Goal: Task Accomplishment & Management: Use online tool/utility

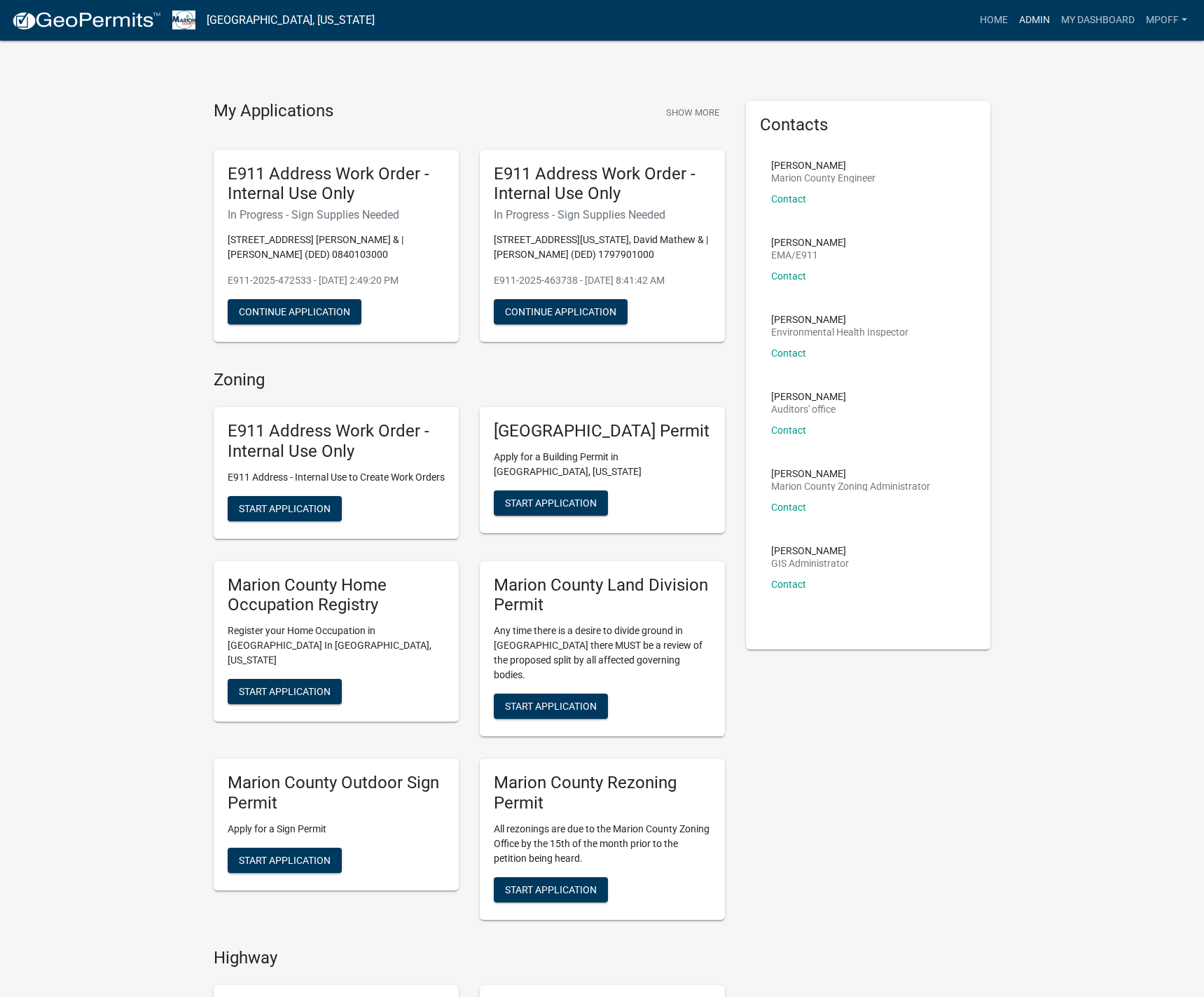
click at [1031, 23] on link "Admin" at bounding box center [1035, 20] width 42 height 26
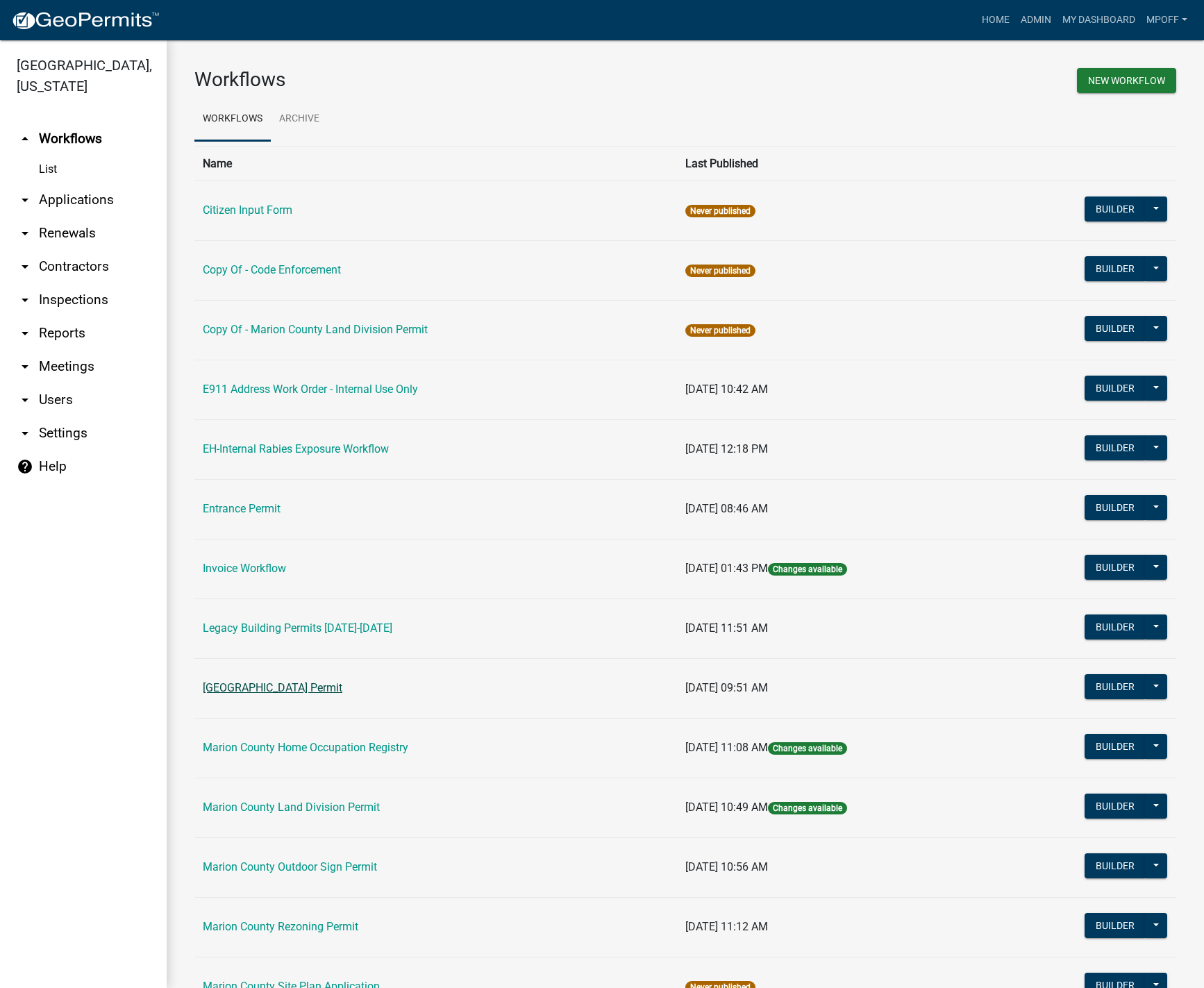
click at [270, 687] on link "[GEOGRAPHIC_DATA] Permit" at bounding box center [272, 687] width 139 height 13
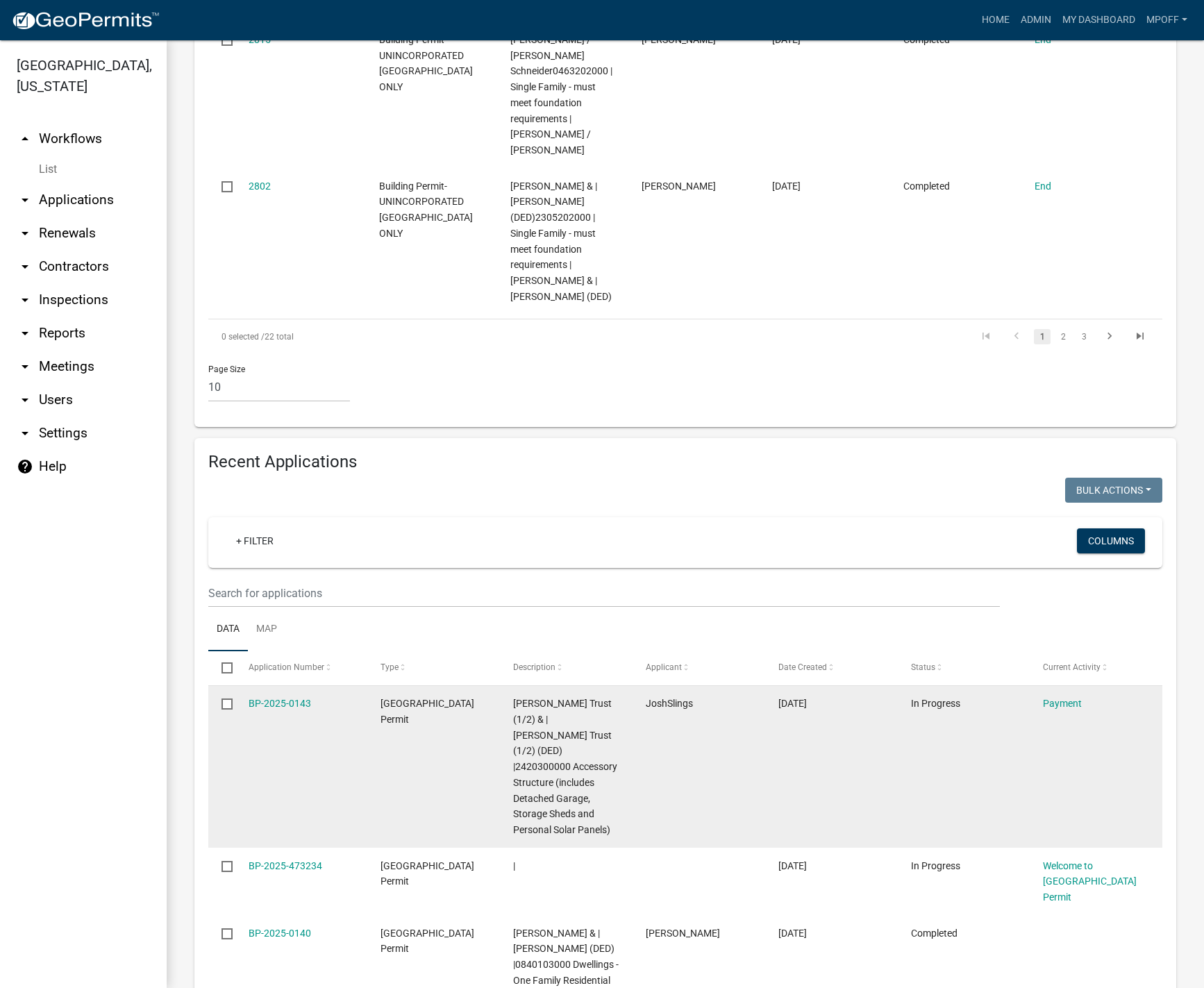
scroll to position [1666, 0]
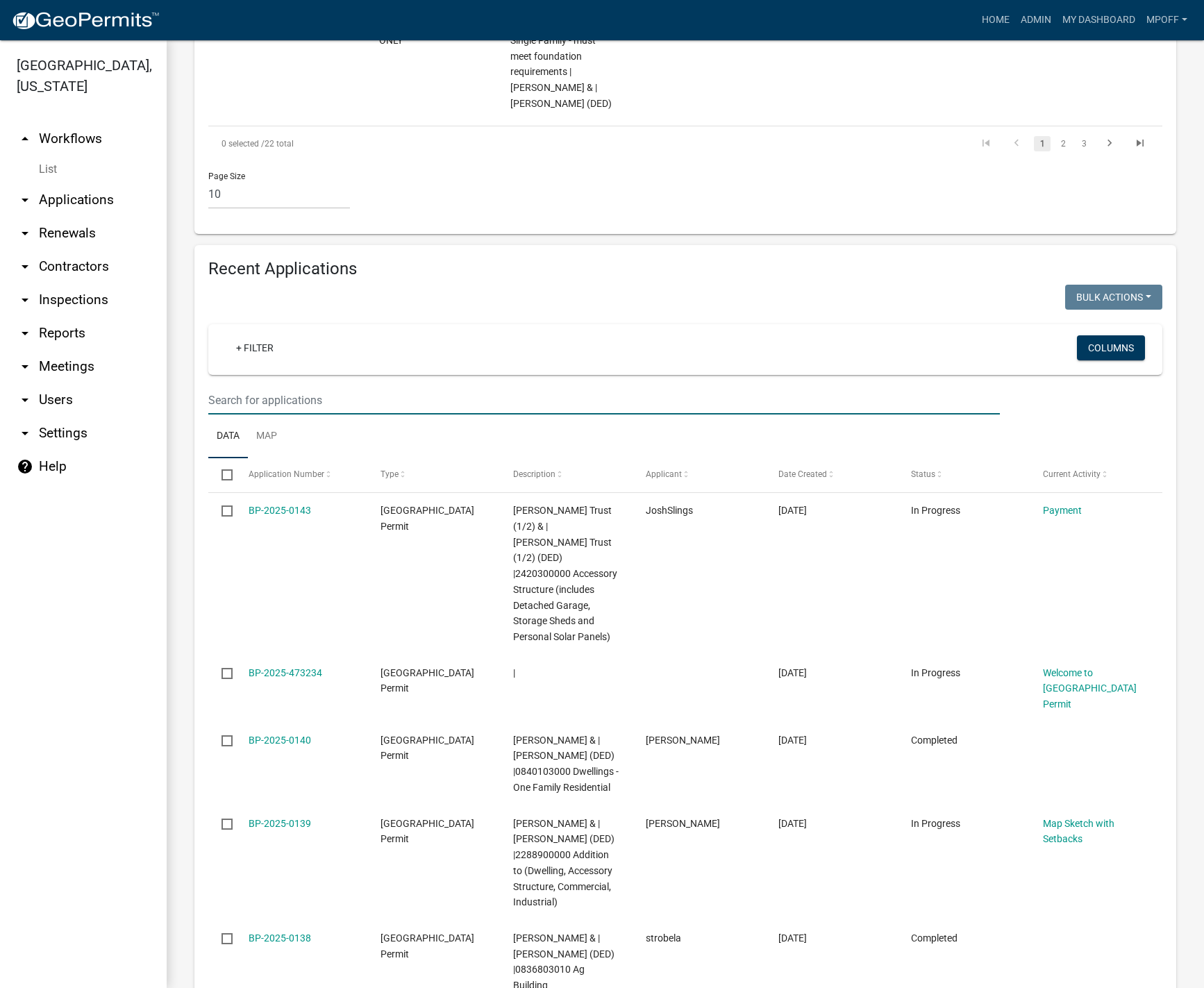
click at [341, 386] on input "text" at bounding box center [604, 400] width 792 height 28
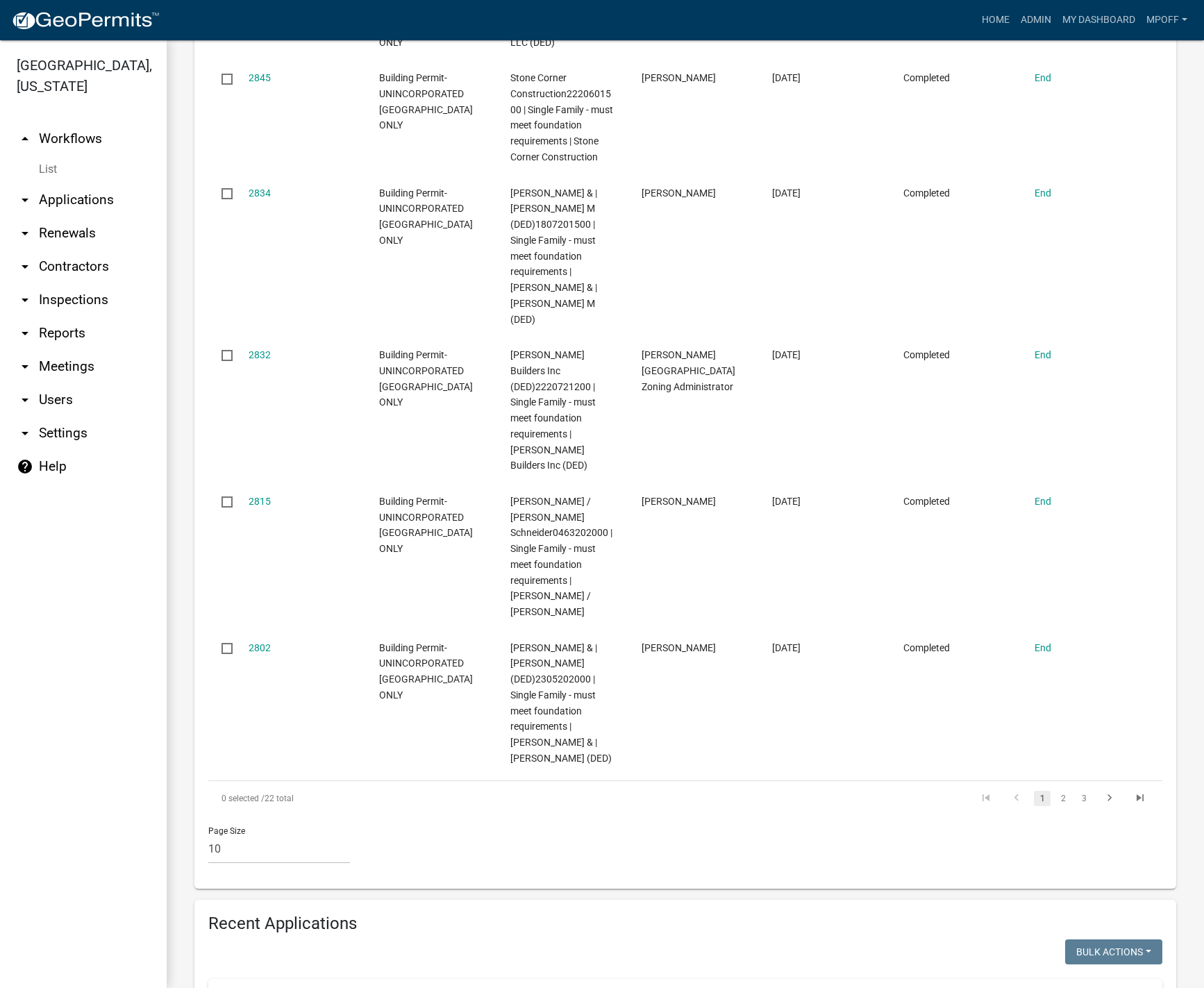
scroll to position [1219, 0]
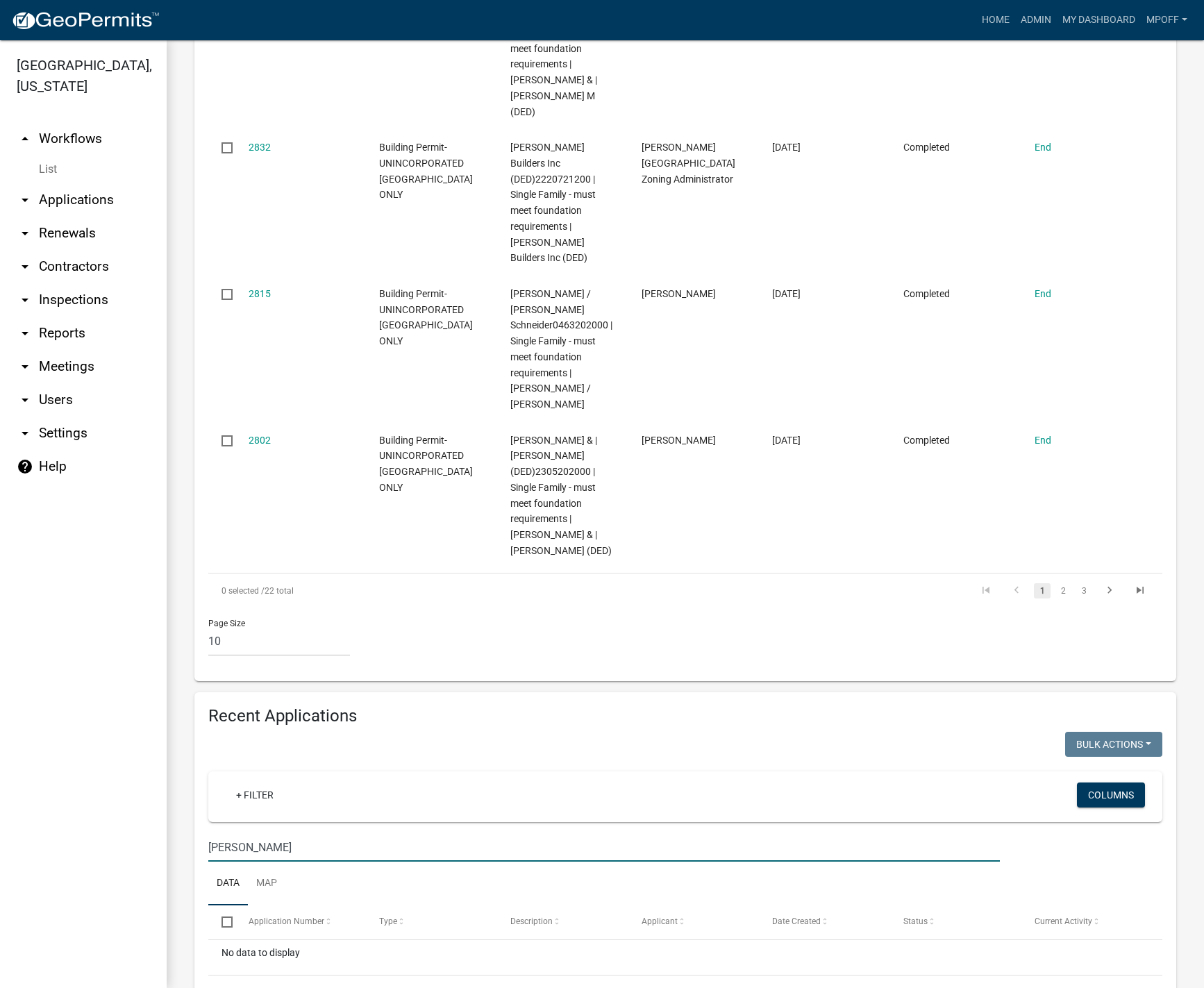
click at [260, 833] on input "[PERSON_NAME]" at bounding box center [604, 847] width 792 height 28
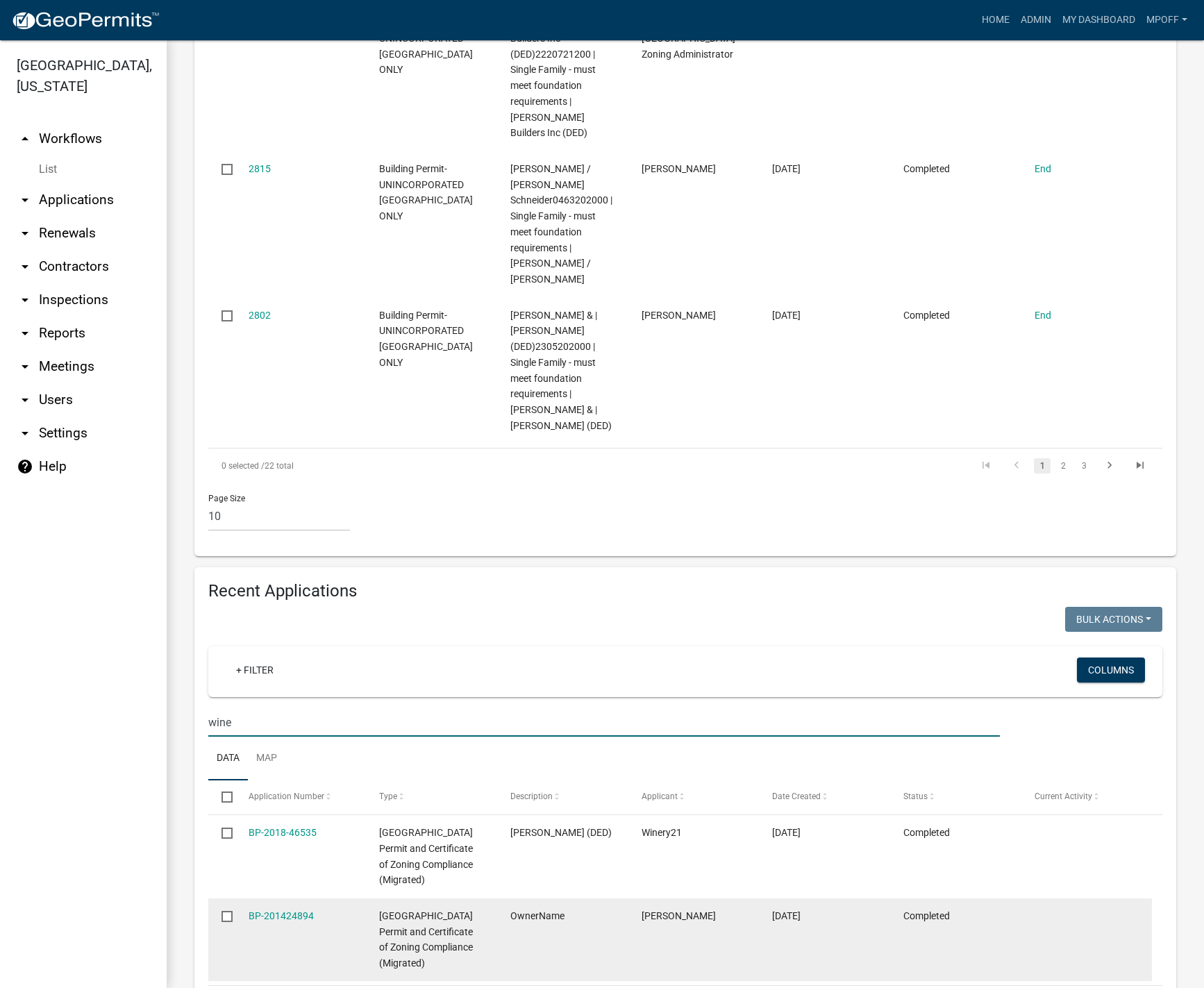
scroll to position [1355, 0]
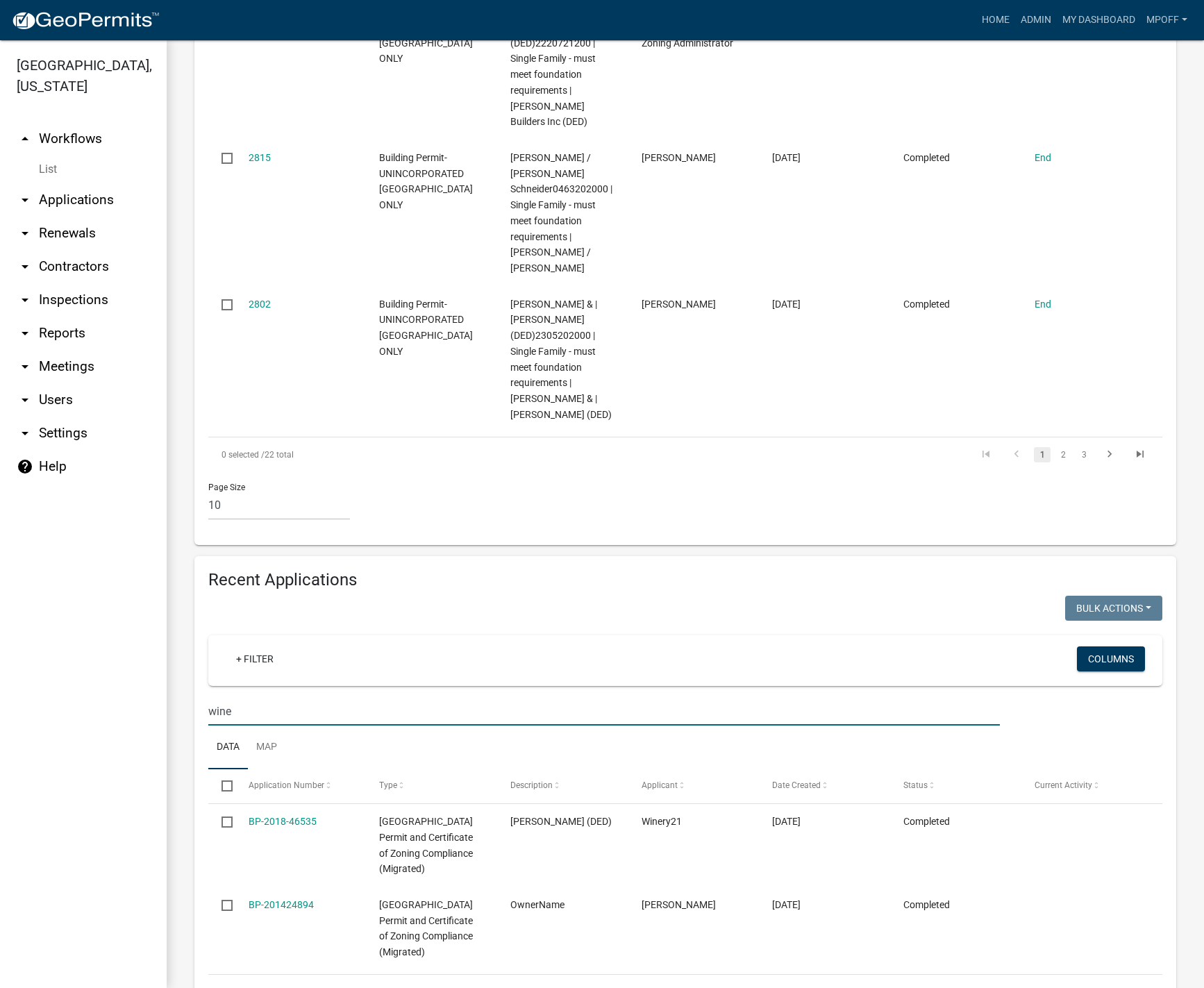
type input "wine"
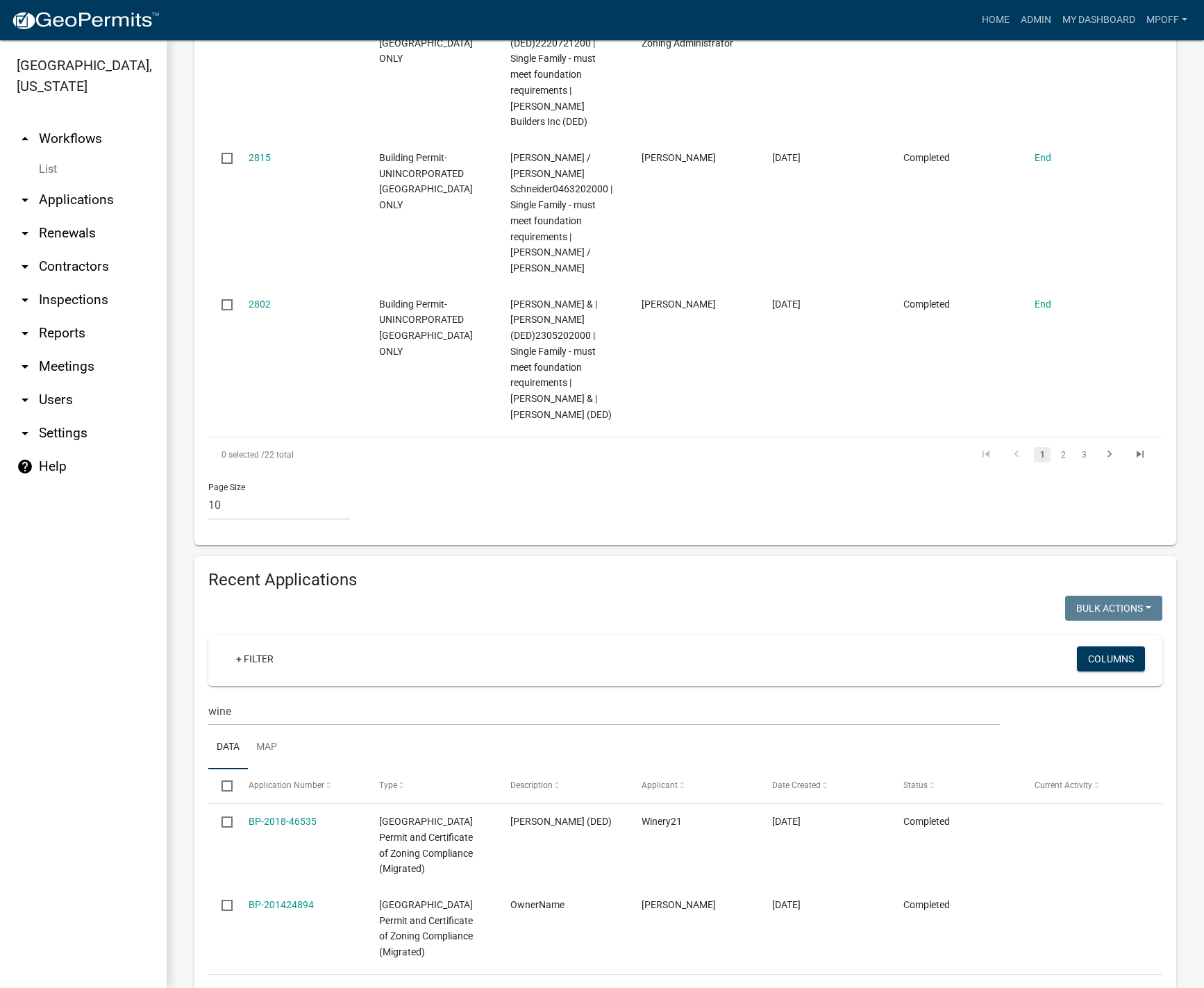
click at [57, 316] on link "arrow_drop_down Reports" at bounding box center [83, 333] width 166 height 33
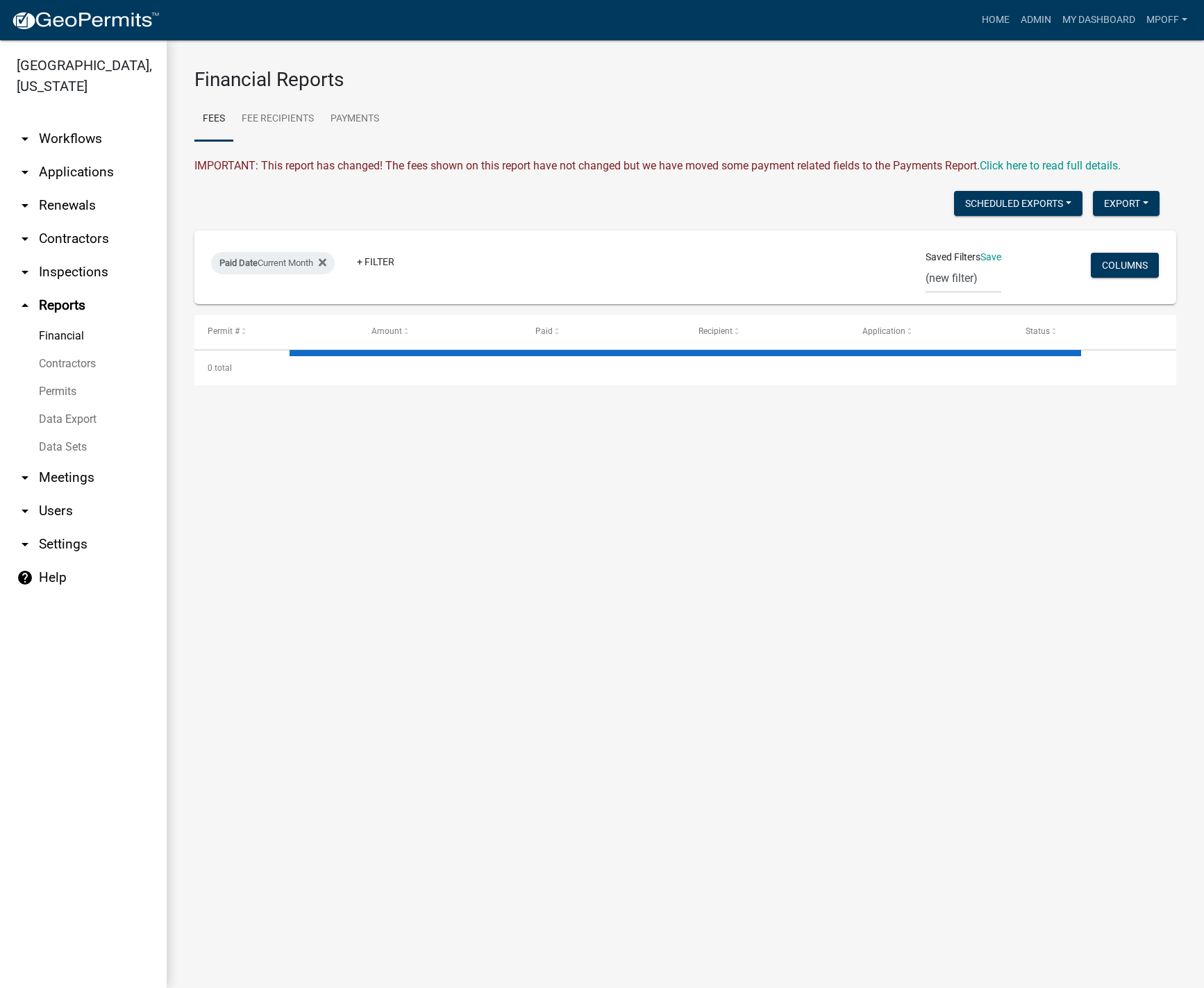
click at [76, 406] on link "Data Export" at bounding box center [83, 419] width 166 height 28
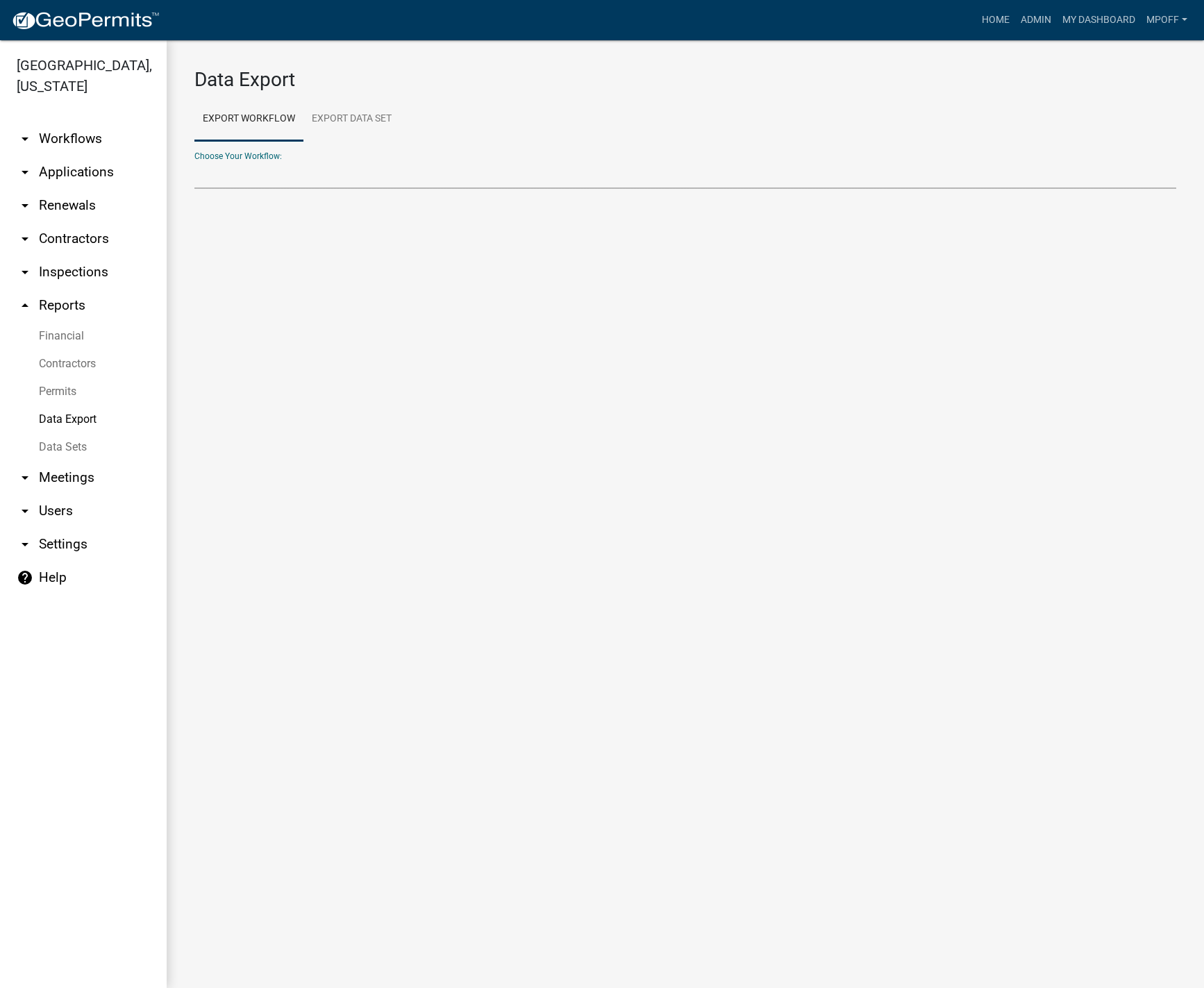
click at [226, 175] on select "Contractors E911 Address Work Order - Internal Use Only EH-Internal Rabies Expo…" at bounding box center [684, 175] width 981 height 28
select select "6: Object"
click at [194, 160] on select "Contractors E911 Address Work Order - Internal Use Only EH-Internal Rabies Expo…" at bounding box center [684, 175] width 981 height 28
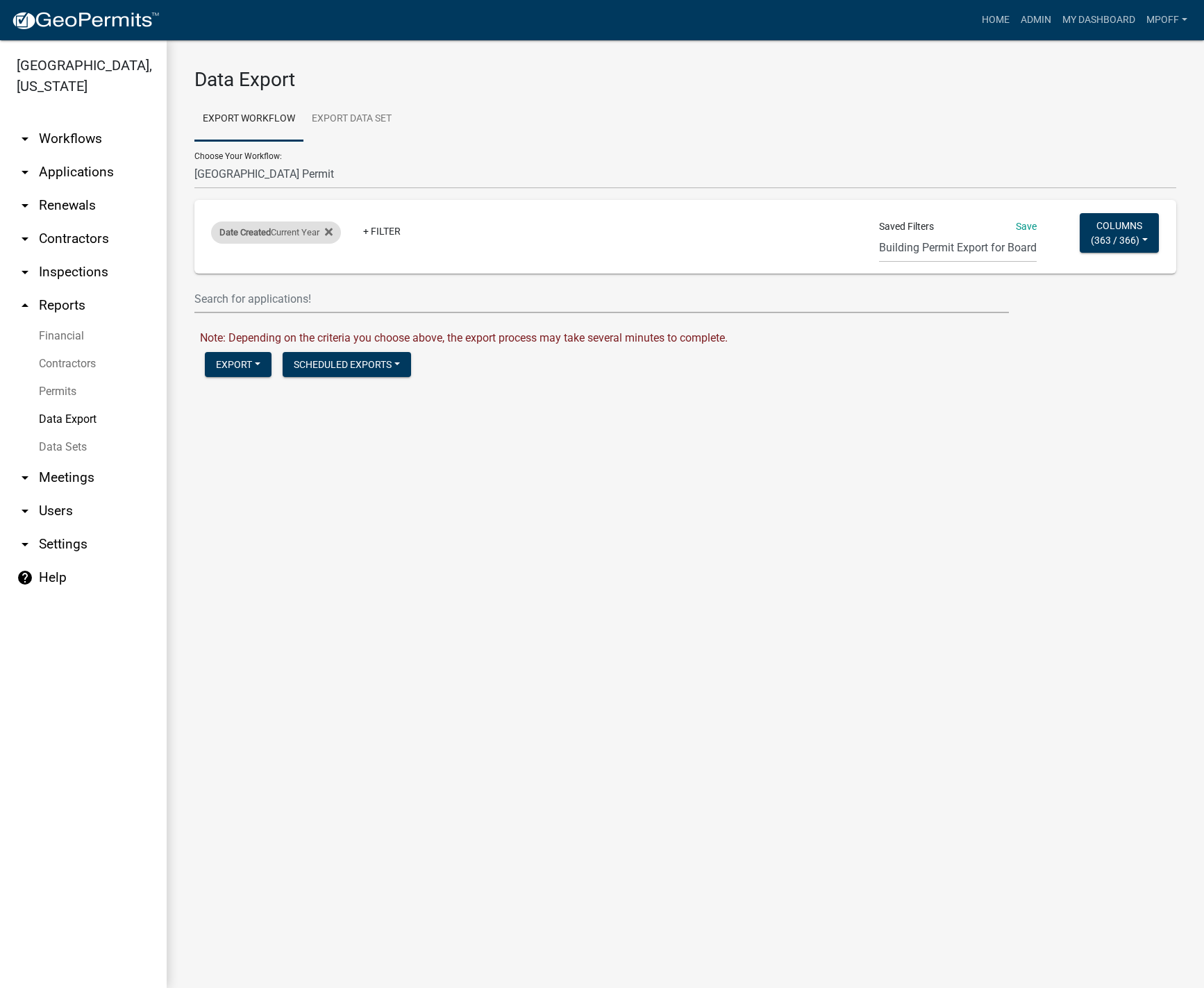
click at [339, 230] on div "Date Created Current Year" at bounding box center [276, 232] width 130 height 22
select select "this_1_years"
click at [333, 232] on icon at bounding box center [328, 232] width 7 height 11
click at [914, 251] on select "Building Permit Export for Board E911 report of new addresses land division zon…" at bounding box center [957, 248] width 157 height 28
click at [1114, 235] on span "363 / 366" at bounding box center [1115, 239] width 42 height 11
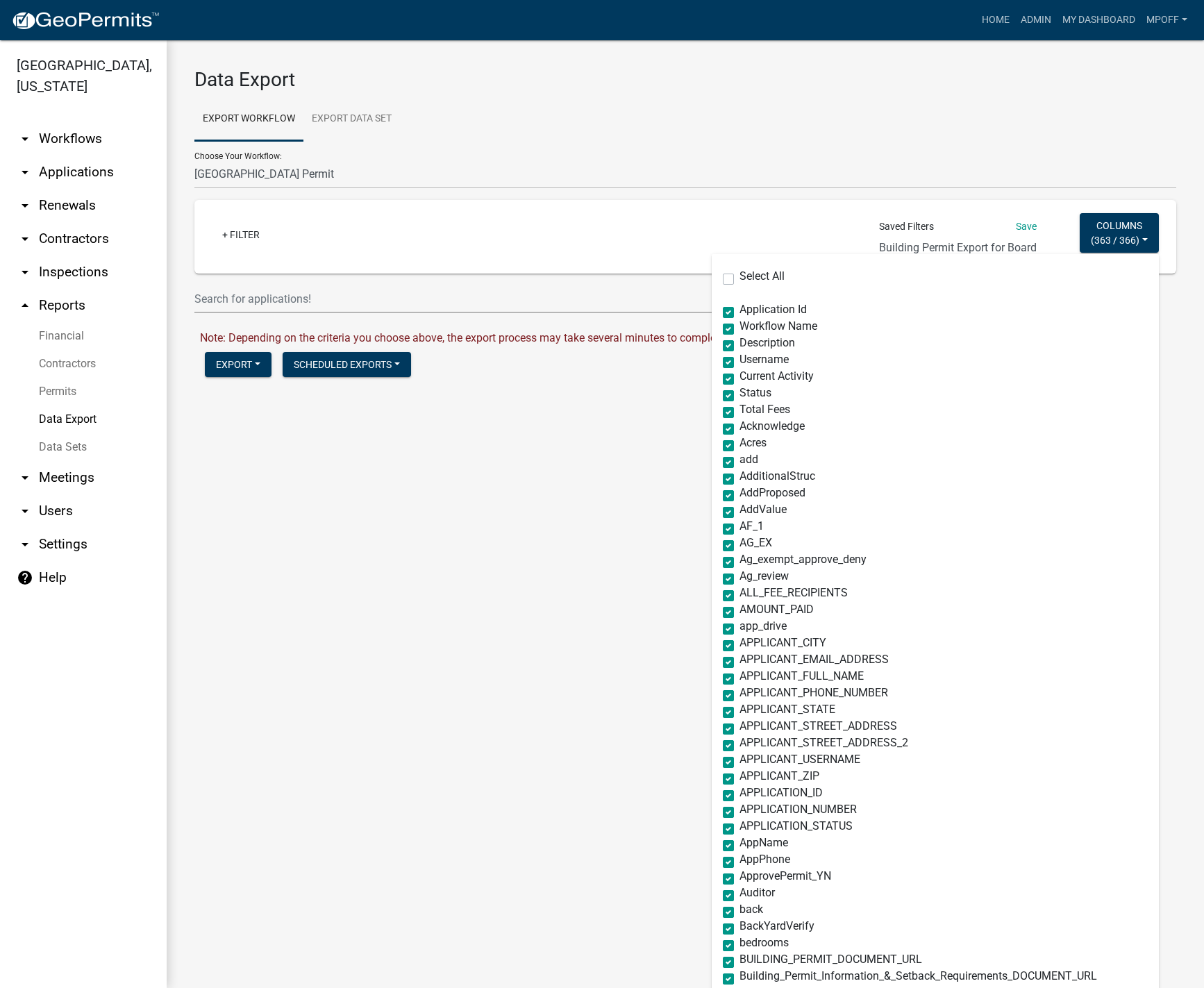
click at [739, 279] on label "Select All" at bounding box center [762, 276] width 45 height 11
click at [739, 279] on input "Select All" at bounding box center [744, 275] width 9 height 9
checkbox input "true"
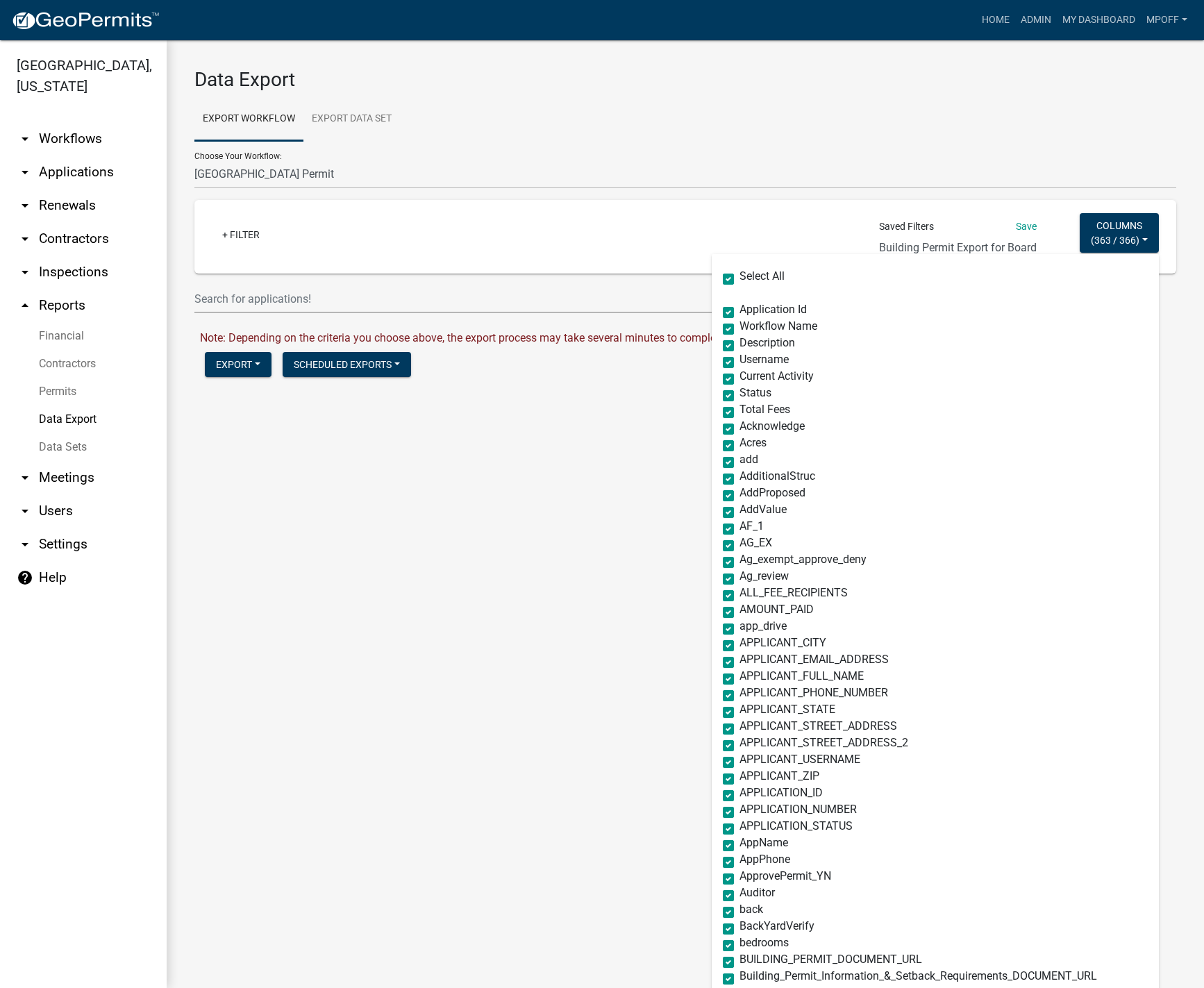
checkbox input "true"
click at [739, 276] on label "Select All" at bounding box center [762, 276] width 45 height 11
click at [739, 276] on input "Select All" at bounding box center [744, 275] width 9 height 9
checkbox input "false"
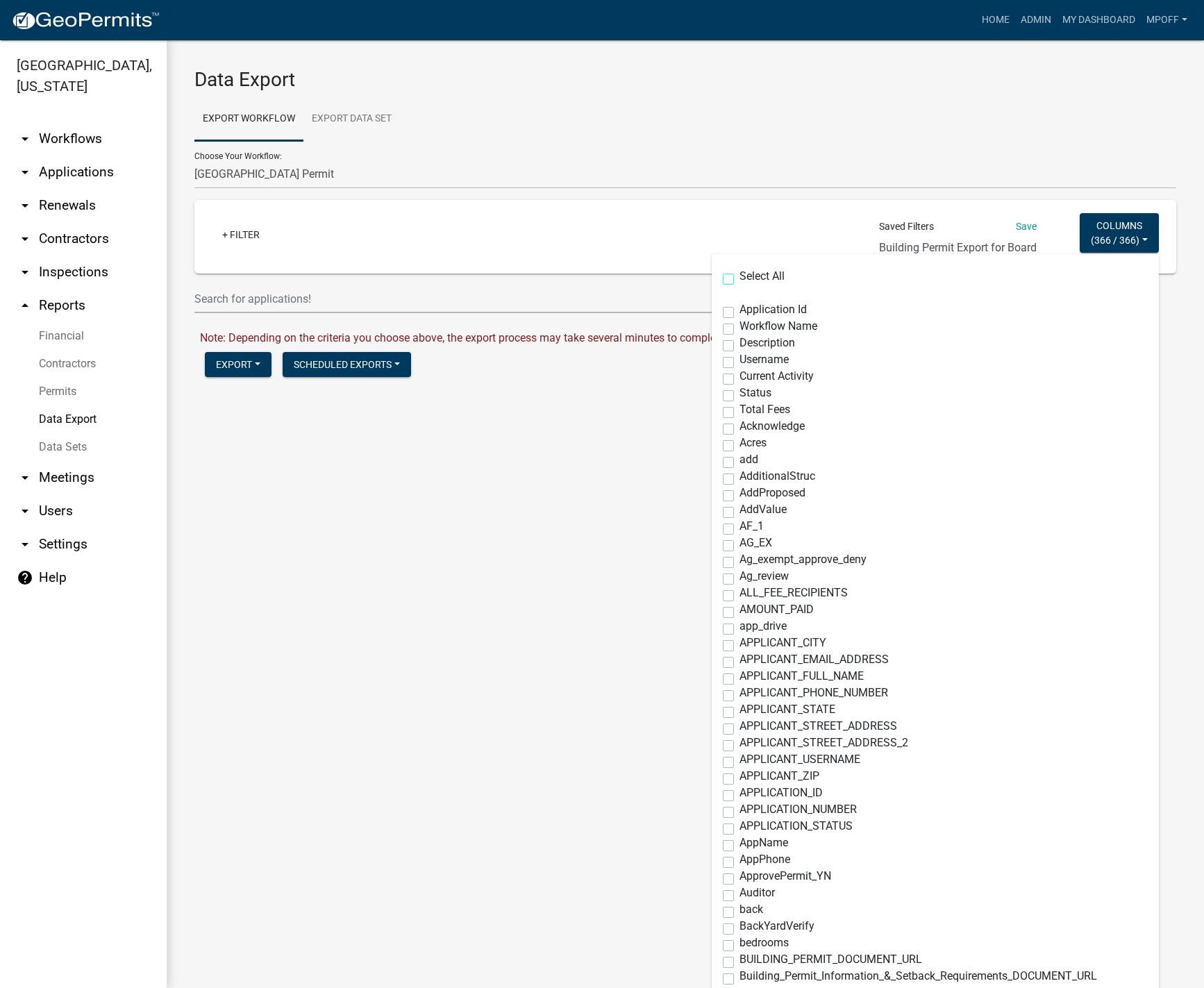
checkbox input "false"
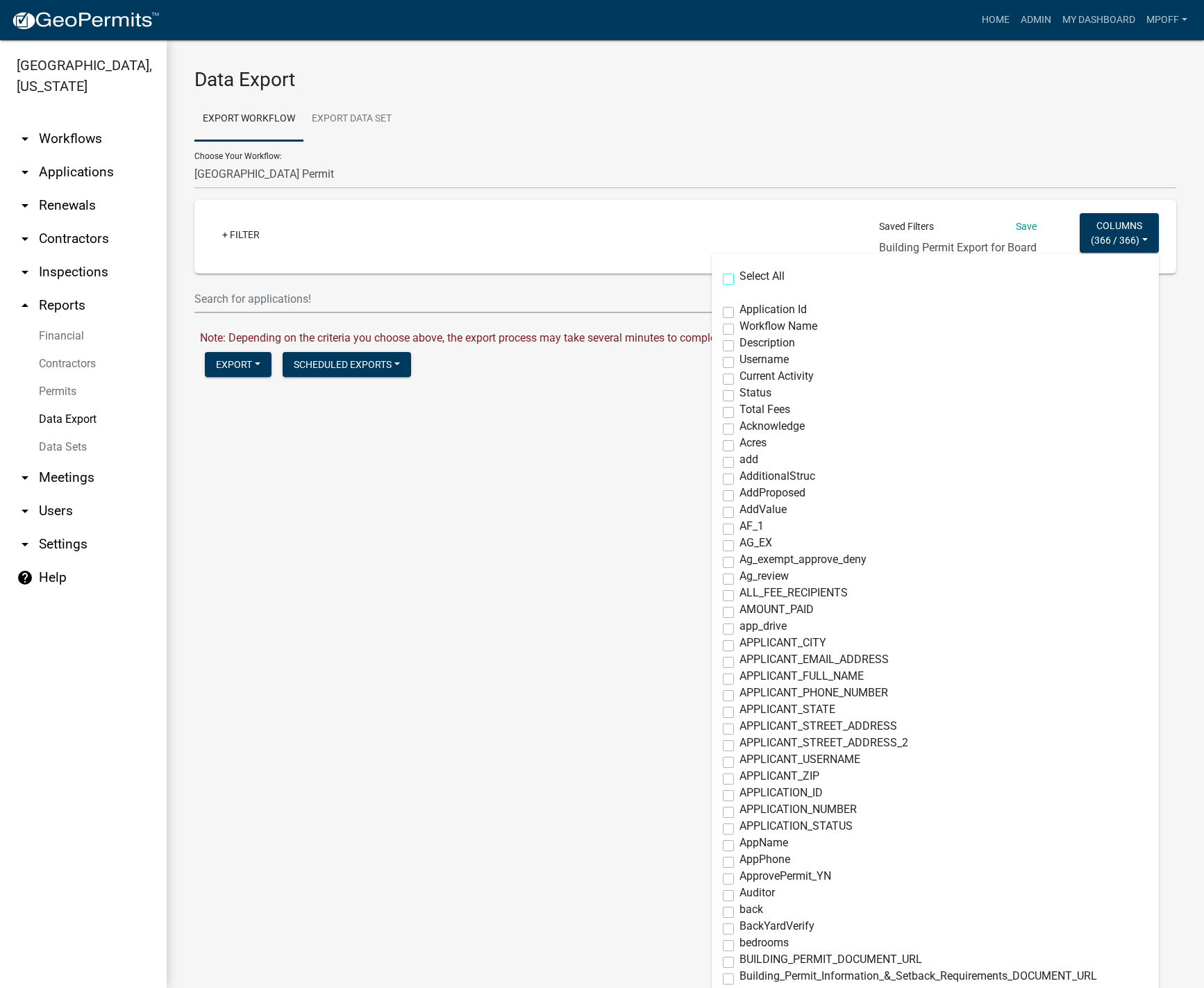
checkbox input "false"
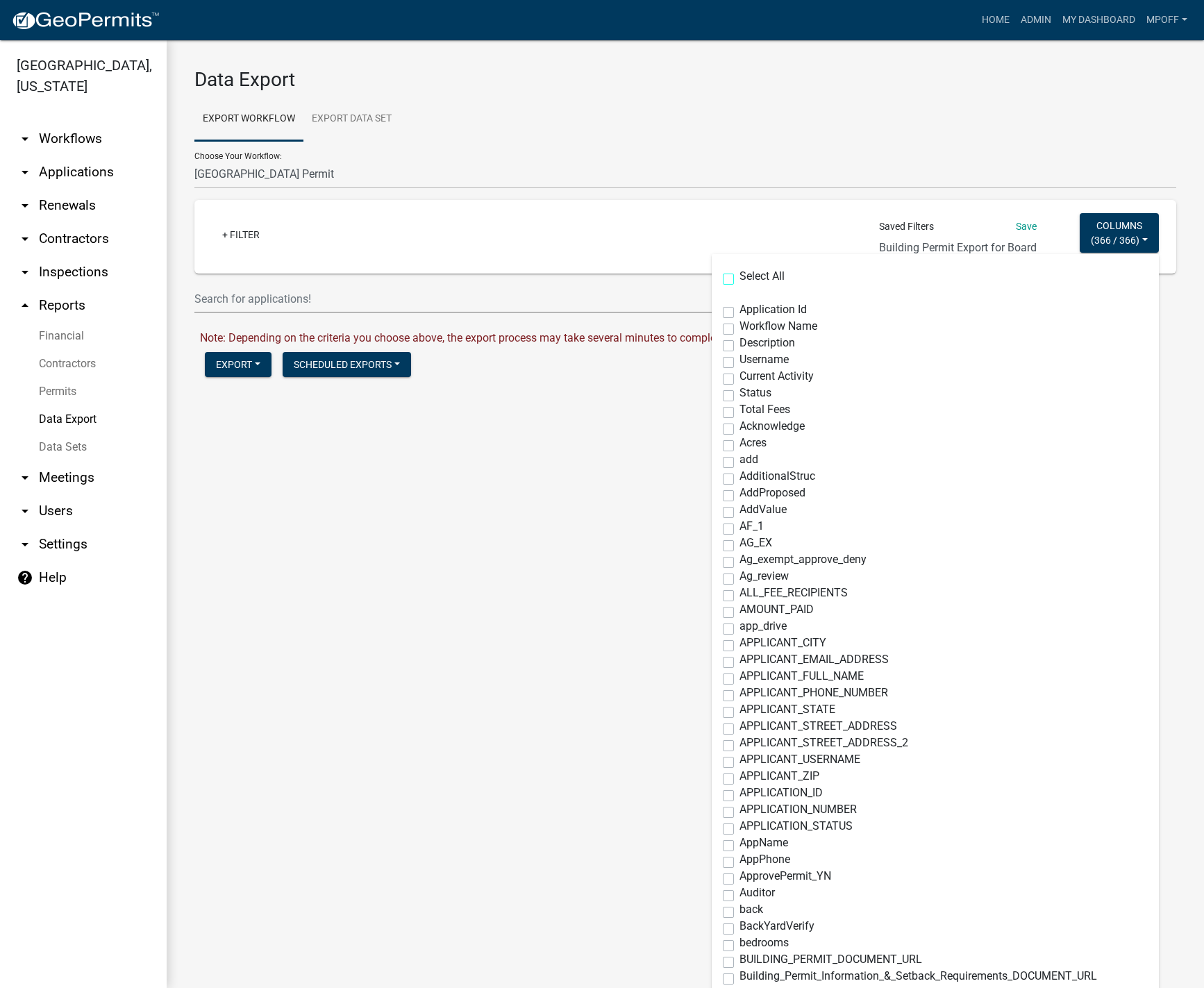
checkbox input "false"
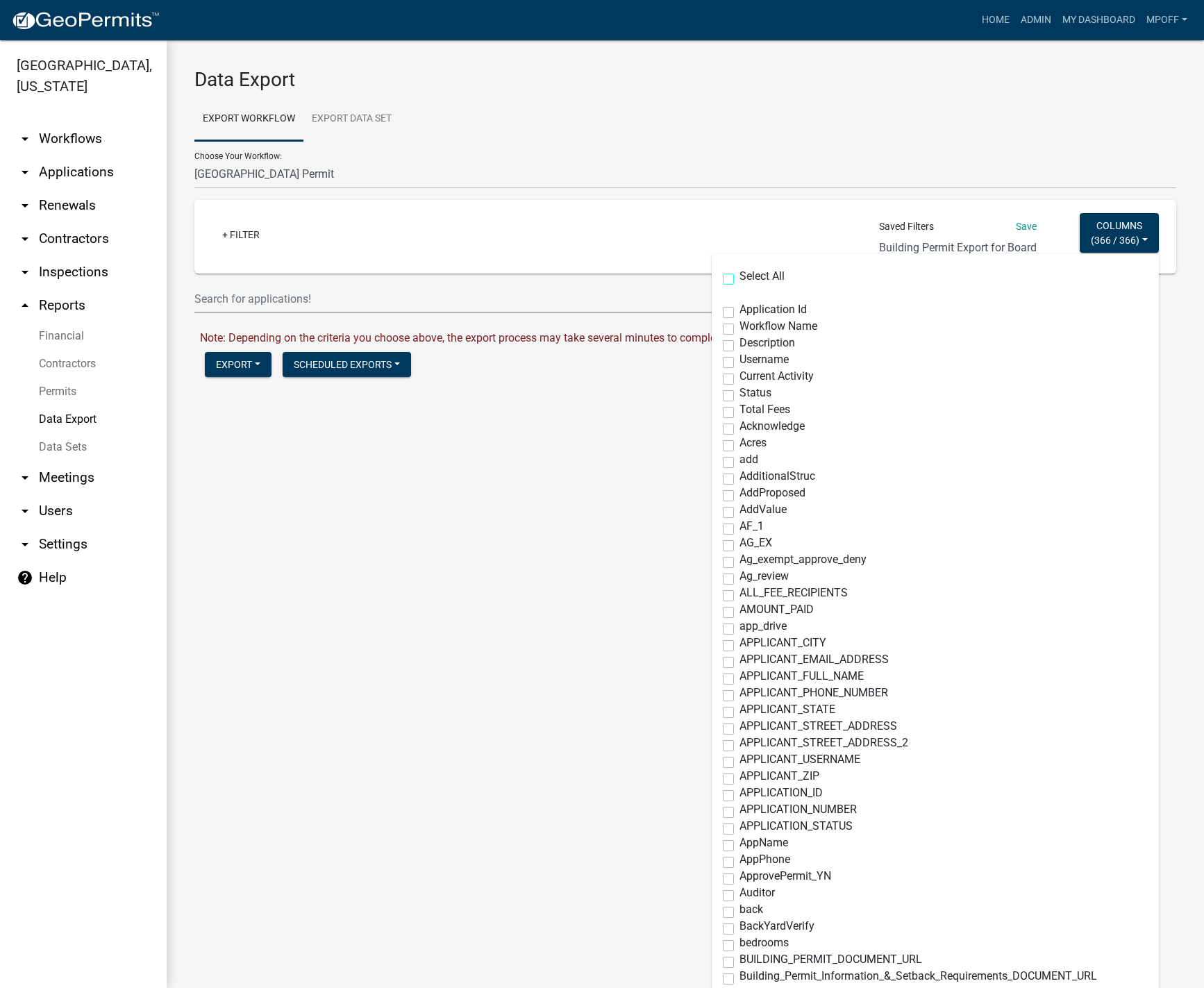
checkbox input "false"
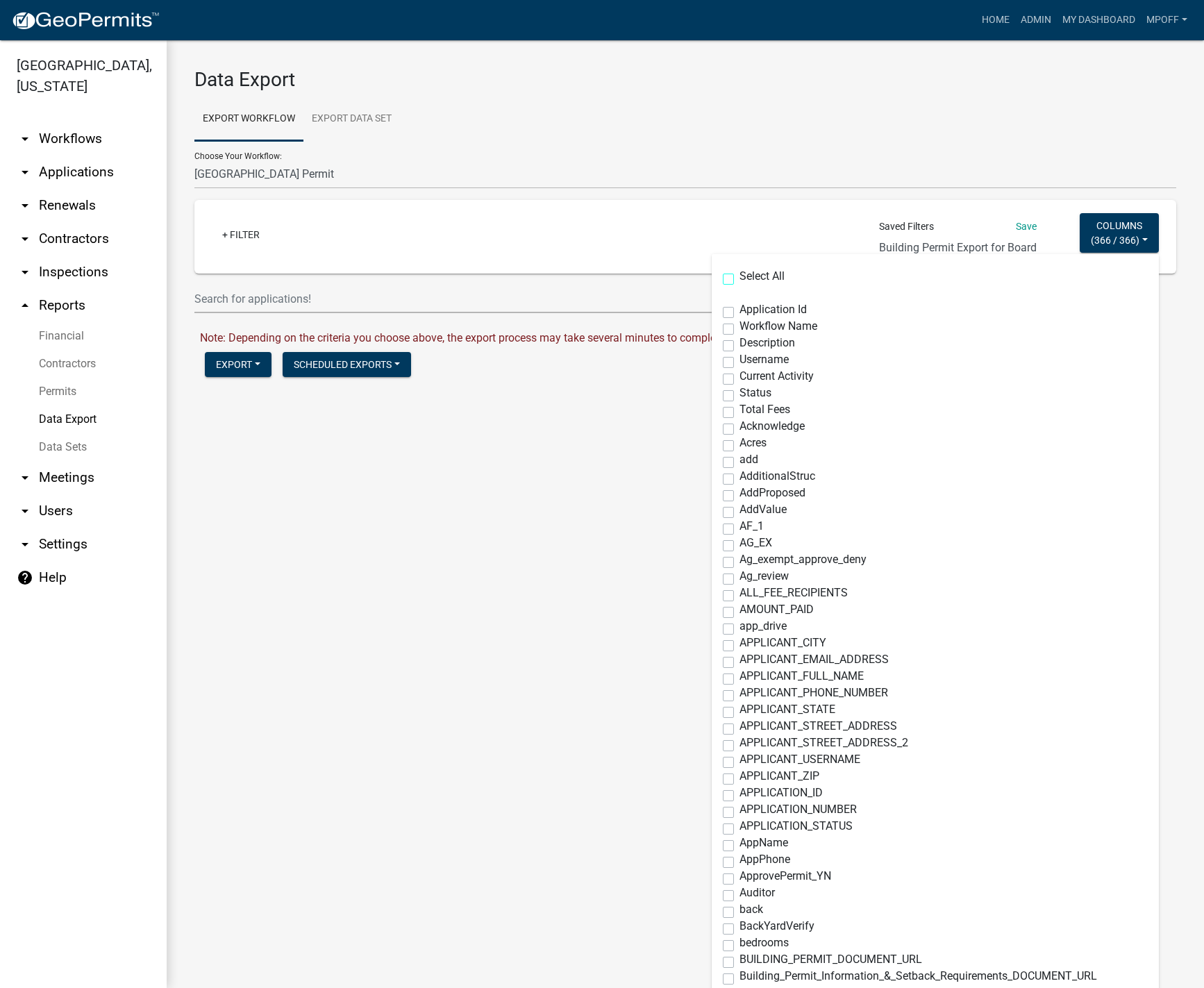
checkbox input "false"
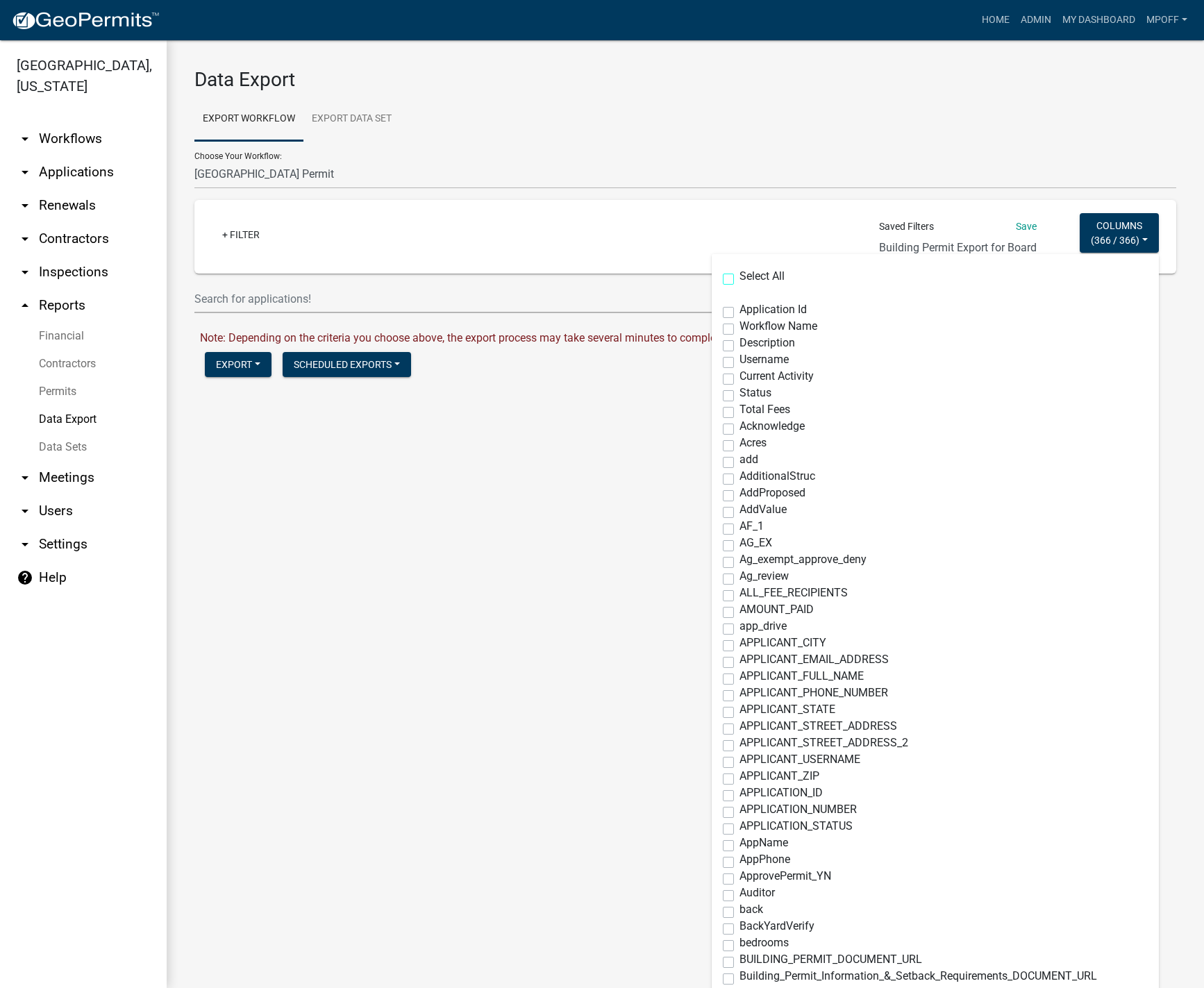
checkbox input "false"
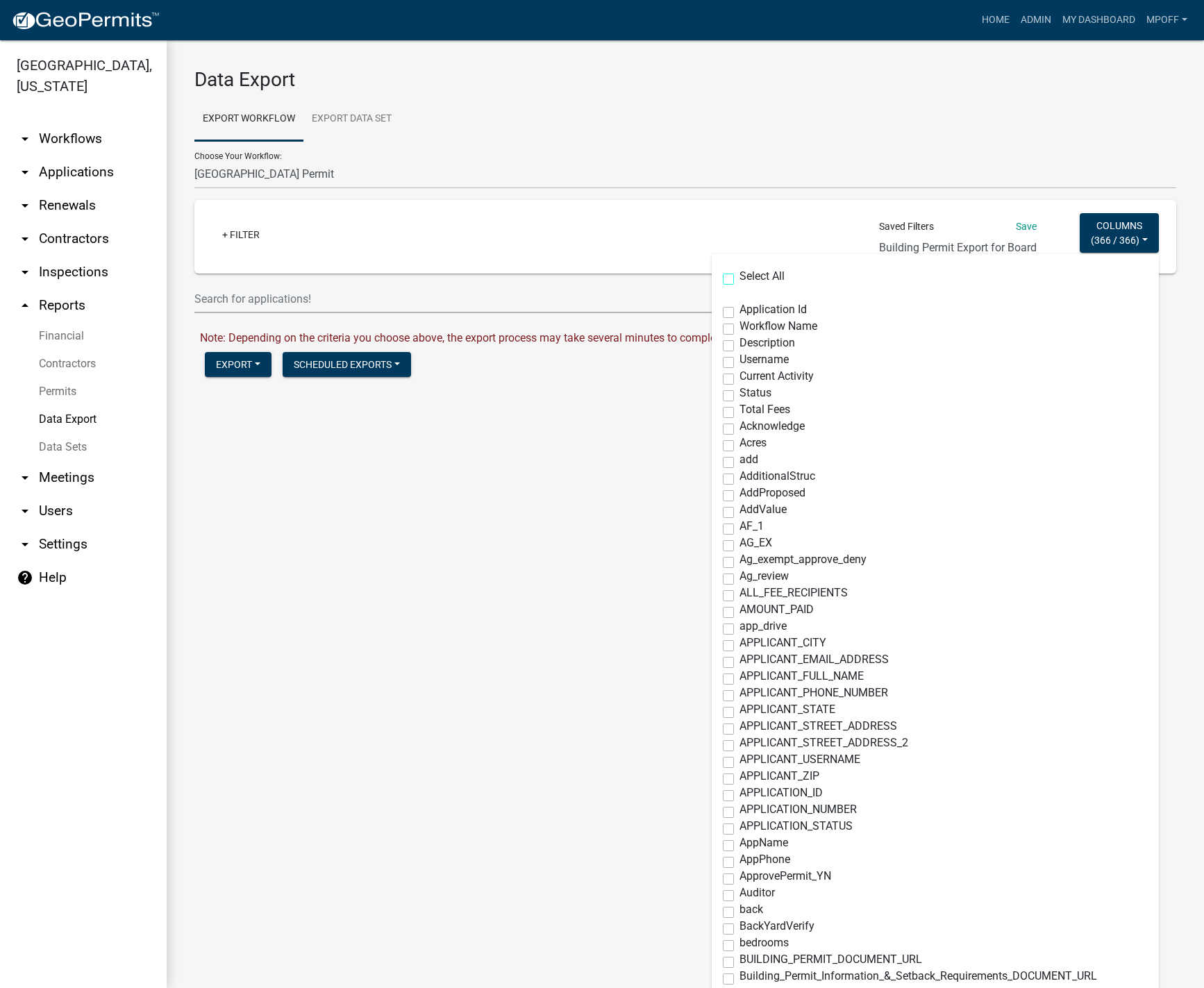
checkbox input "false"
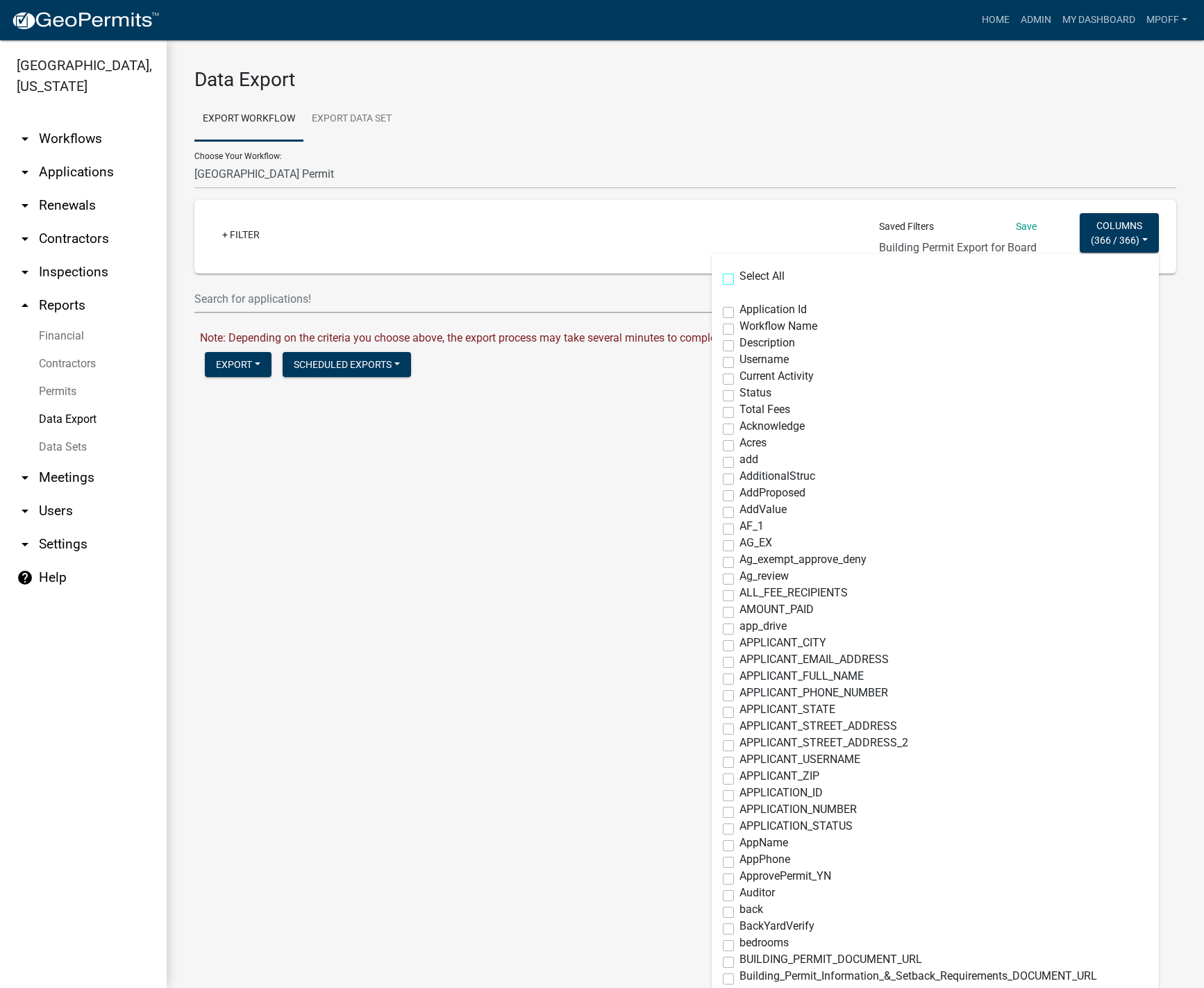
checkbox input "false"
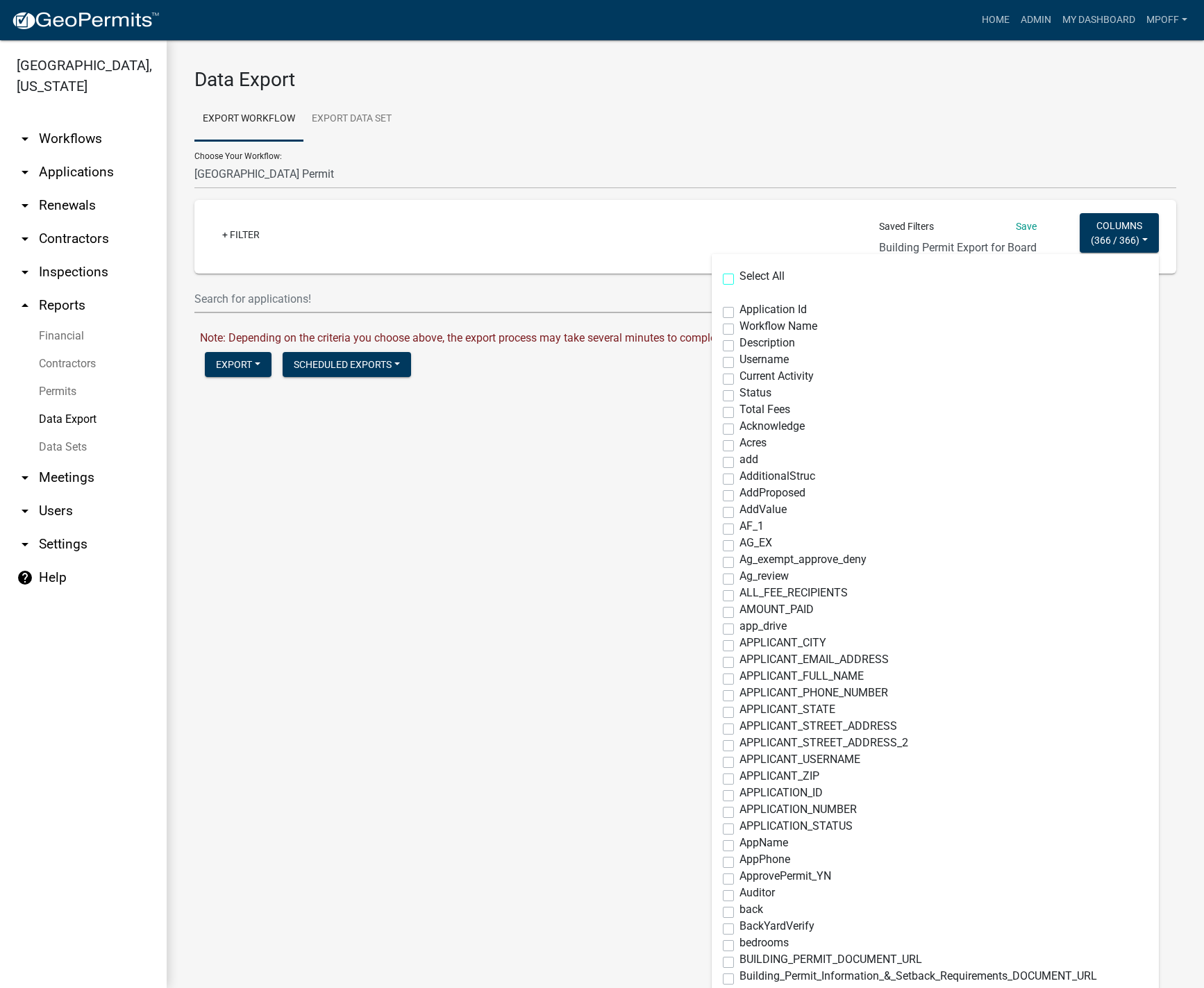
checkbox input "false"
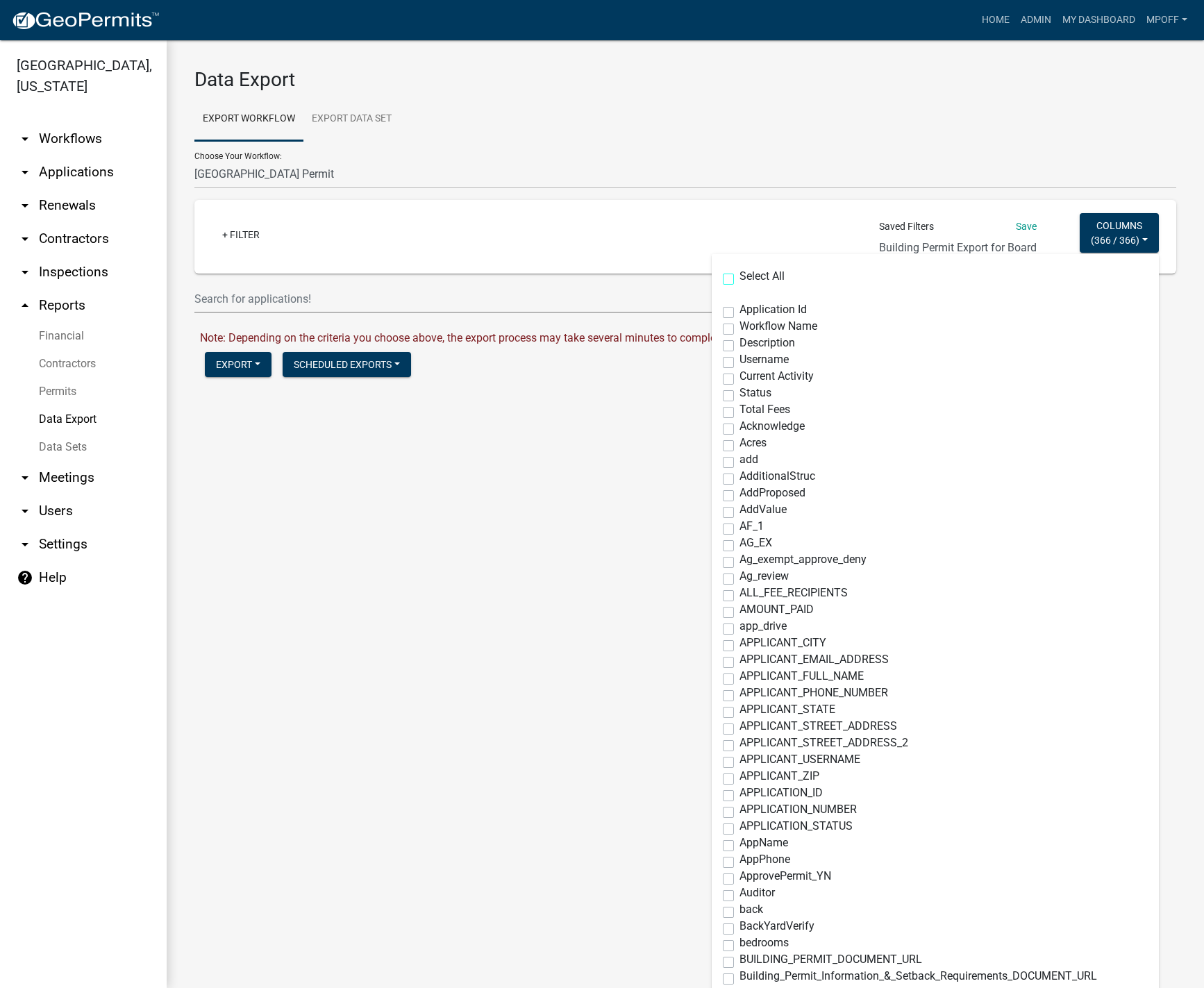
checkbox input "false"
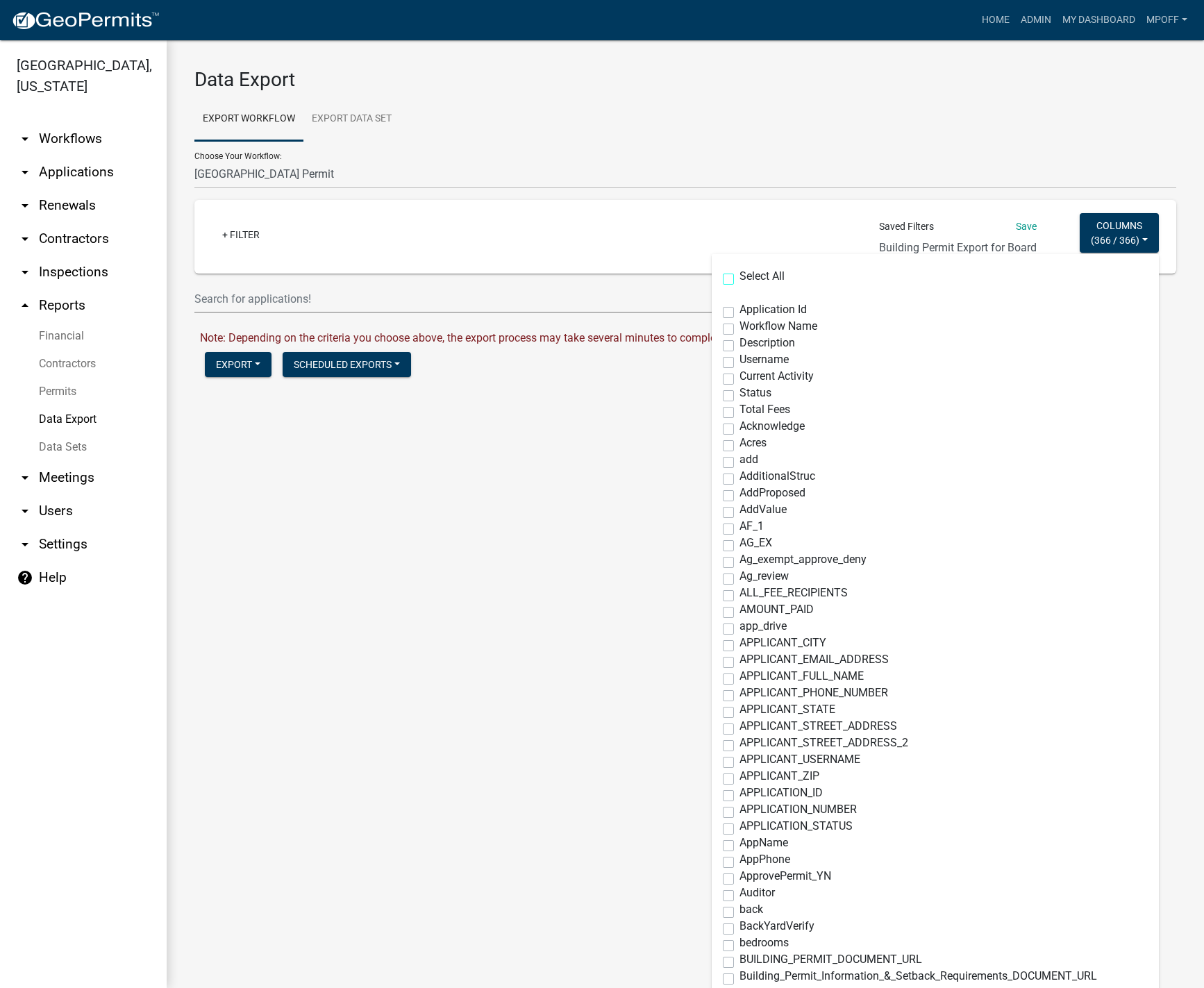
checkbox input "false"
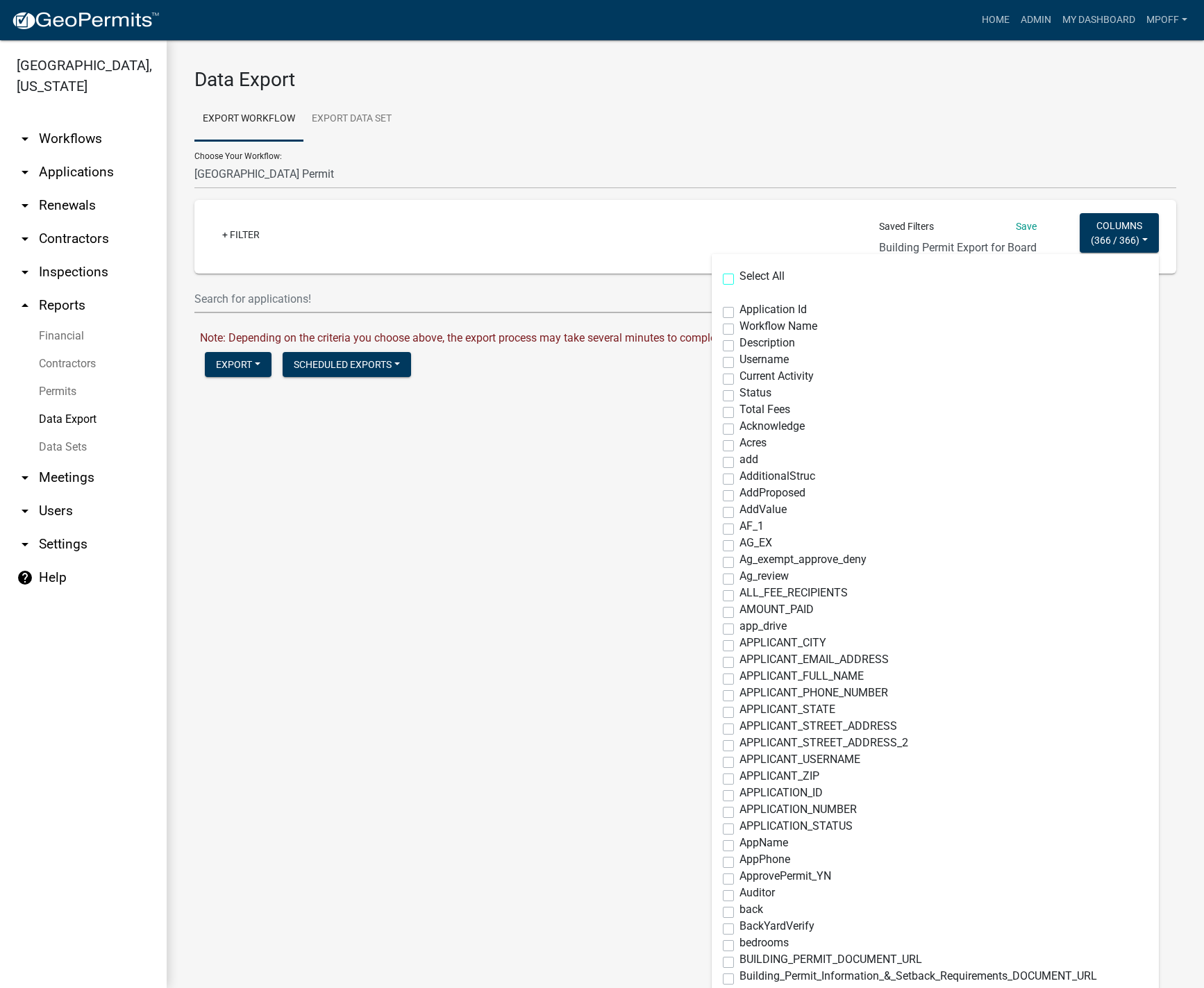
checkbox input "false"
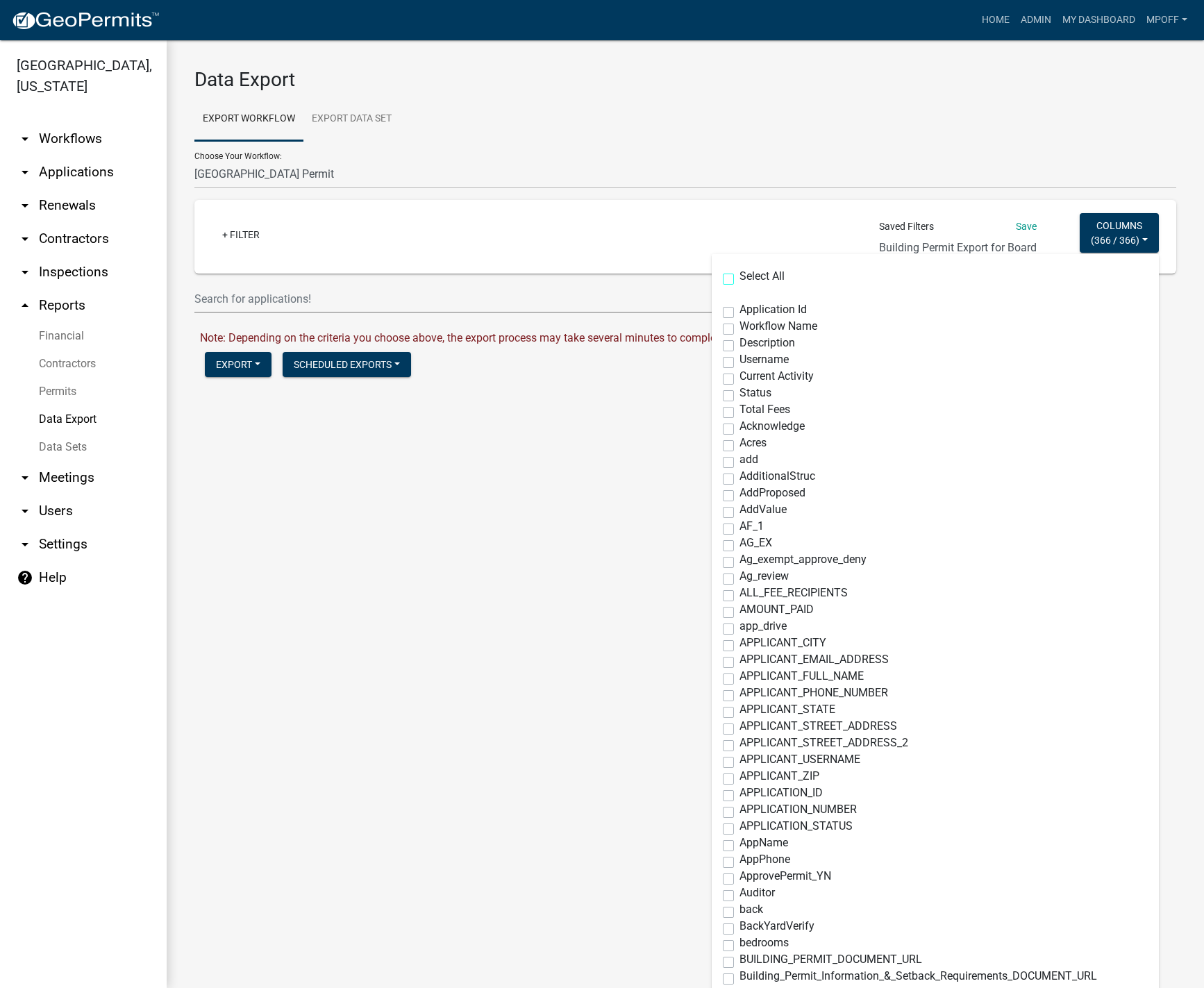
checkbox input "false"
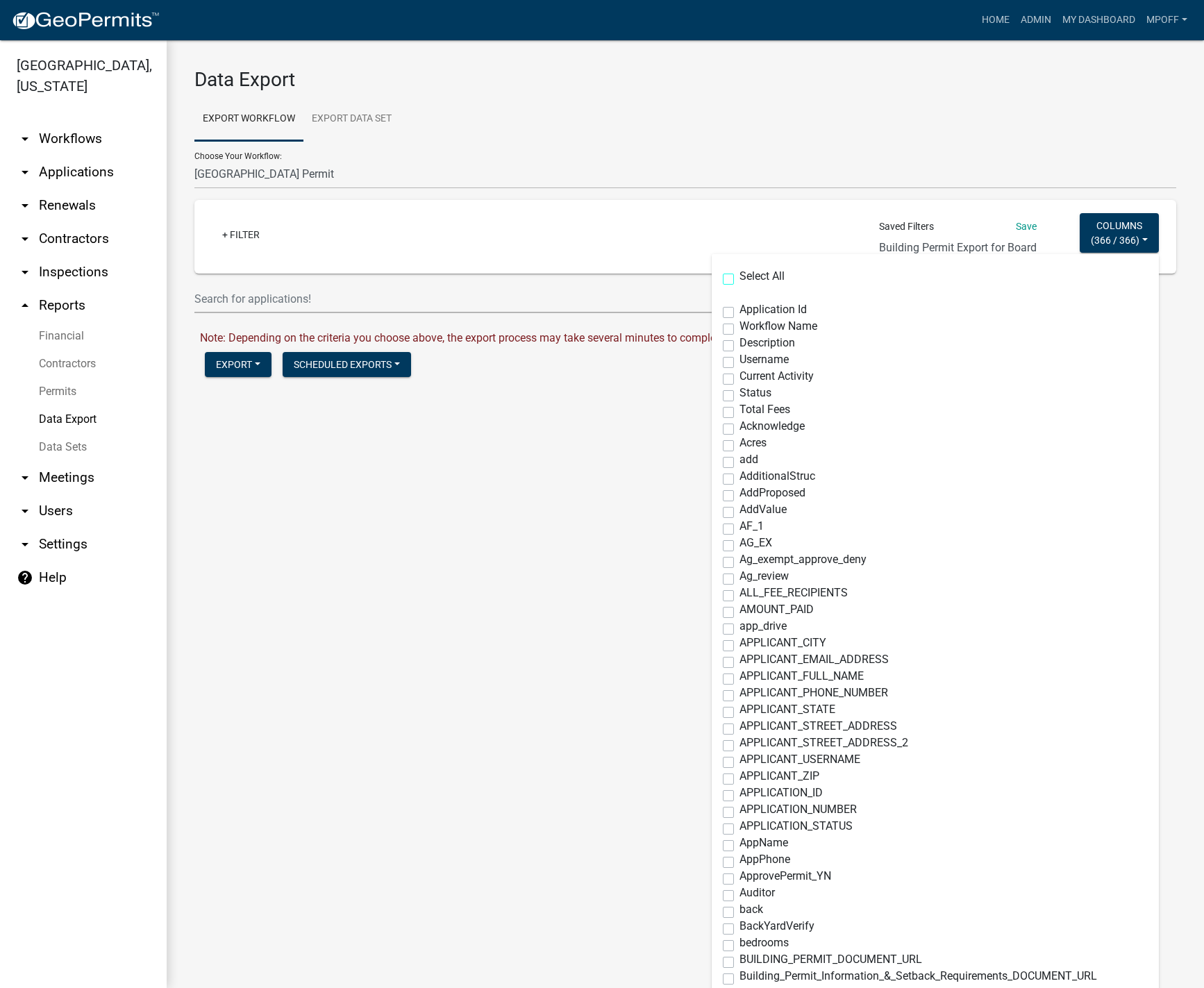
checkbox input "false"
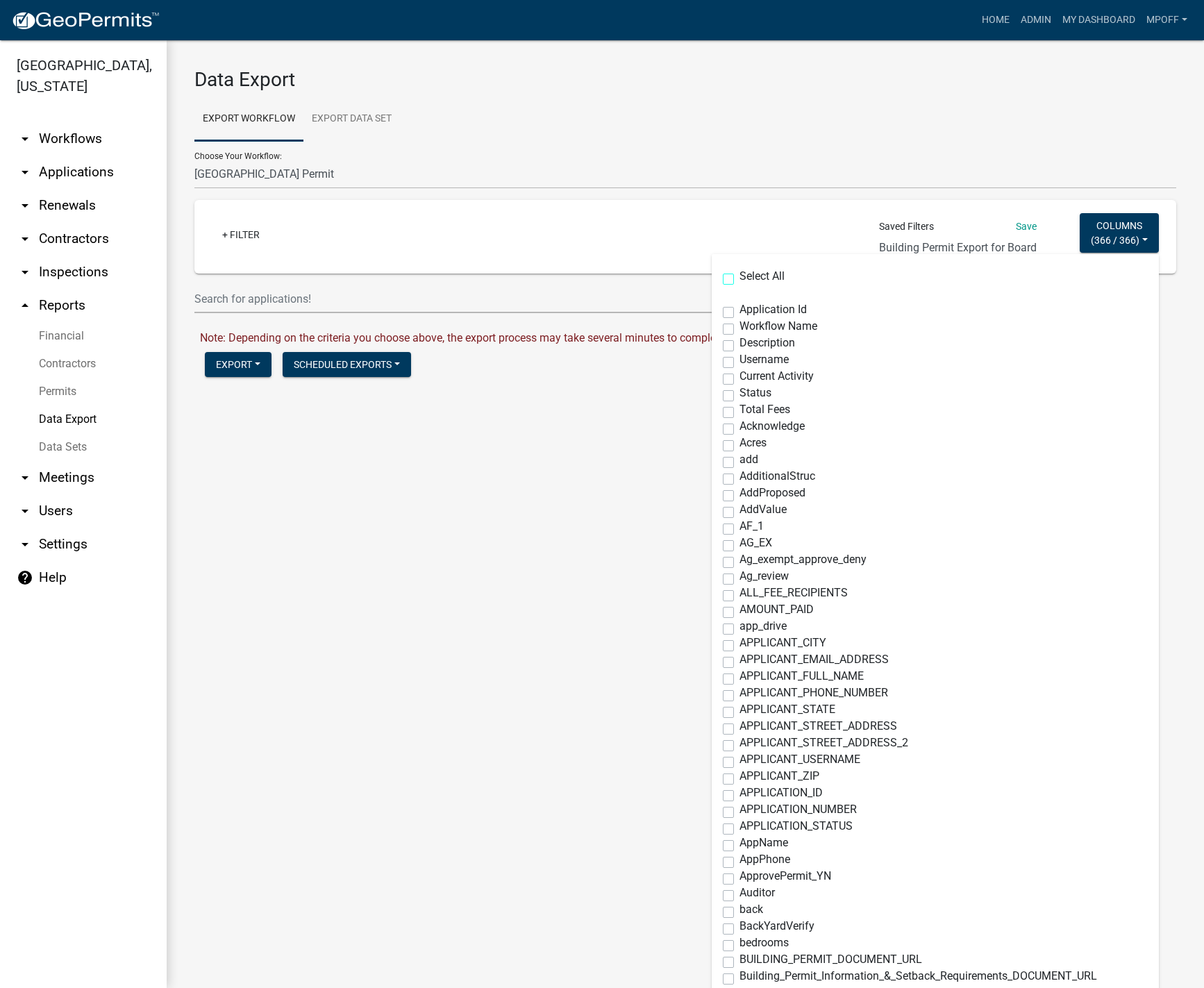
checkbox input "false"
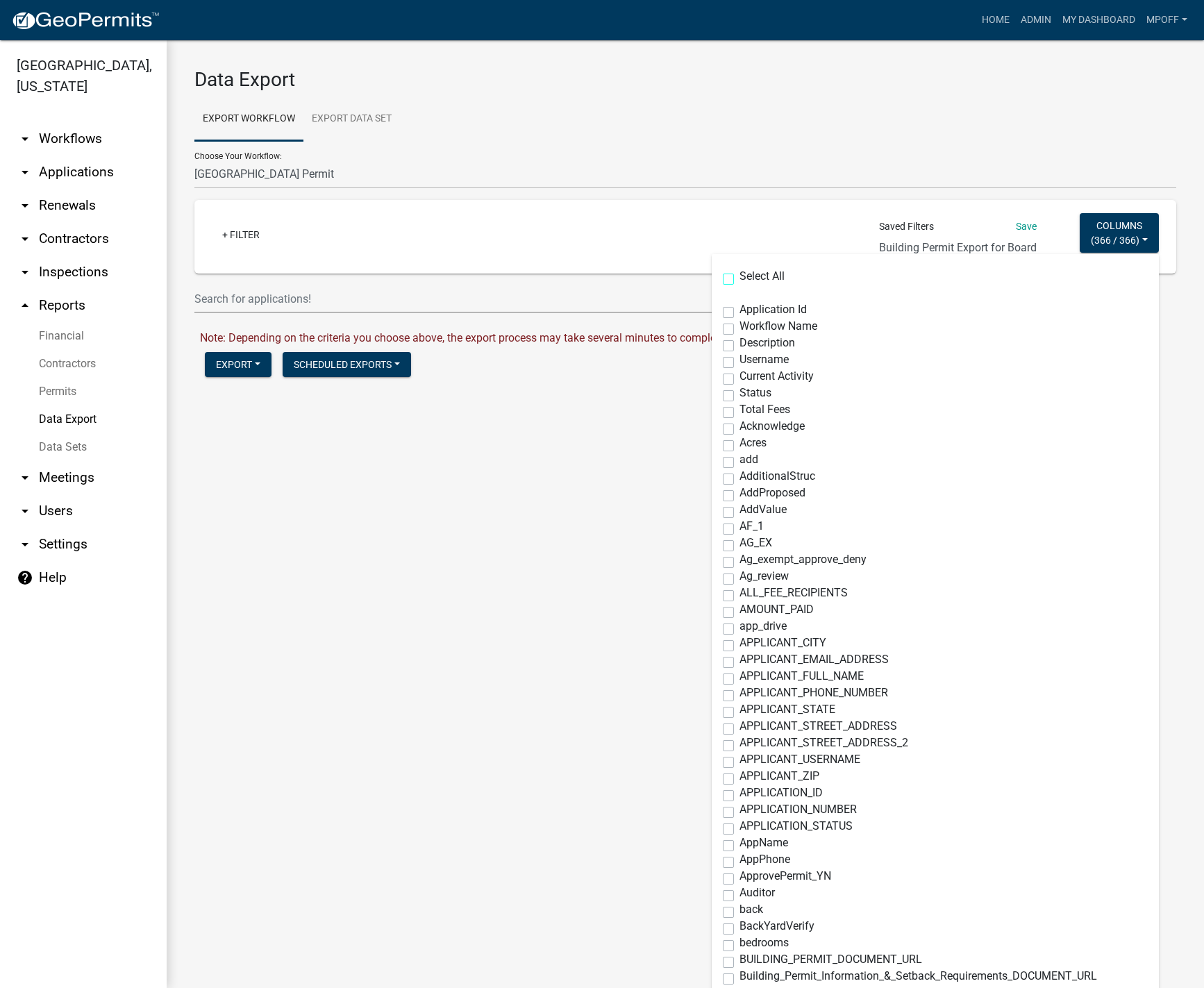
checkbox input "false"
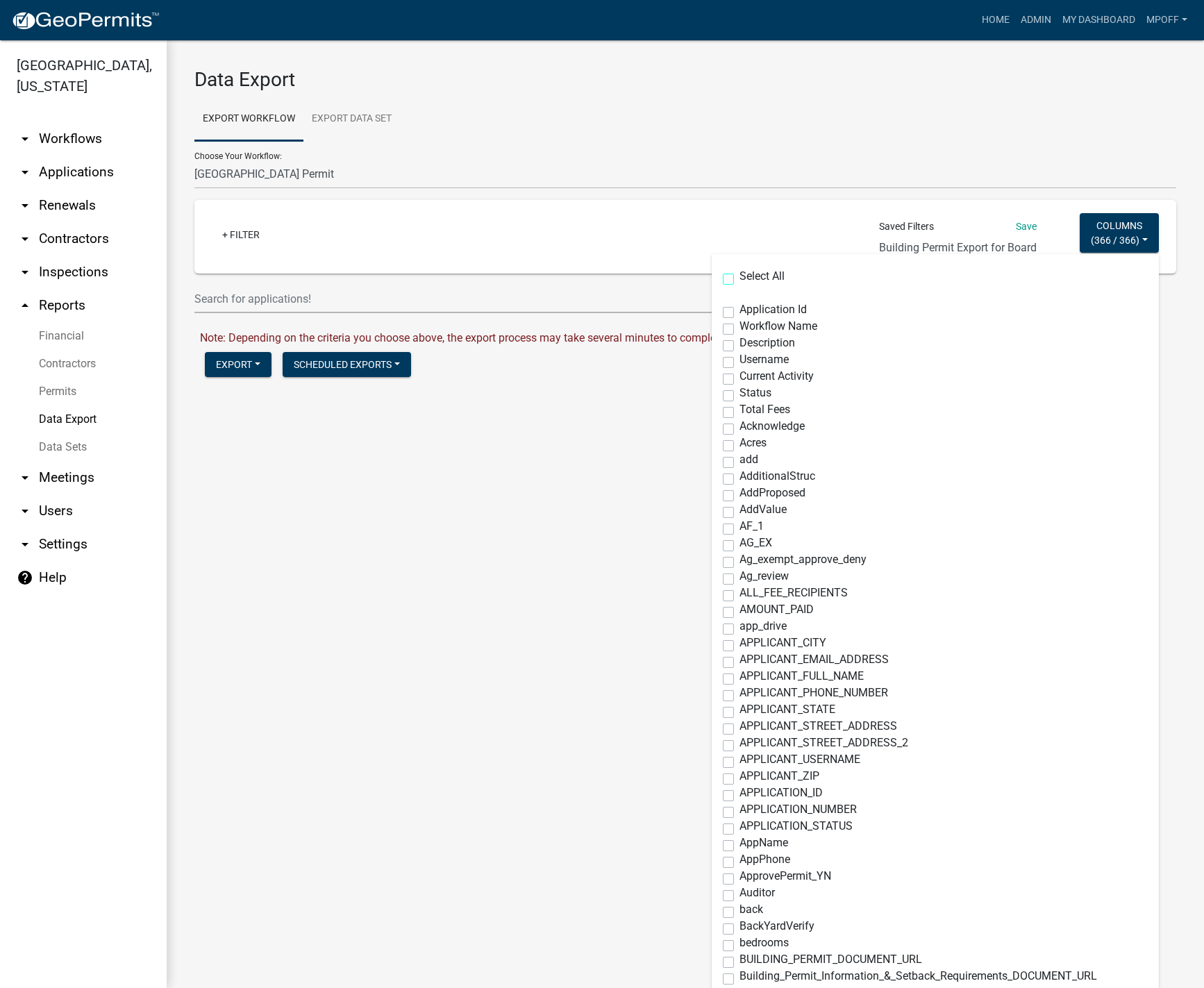
checkbox input "false"
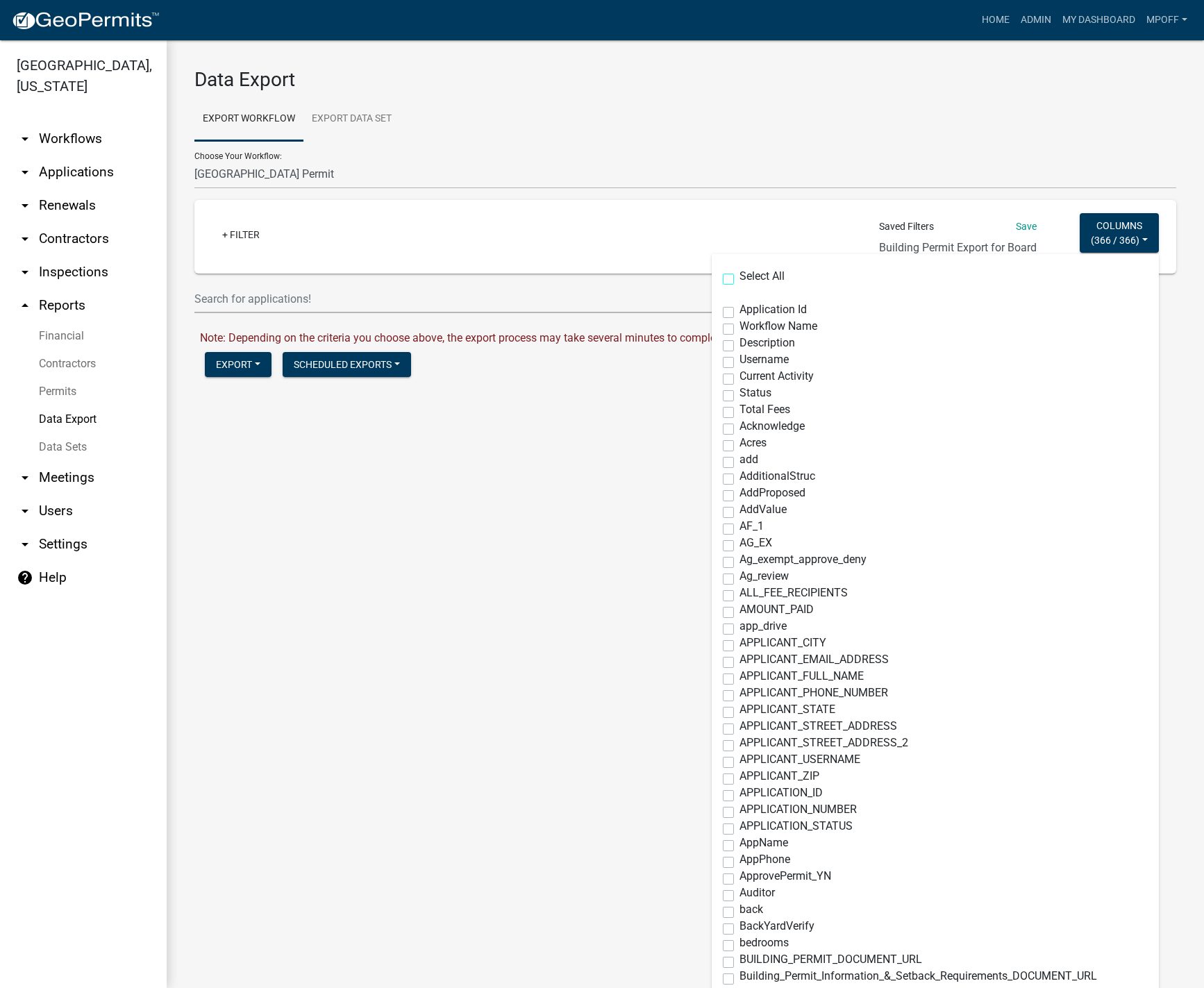
checkbox input "false"
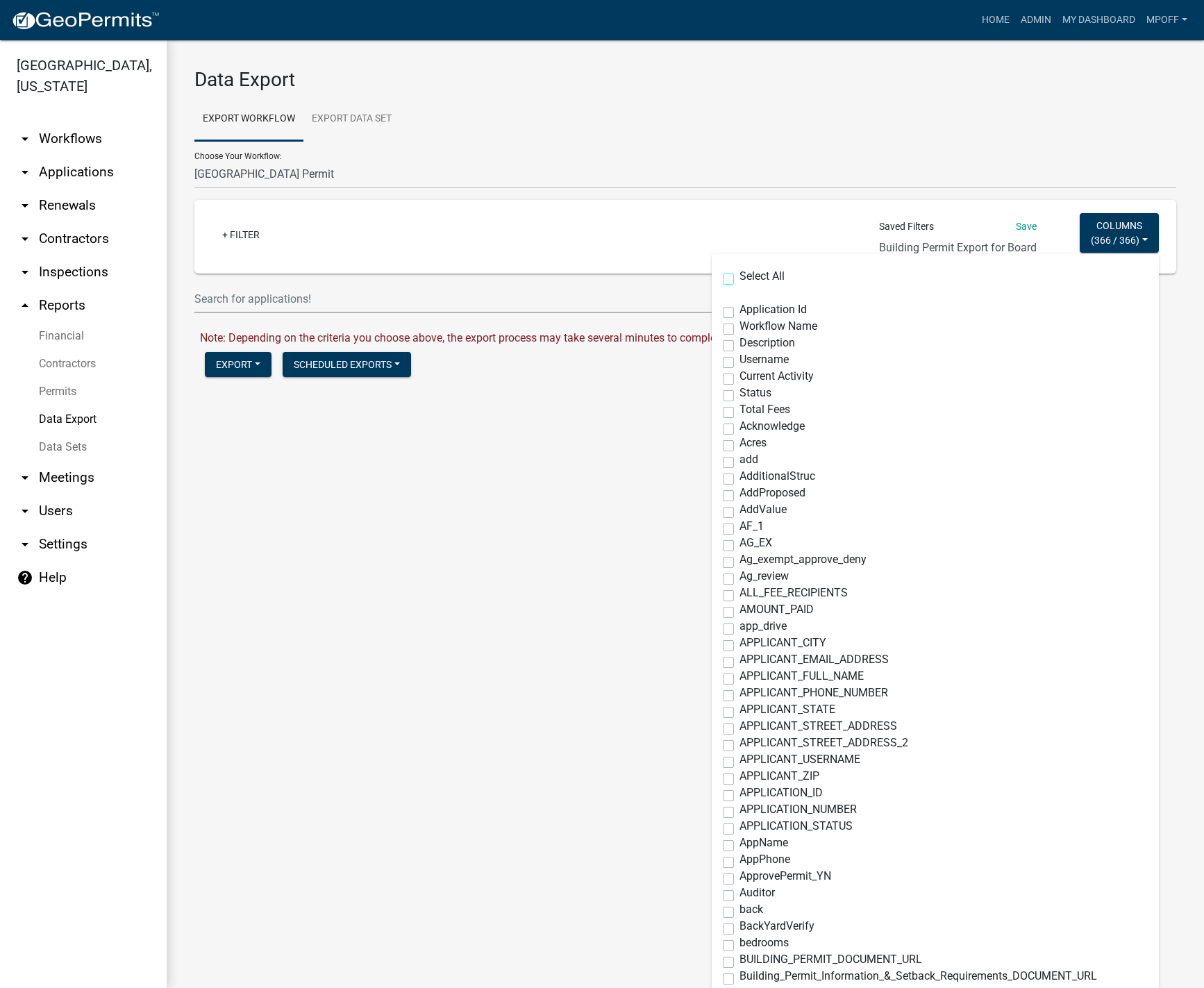
checkbox input "false"
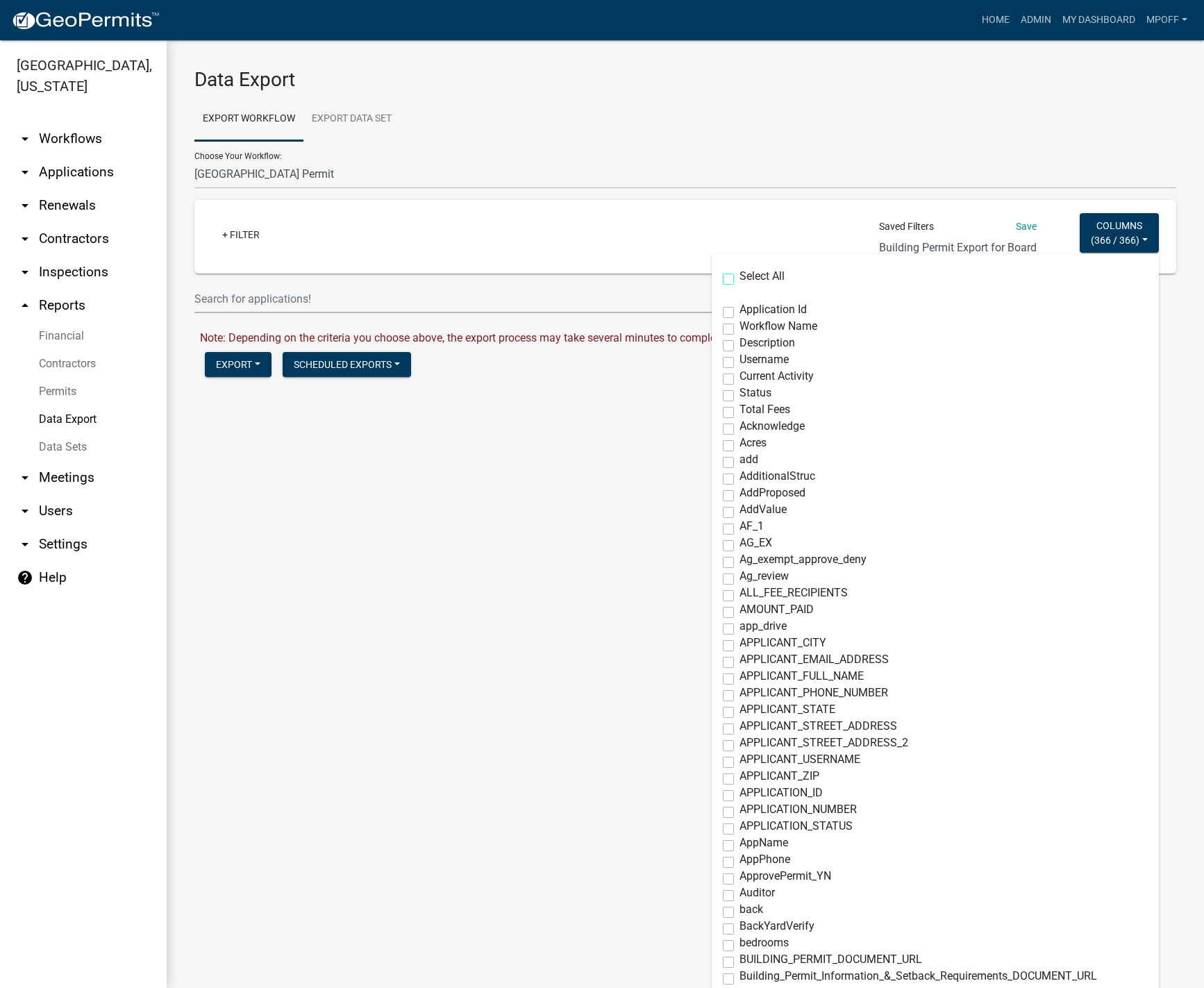
checkbox input "false"
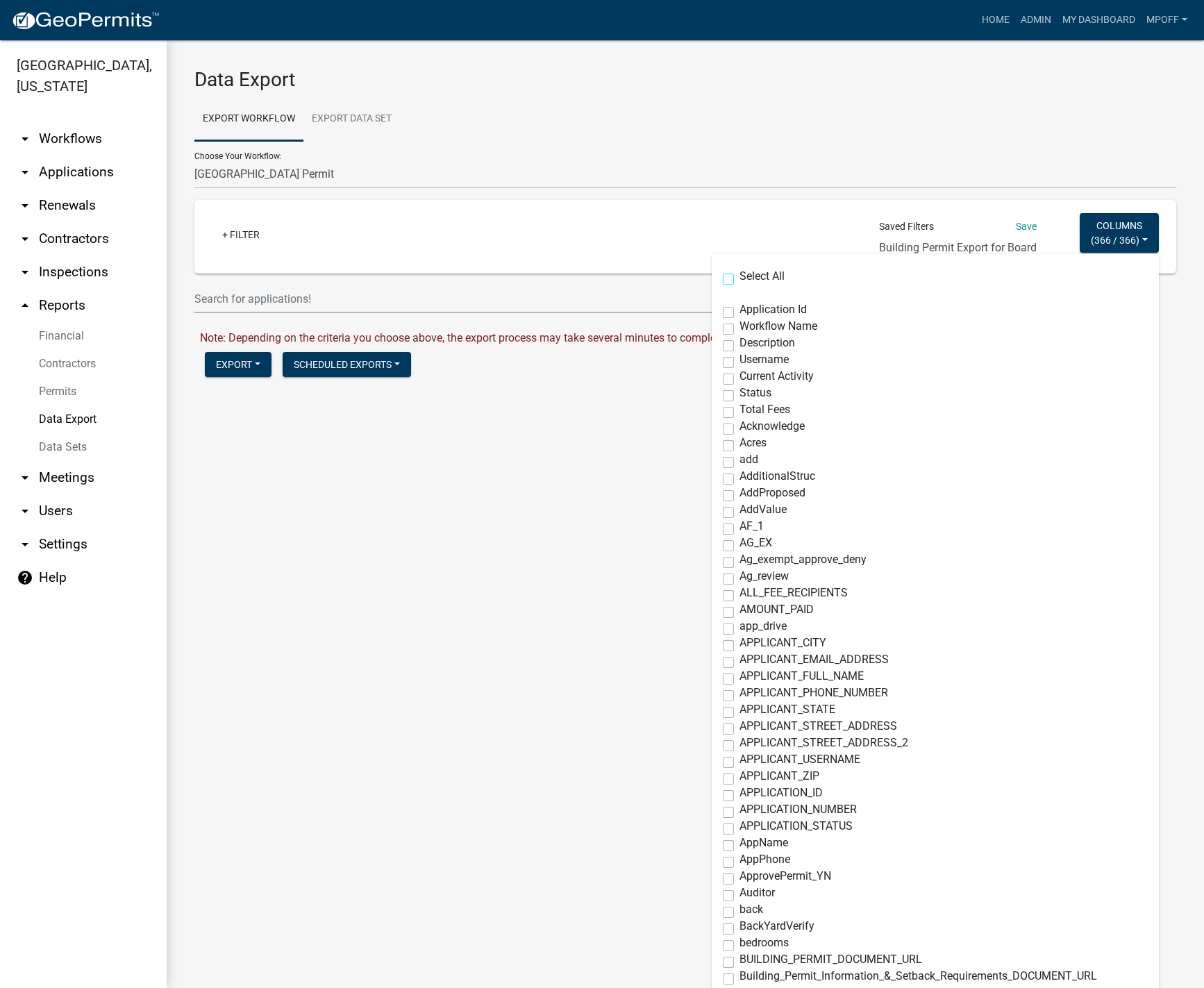
checkbox input "false"
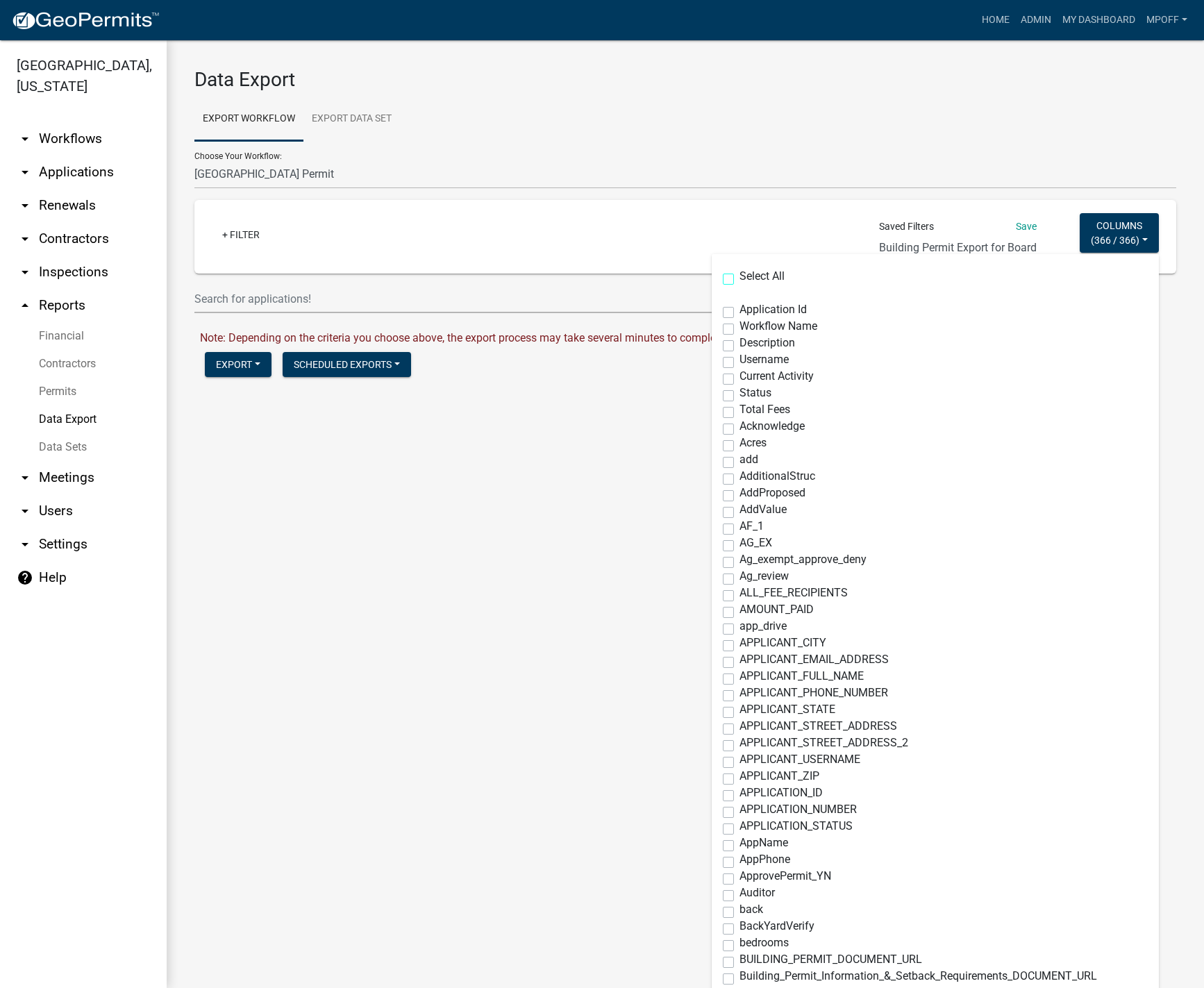
checkbox input "false"
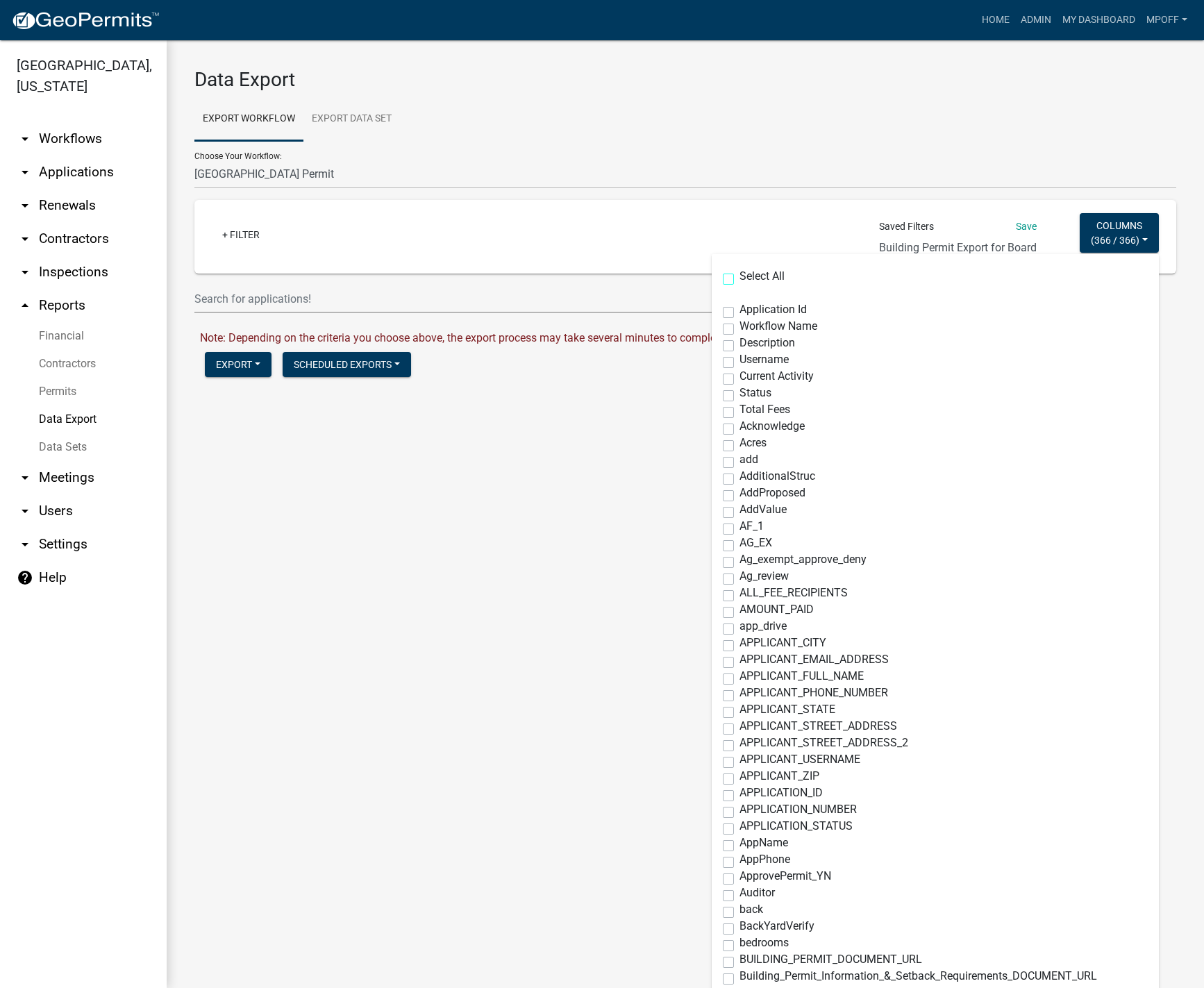
checkbox input "false"
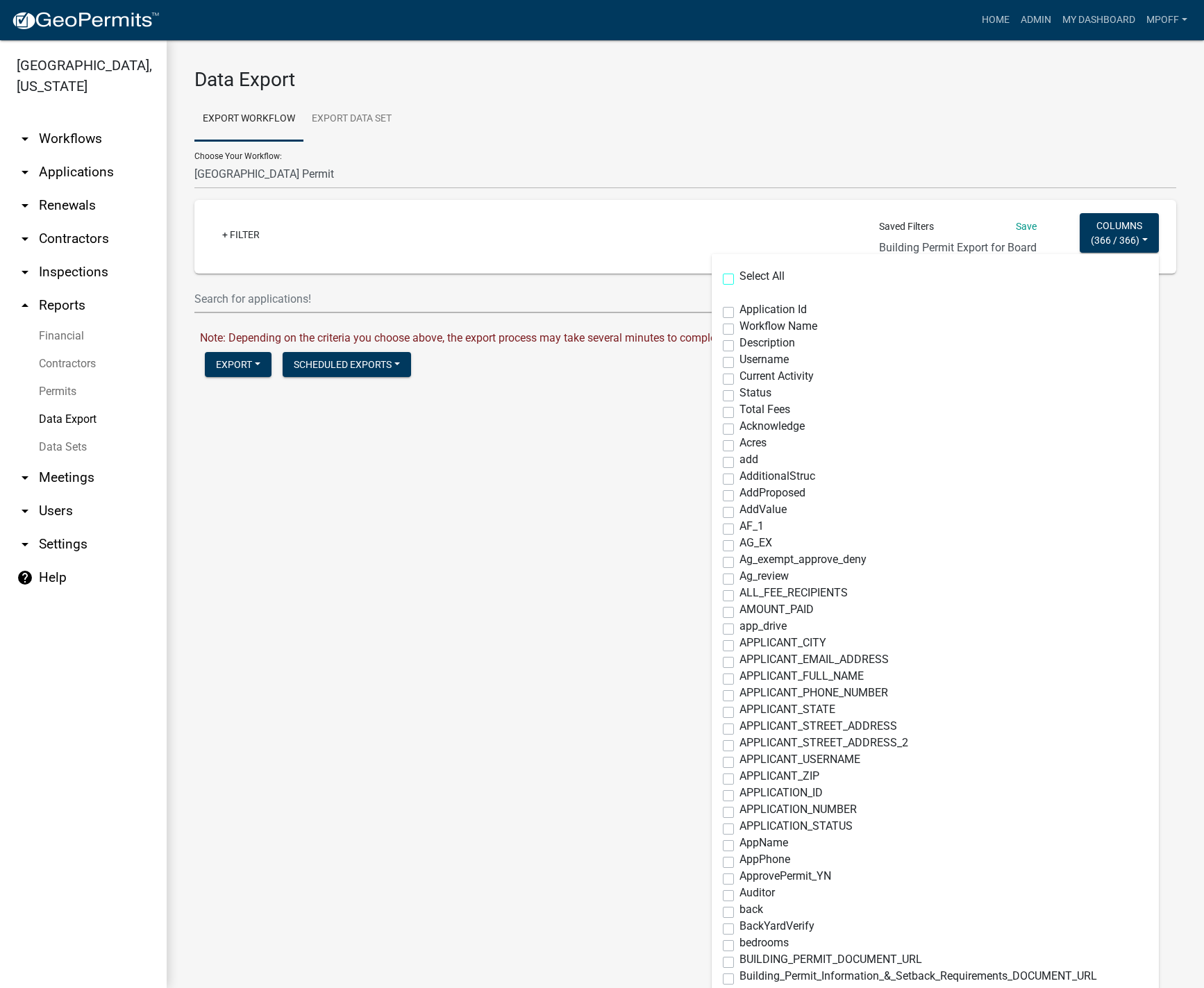
checkbox input "false"
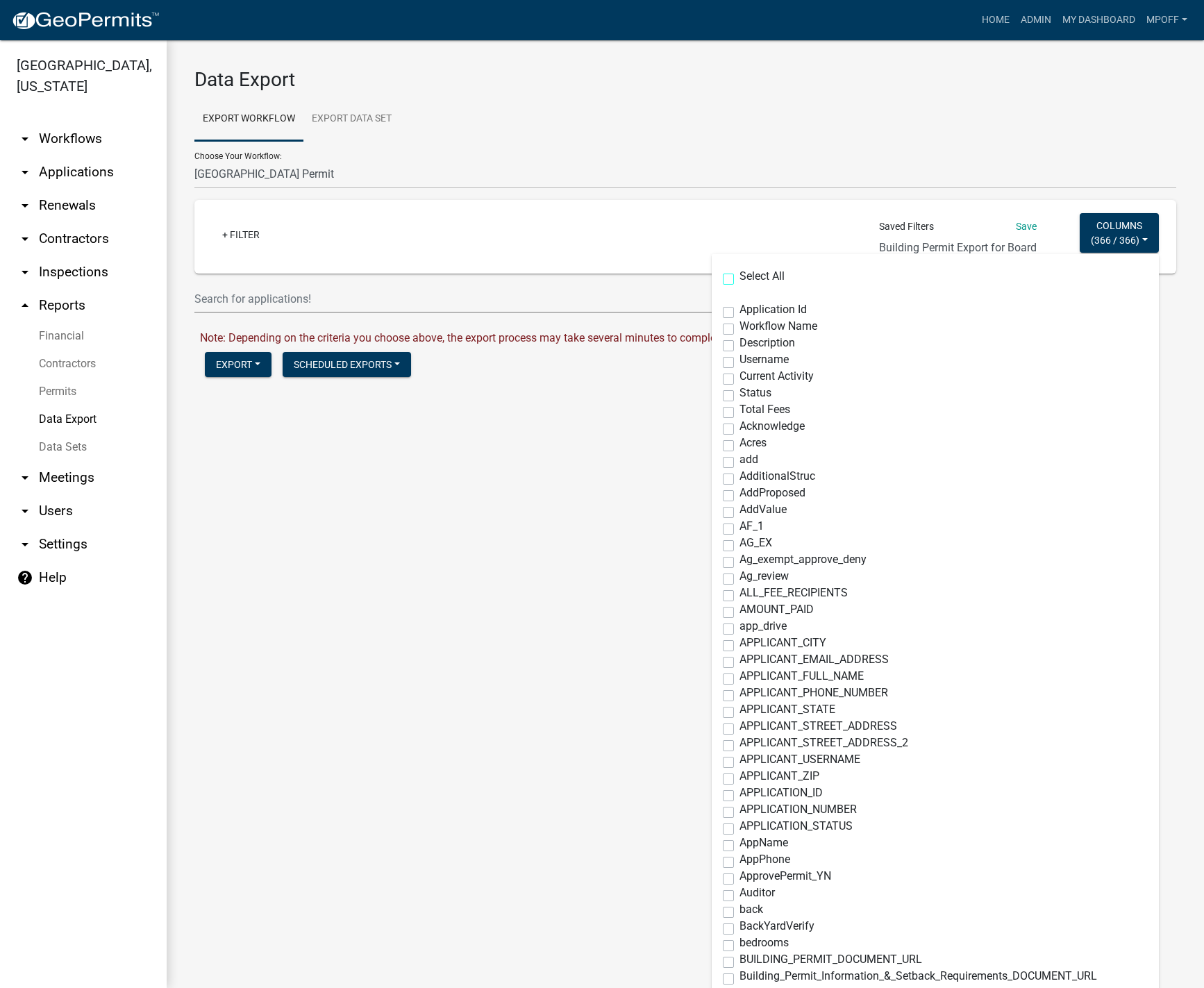
checkbox input "false"
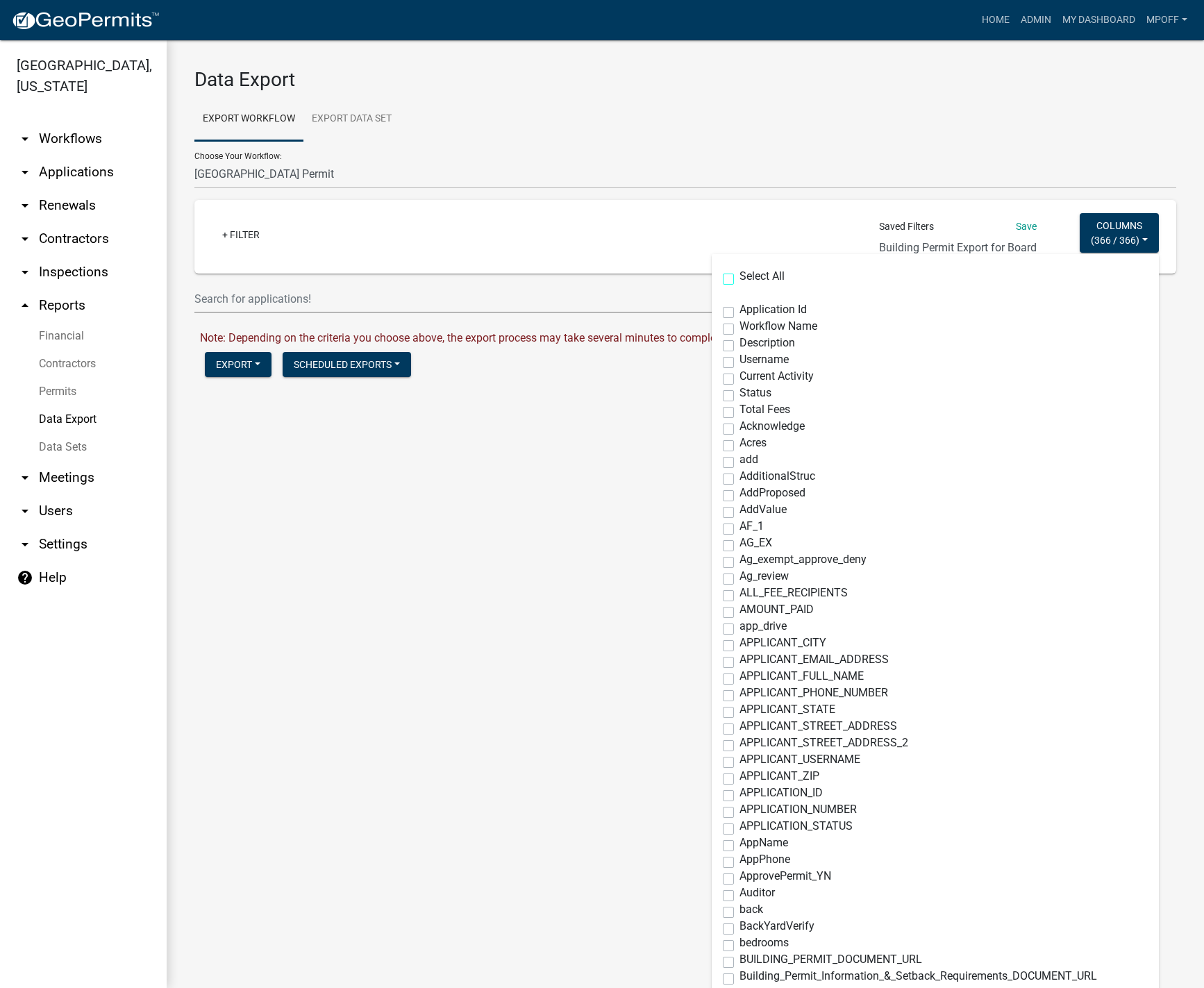
checkbox input "false"
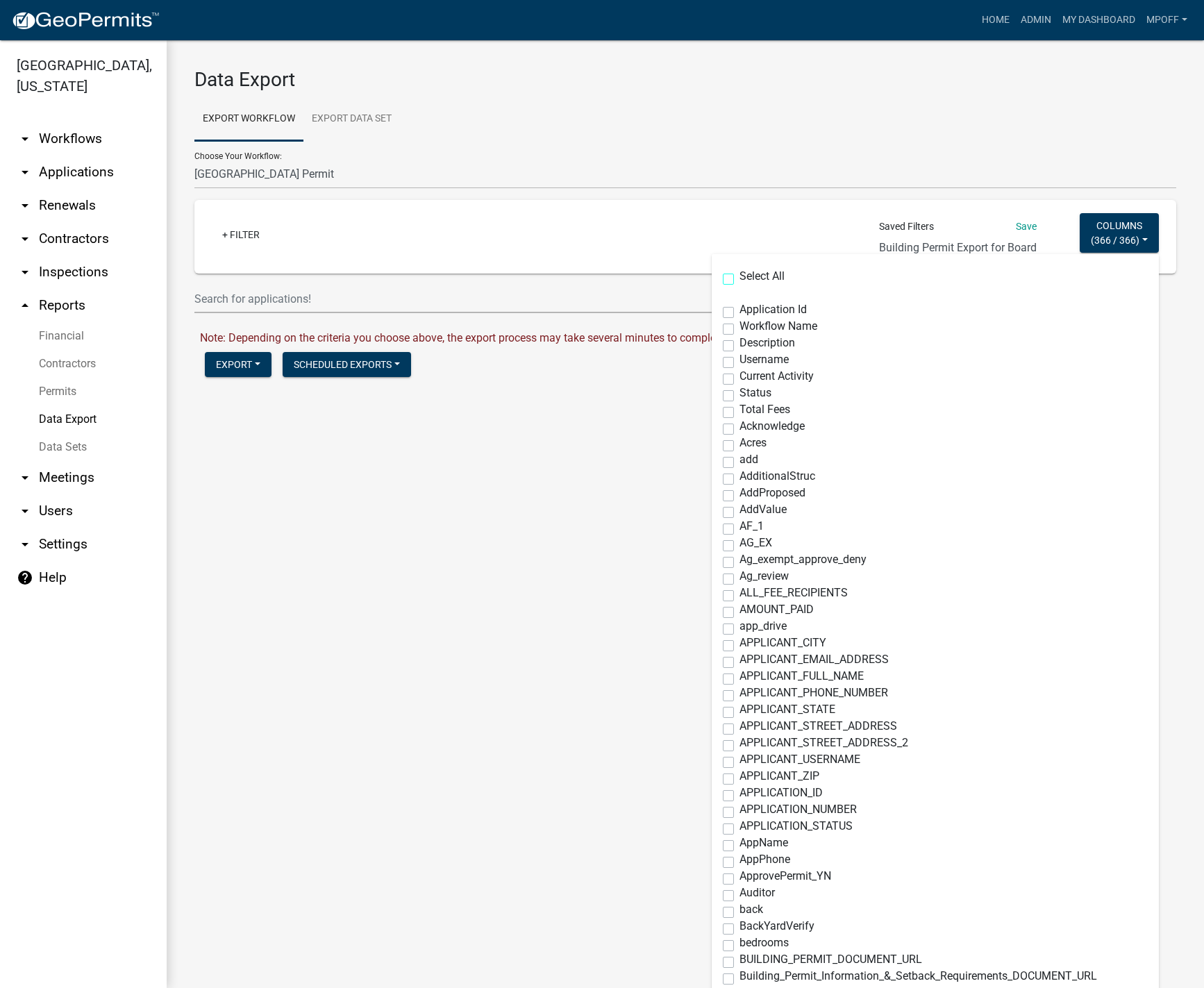
checkbox input "false"
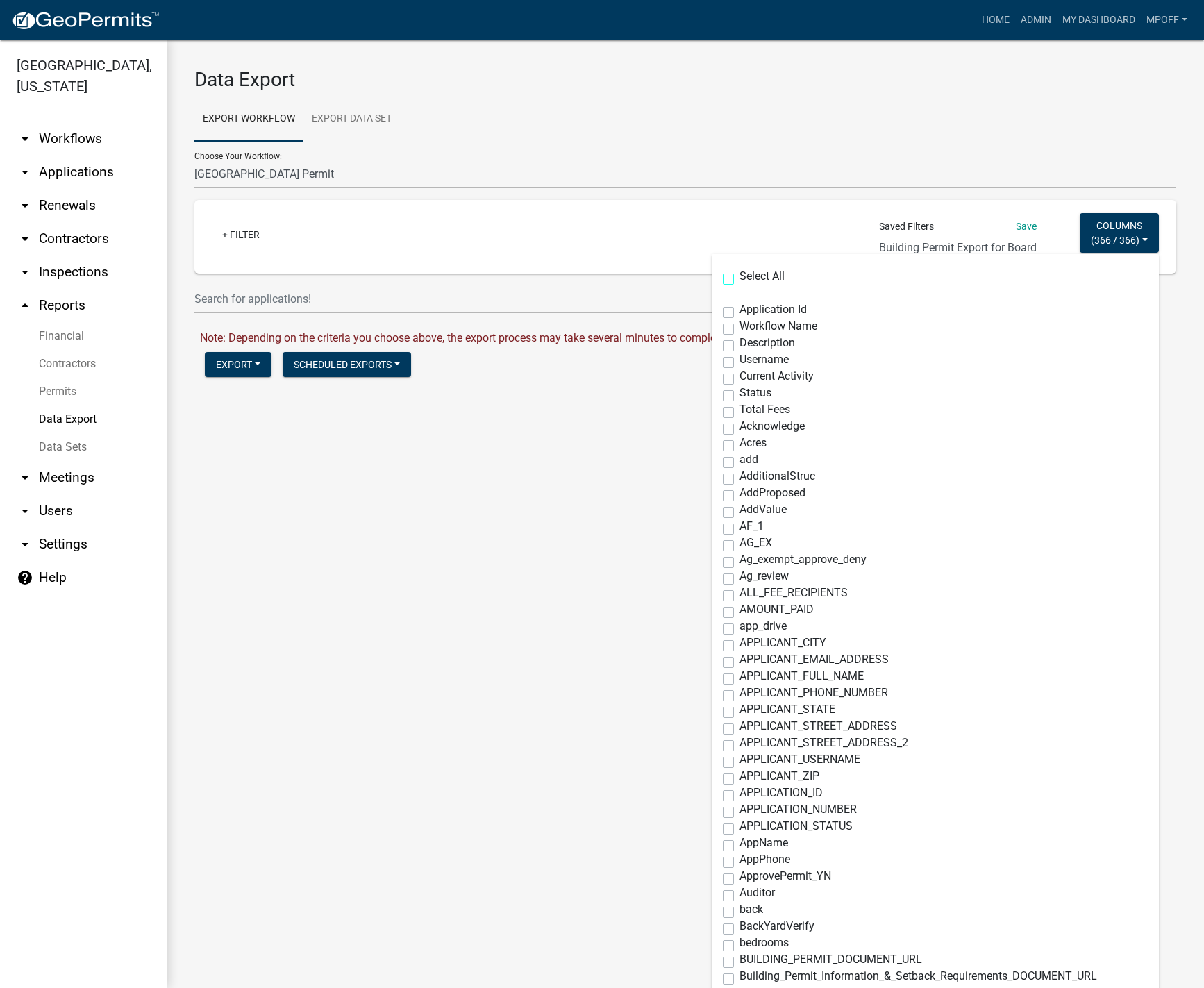
checkbox input "false"
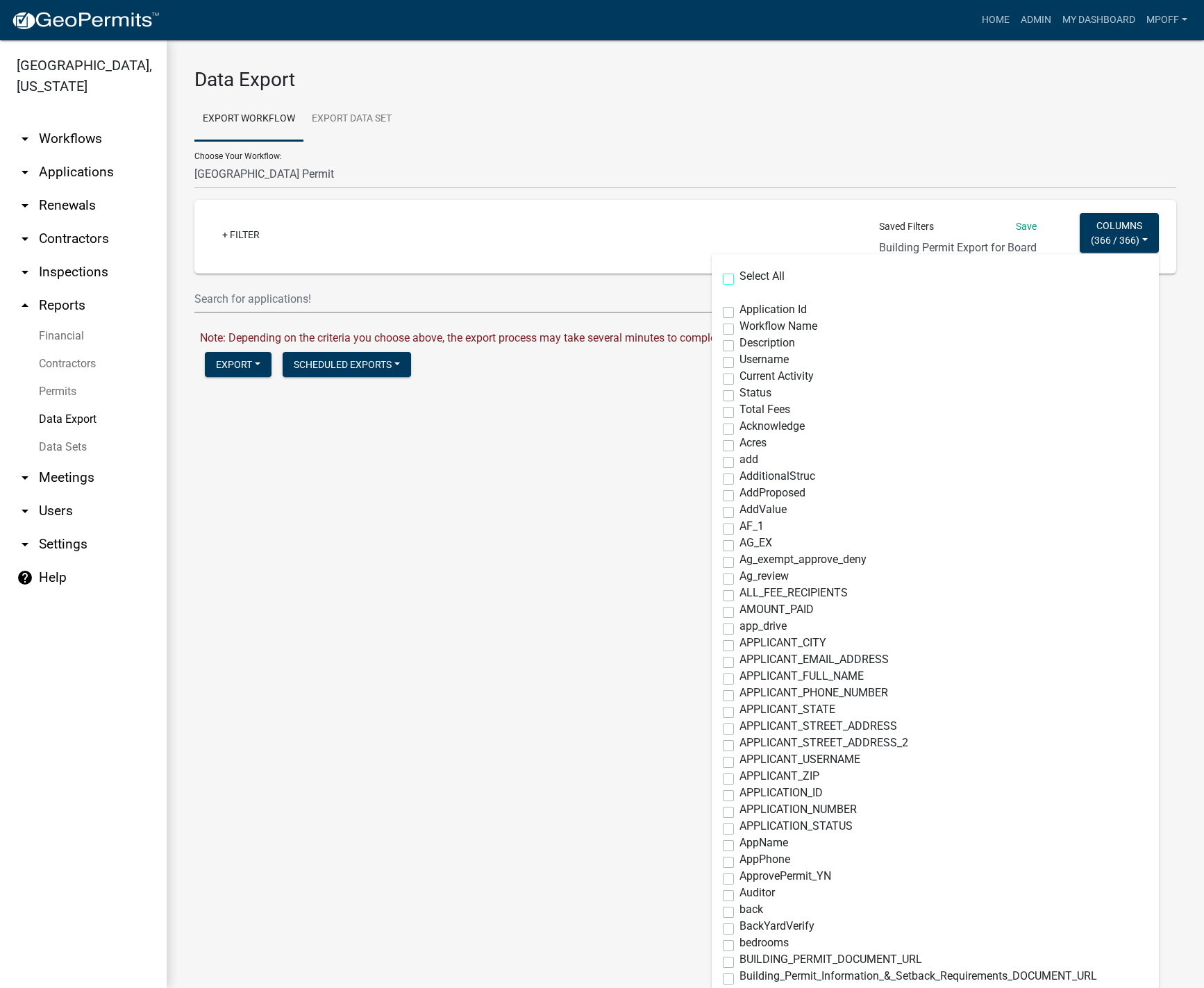
checkbox input "false"
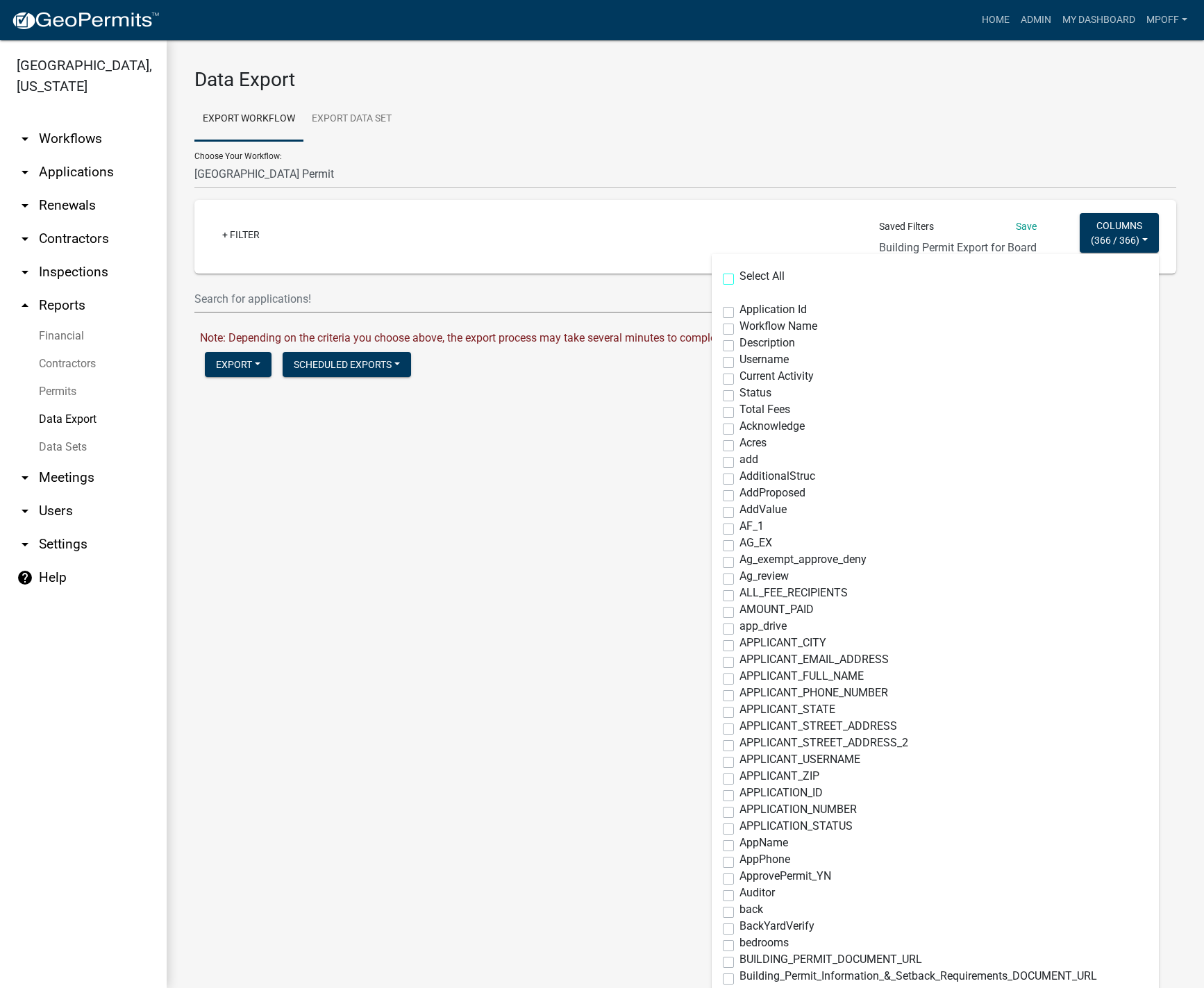
checkbox input "false"
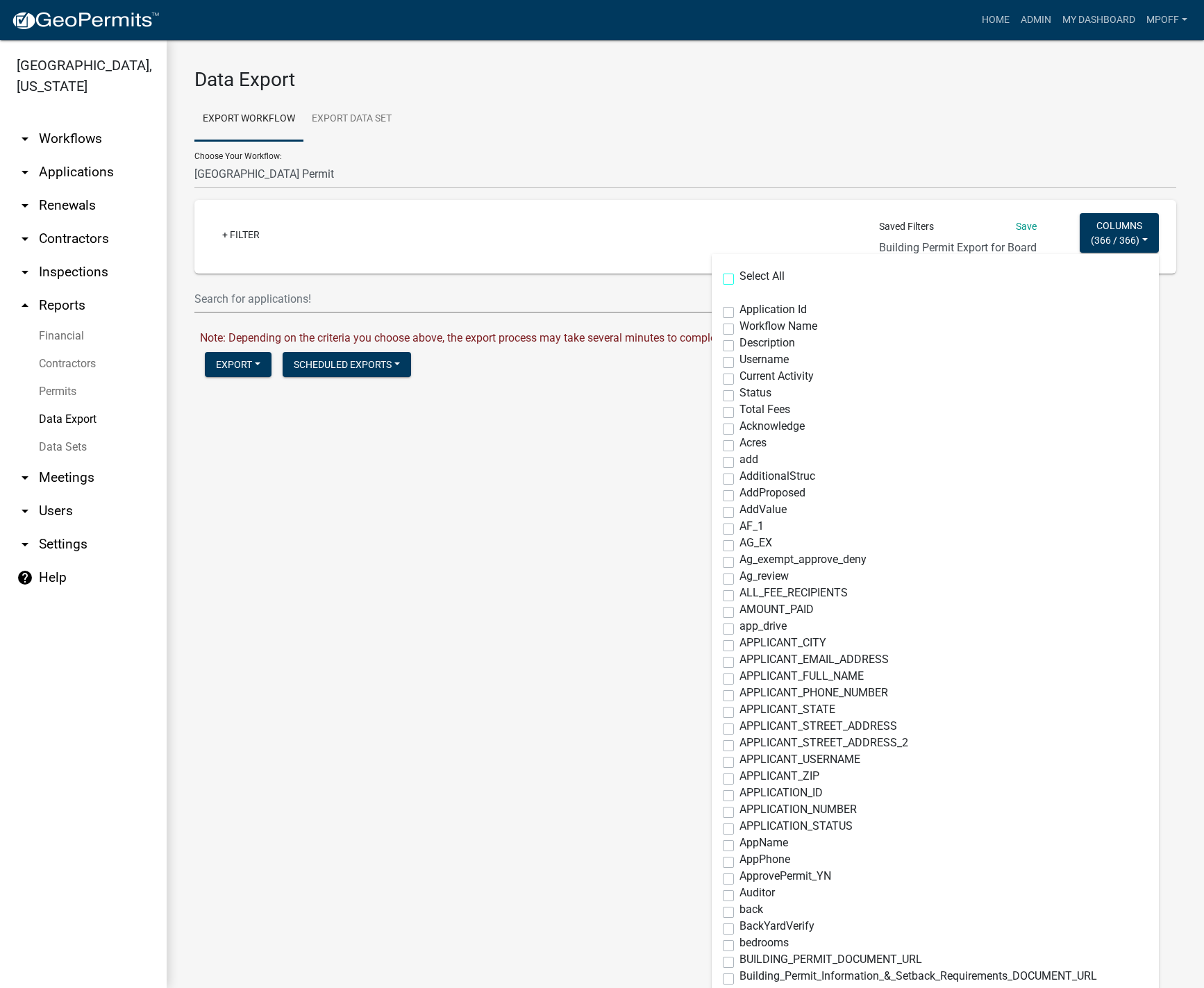
checkbox input "false"
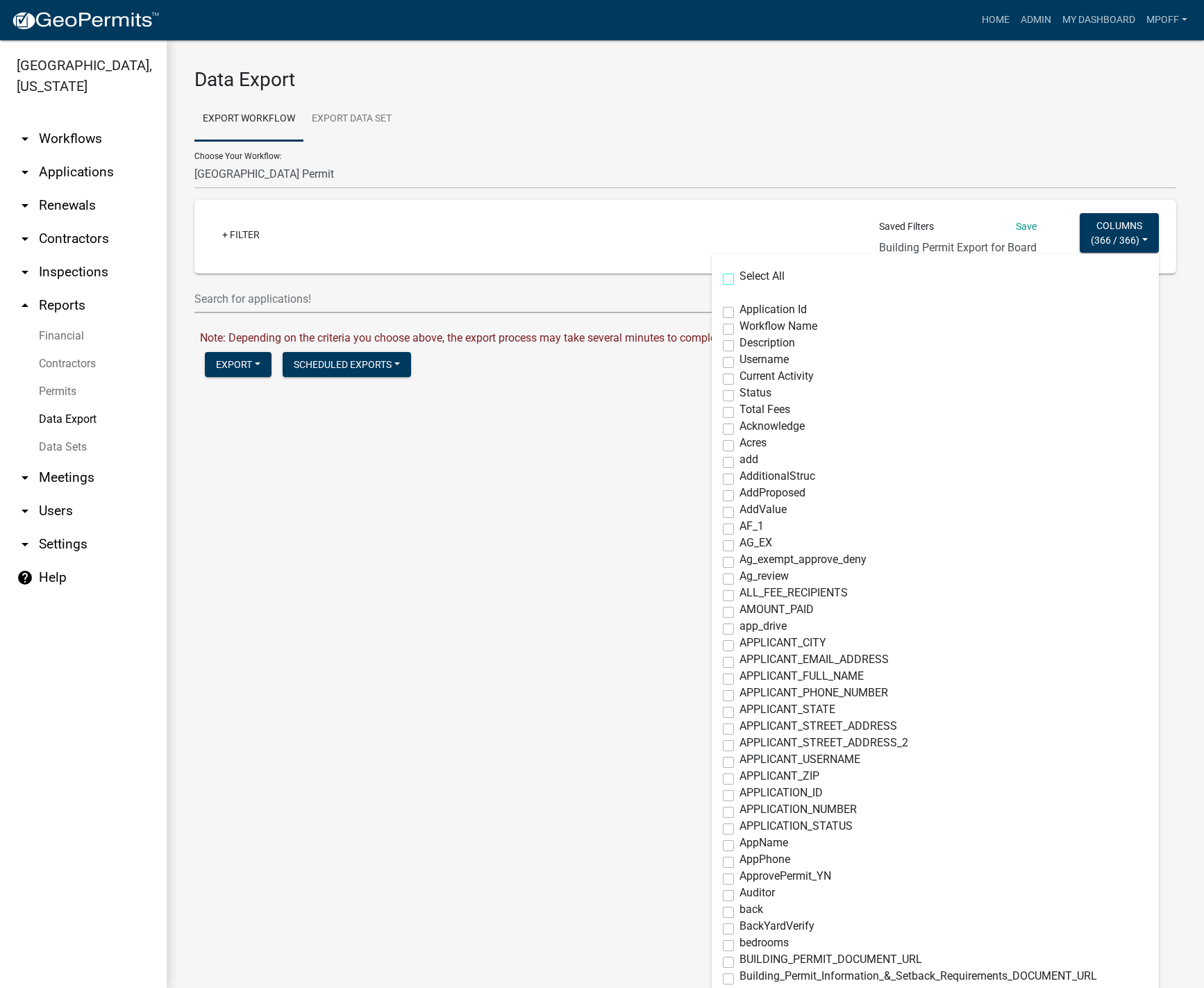
checkbox input "false"
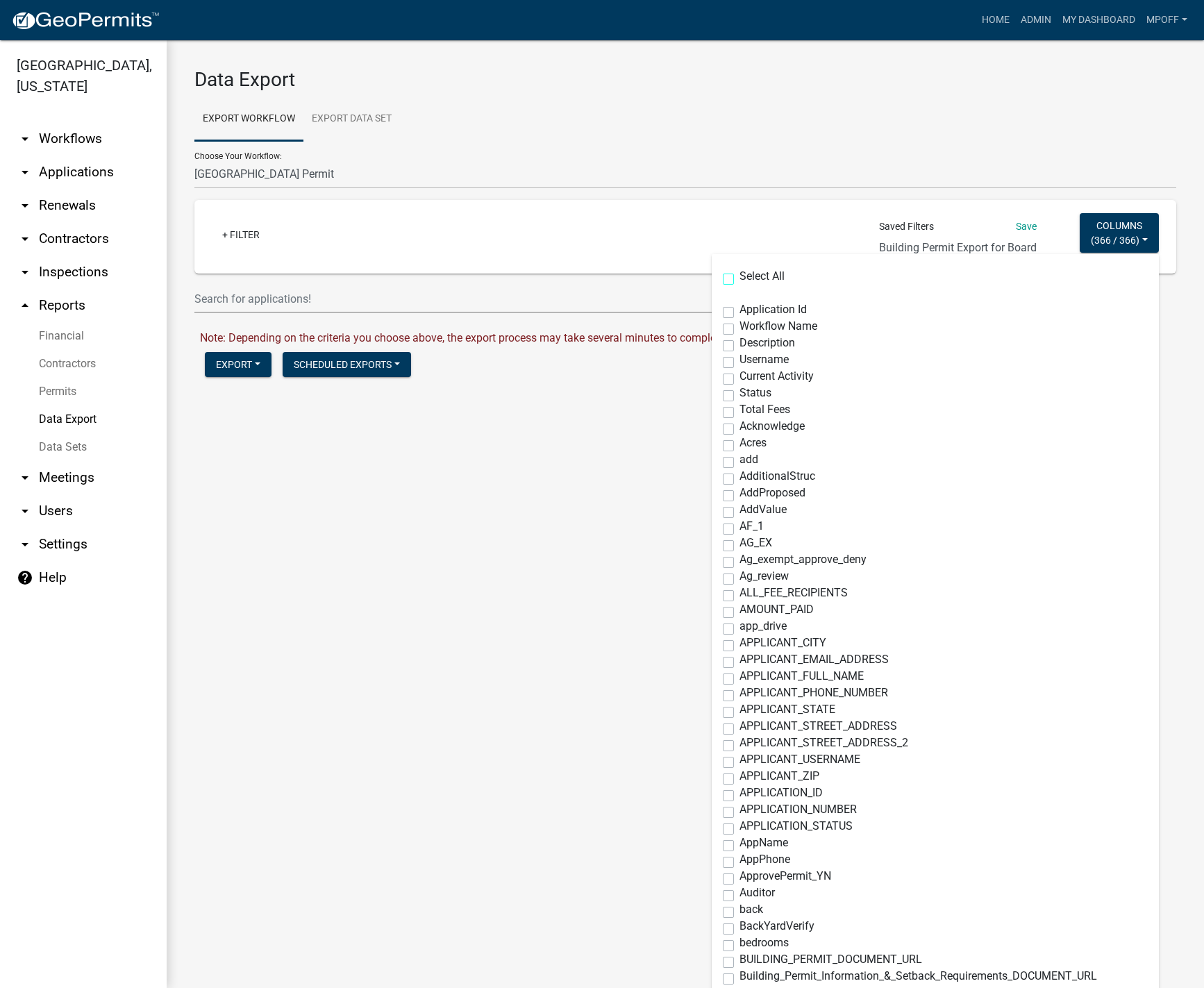
checkbox input "false"
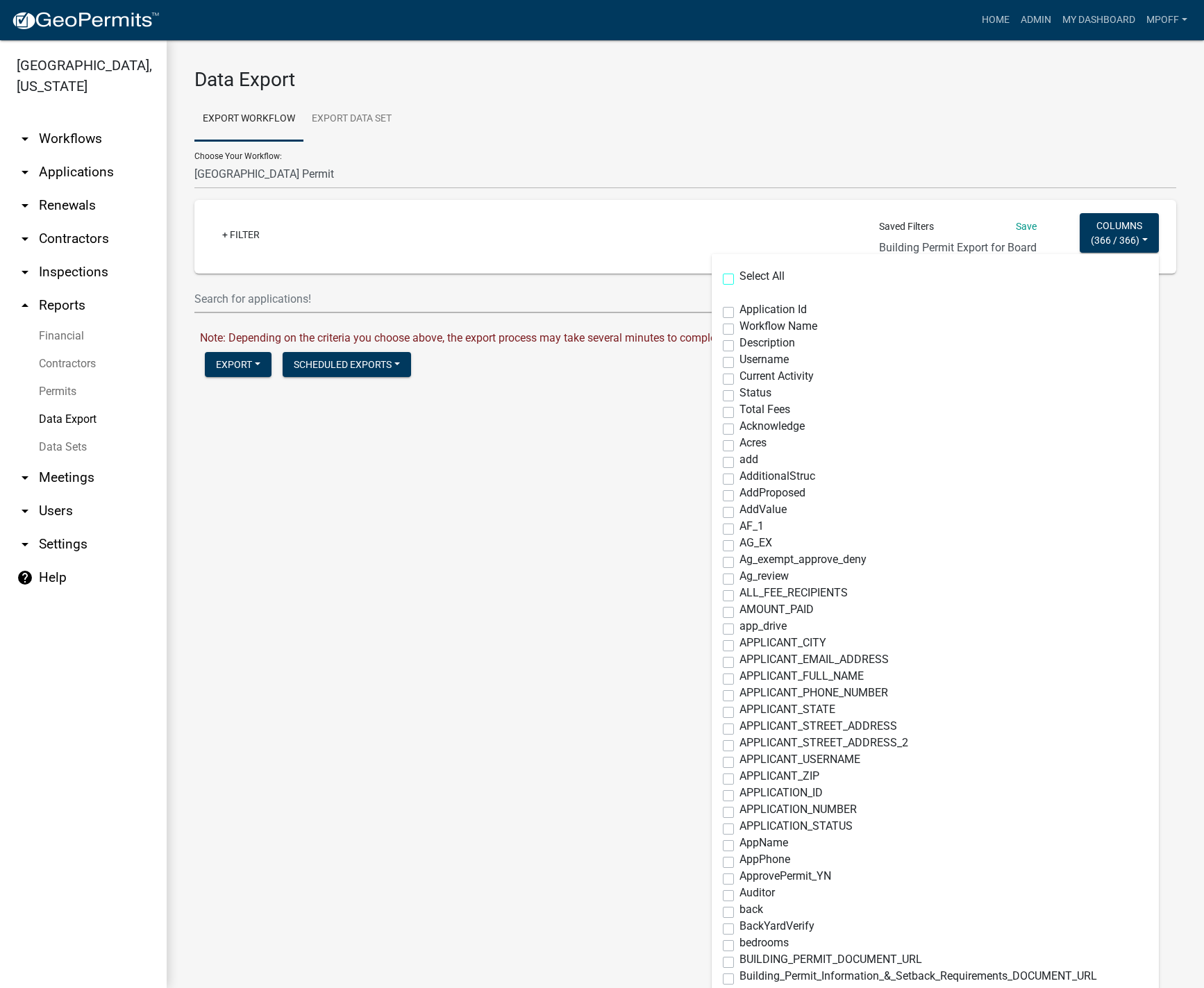
checkbox input "false"
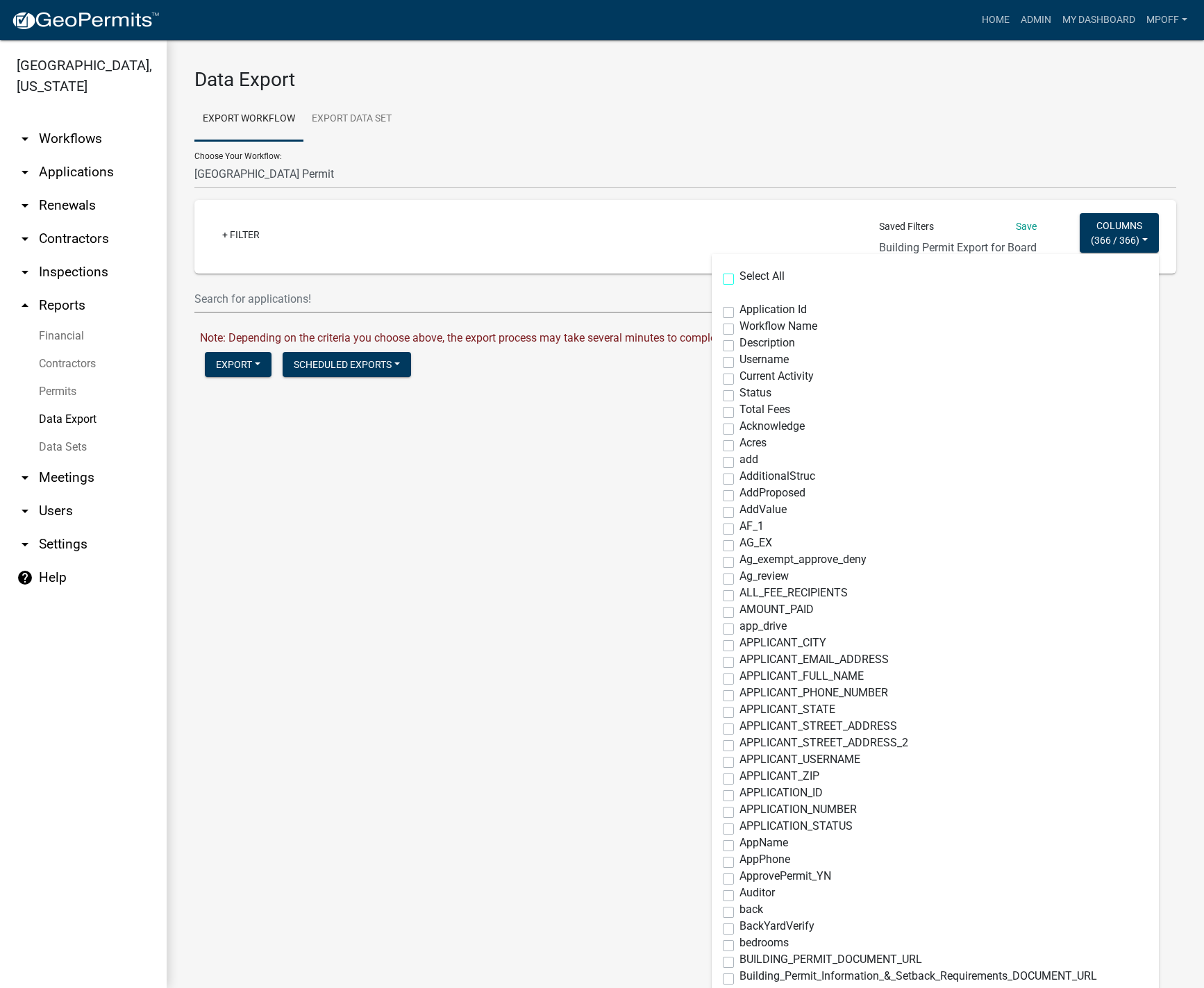
checkbox input "false"
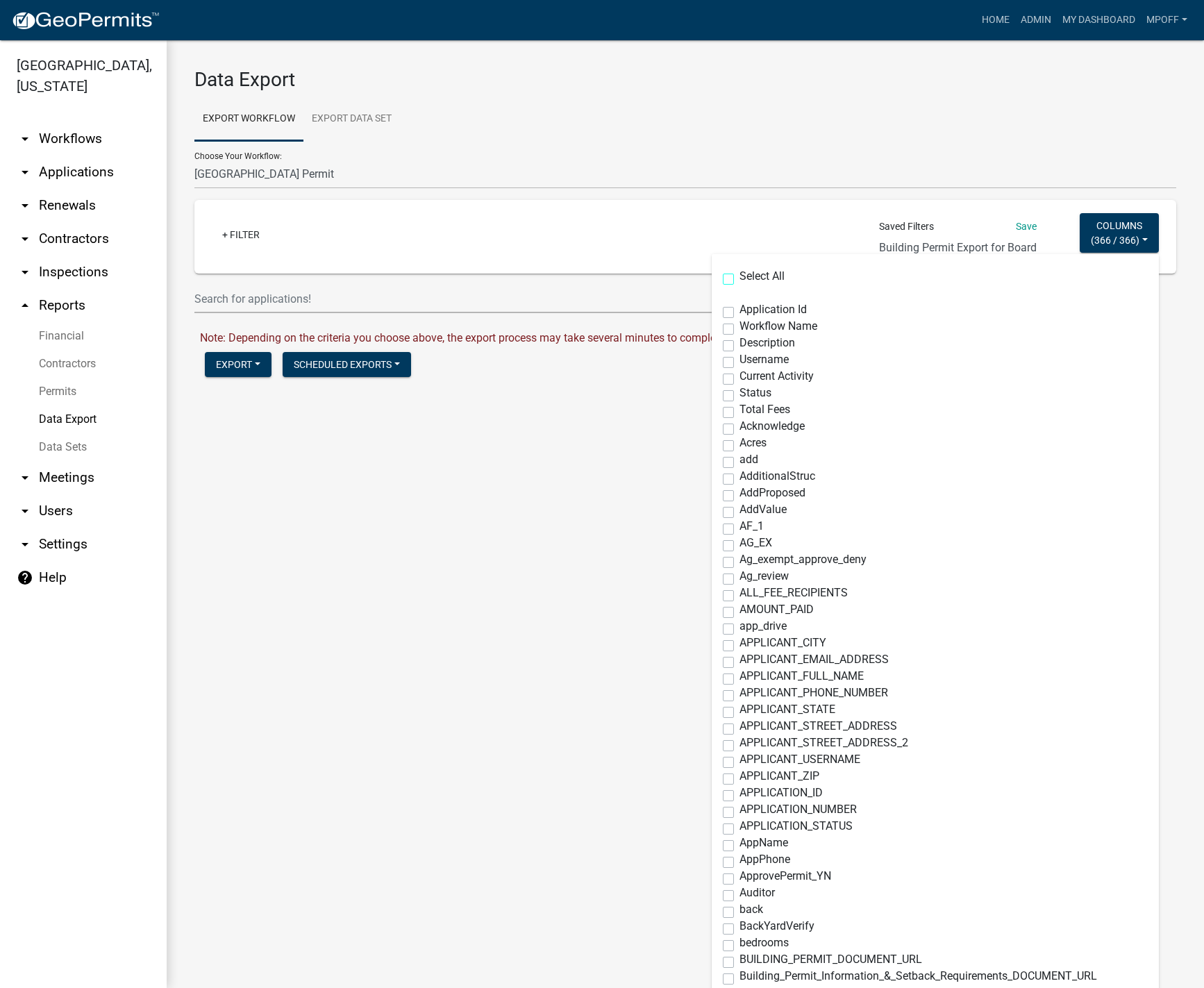
checkbox input "false"
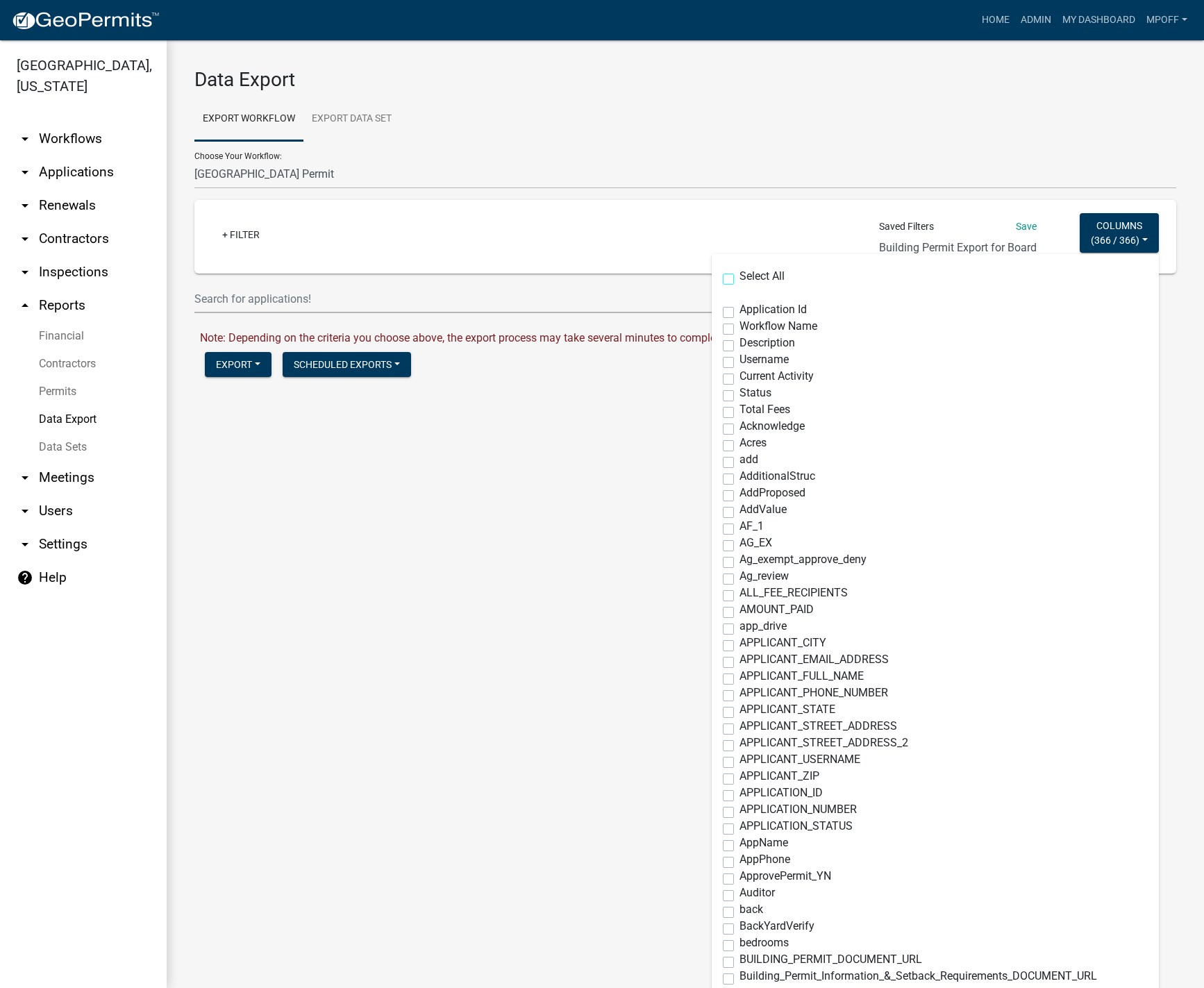
checkbox input "false"
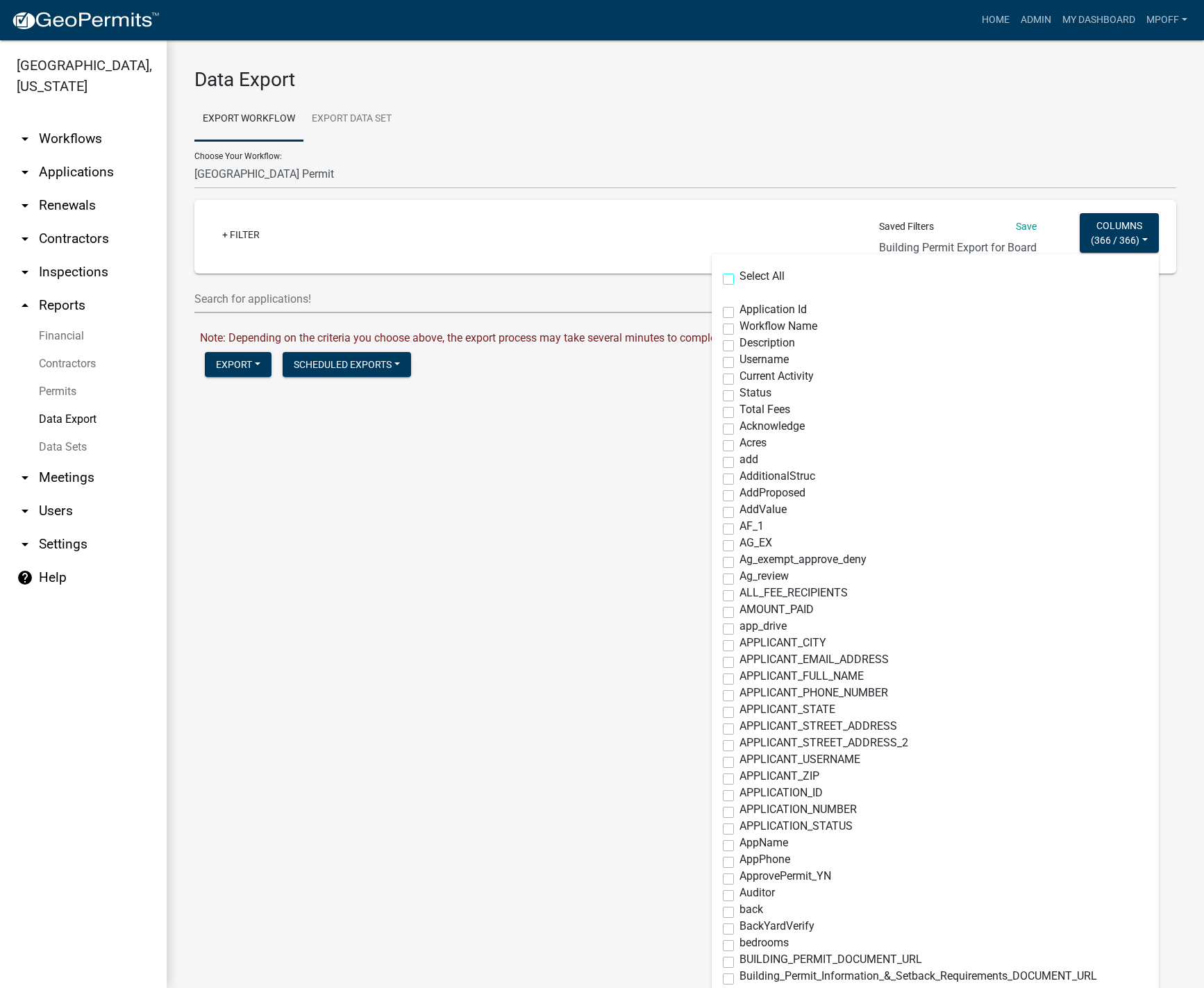
checkbox input "false"
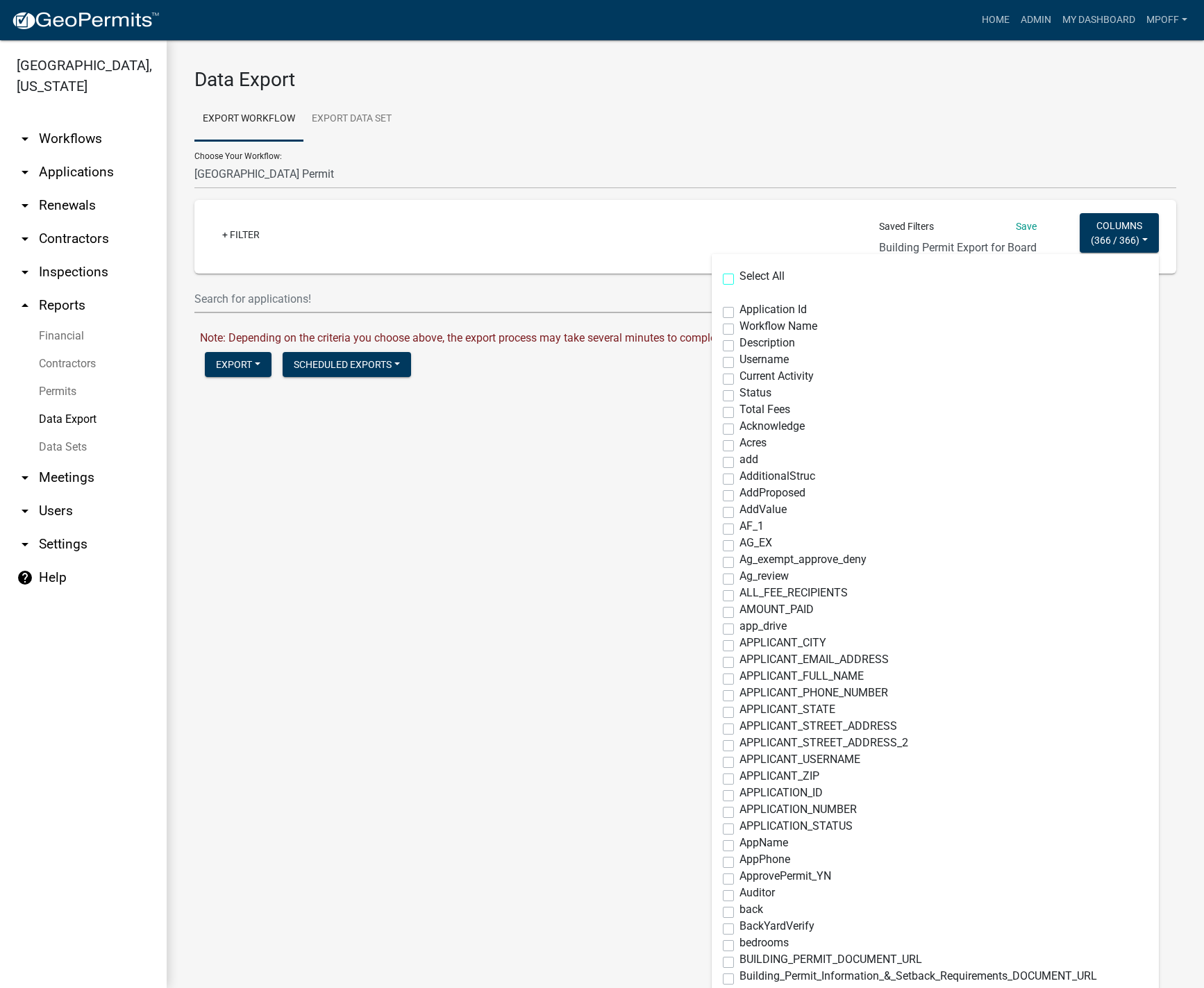
checkbox input "false"
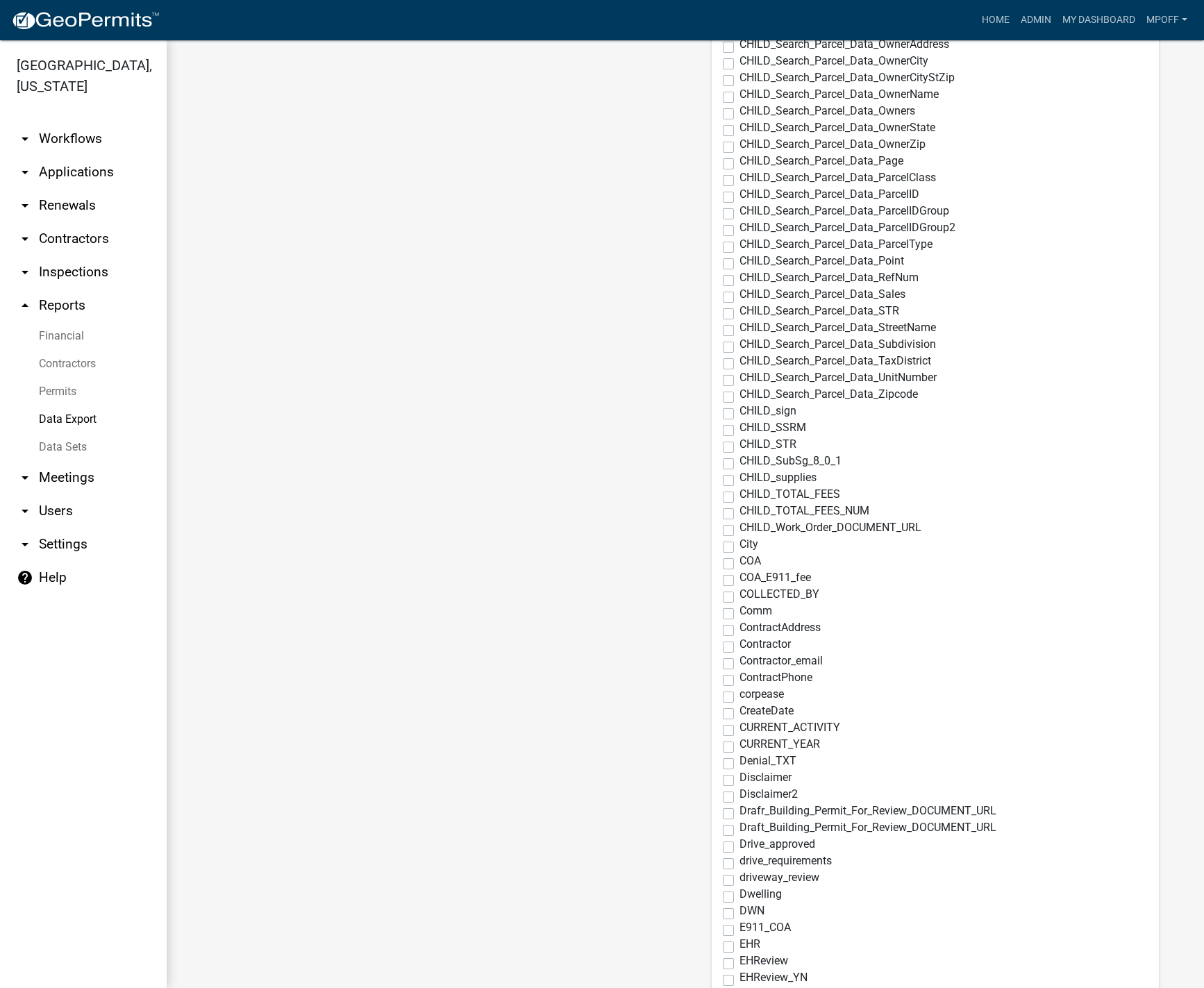
scroll to position [2082, 0]
click at [739, 625] on label "ContractAddress" at bounding box center [780, 626] width 81 height 11
click at [739, 625] on input "ContractAddress" at bounding box center [744, 625] width 9 height 9
click at [739, 642] on label "Contractor" at bounding box center [765, 642] width 52 height 11
click at [739, 642] on input "Contractor" at bounding box center [744, 642] width 9 height 9
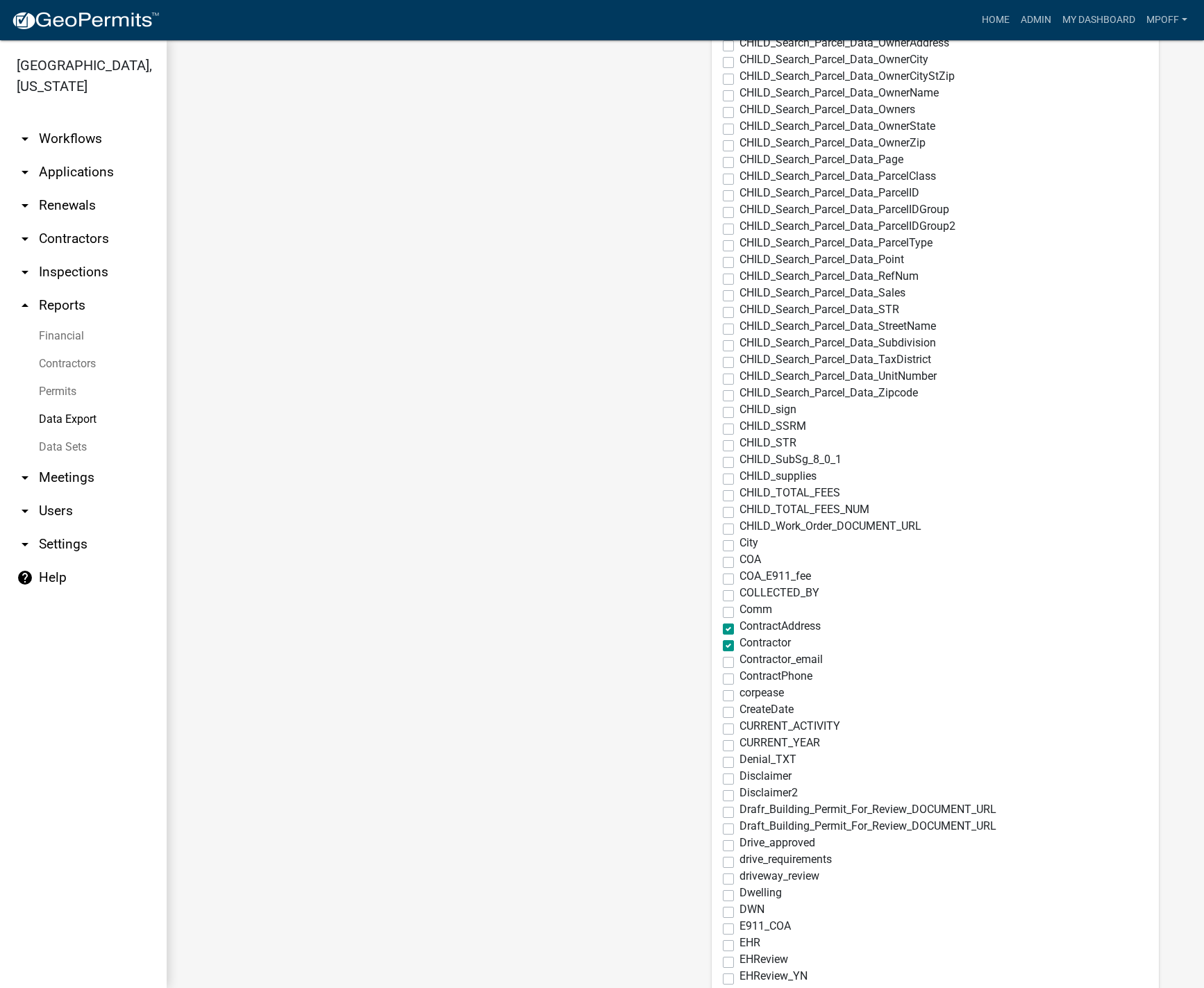
click at [739, 659] on label "Contractor_email" at bounding box center [780, 659] width 83 height 11
click at [739, 659] on input "Contractor_email" at bounding box center [744, 658] width 9 height 9
click at [739, 681] on label "ContractPhone" at bounding box center [775, 676] width 73 height 11
click at [739, 680] on input "ContractPhone" at bounding box center [744, 675] width 9 height 9
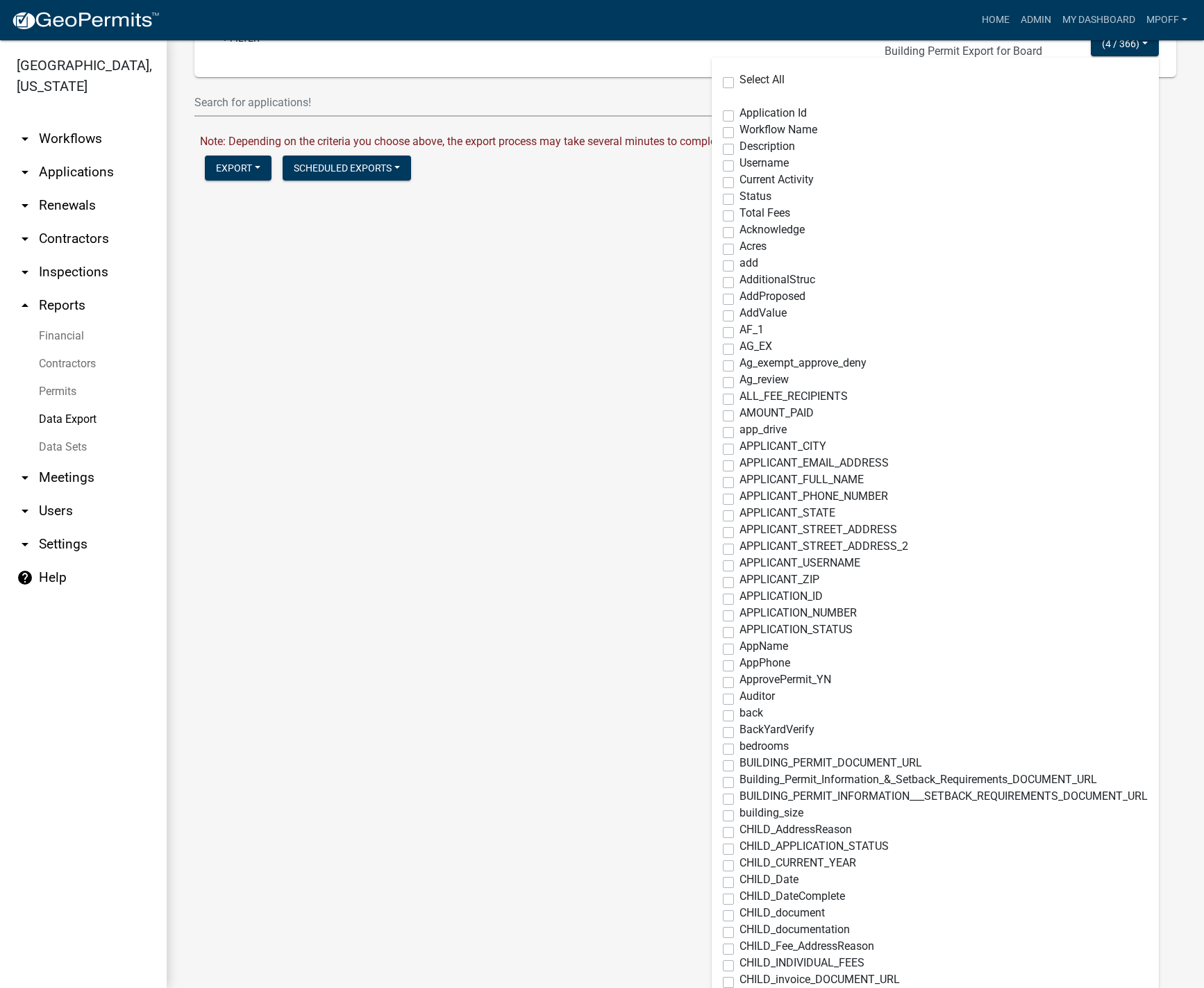
scroll to position [0, 0]
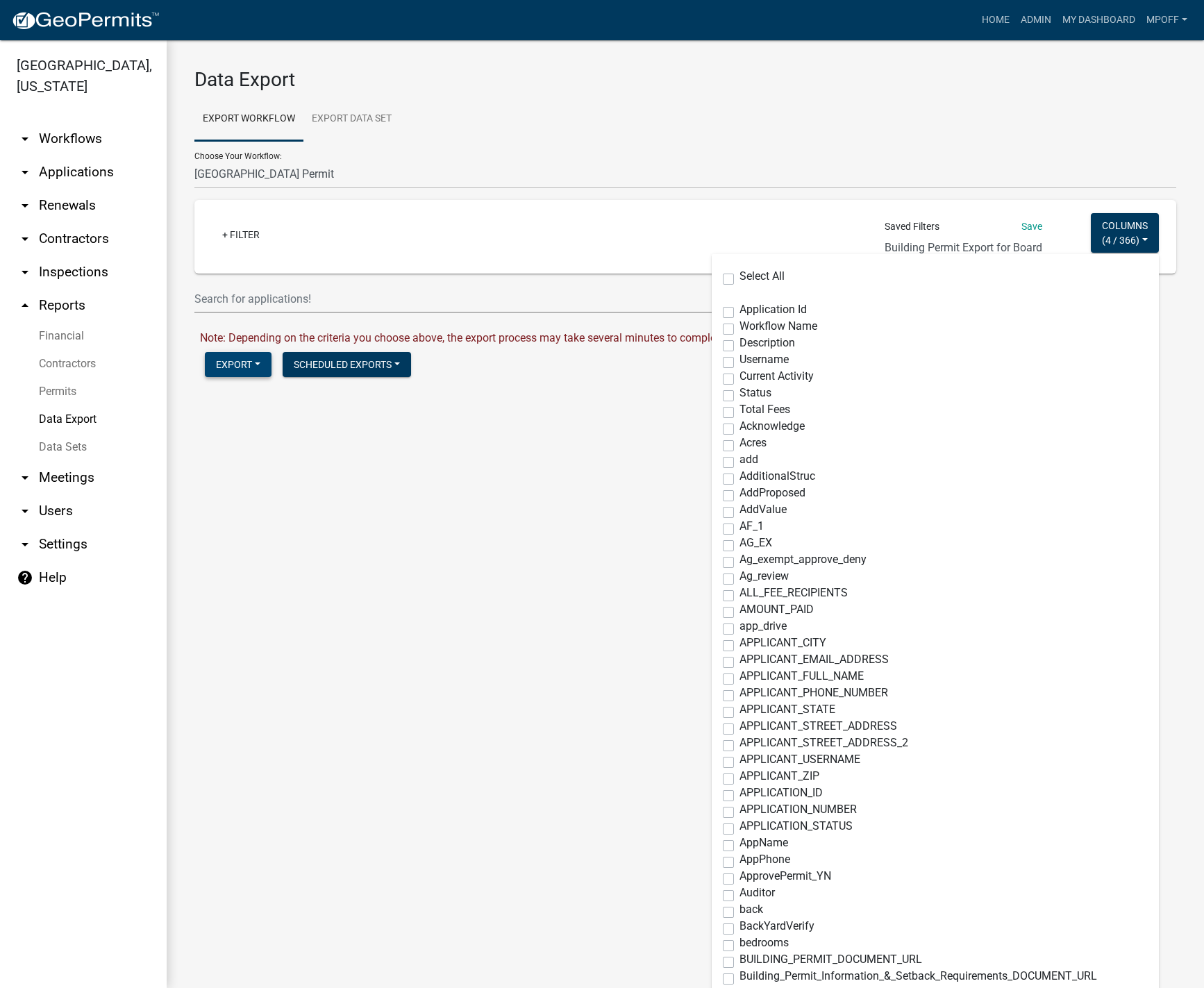
click at [226, 367] on button "Export" at bounding box center [238, 364] width 67 height 25
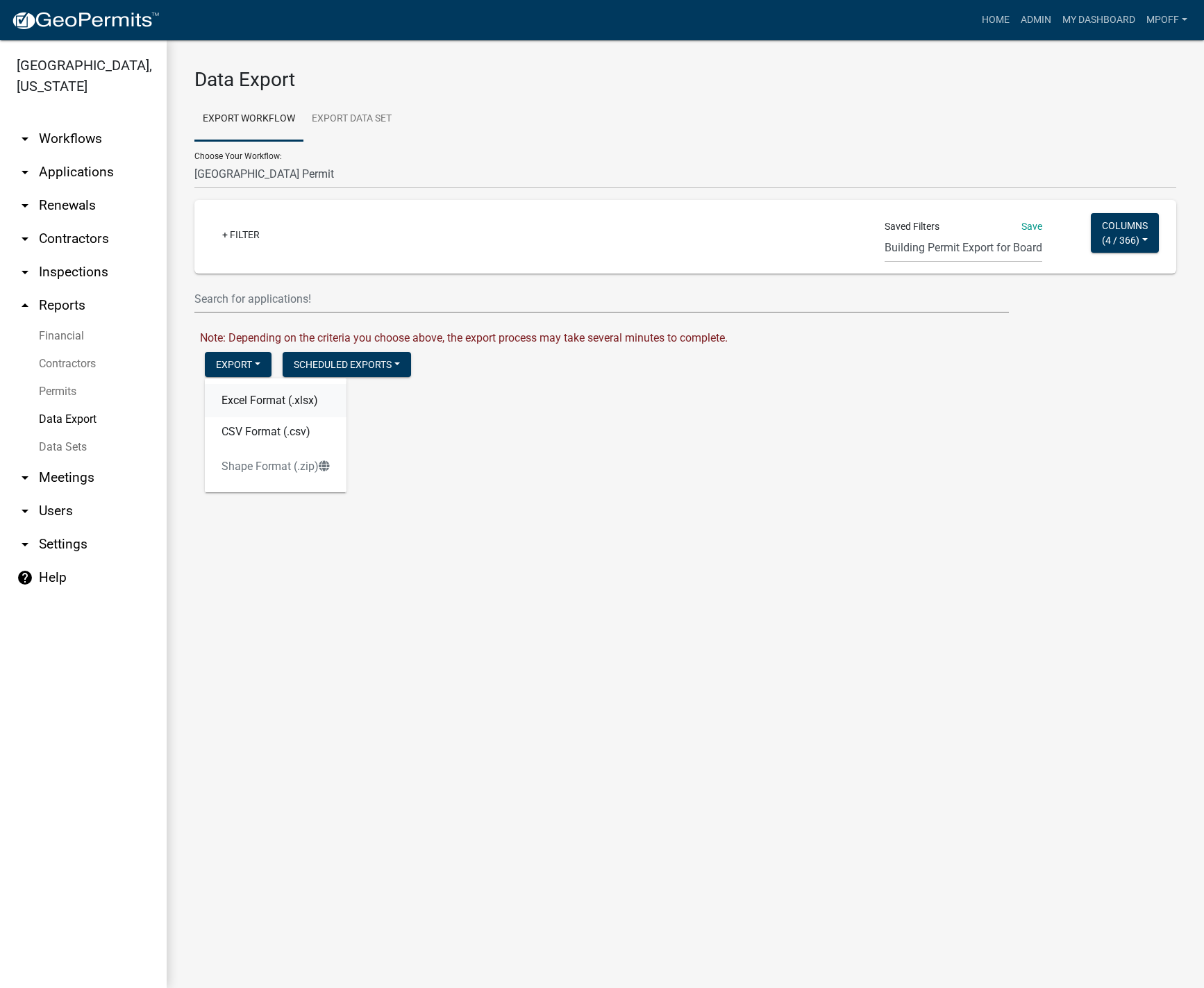
click at [242, 400] on button "Excel Format (.xlsx)" at bounding box center [275, 400] width 142 height 33
click at [275, 393] on link "Download [GEOGRAPHIC_DATA] Permit.xlsx" at bounding box center [307, 394] width 214 height 13
click at [76, 155] on link "arrow_drop_down Applications" at bounding box center [83, 172] width 166 height 33
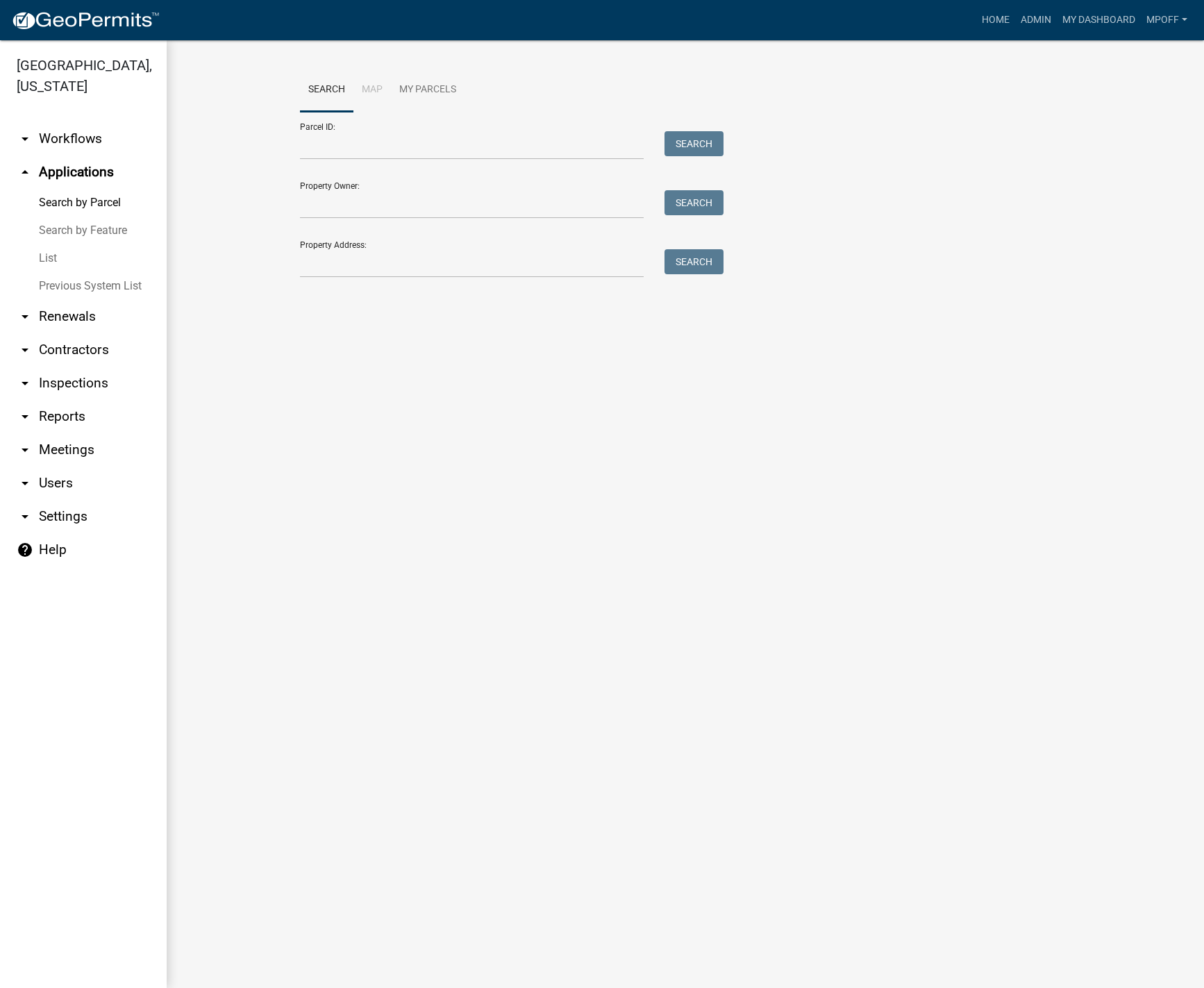
click at [75, 122] on link "arrow_drop_down Workflows" at bounding box center [83, 139] width 166 height 33
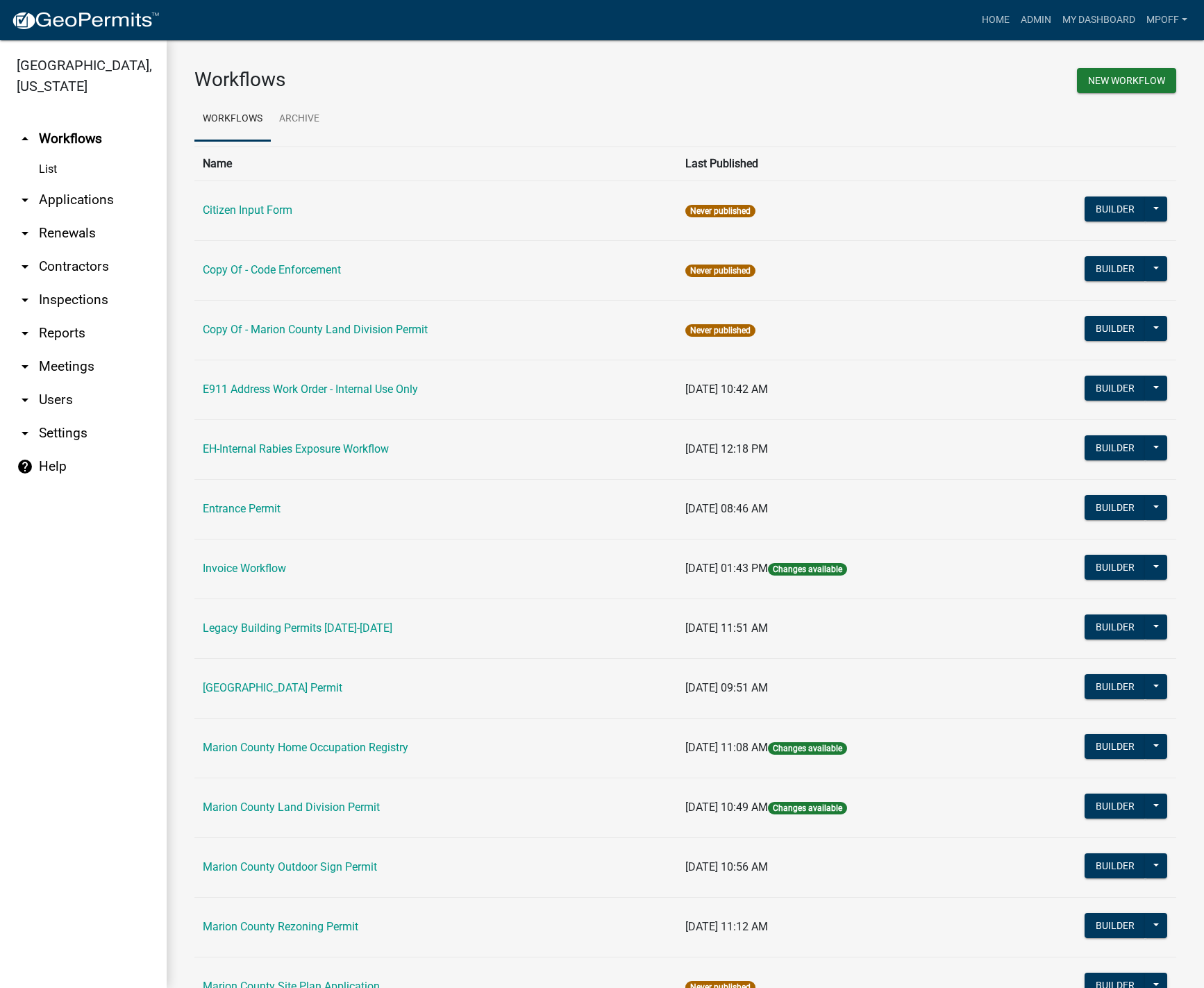
click at [45, 155] on link "List" at bounding box center [83, 169] width 166 height 28
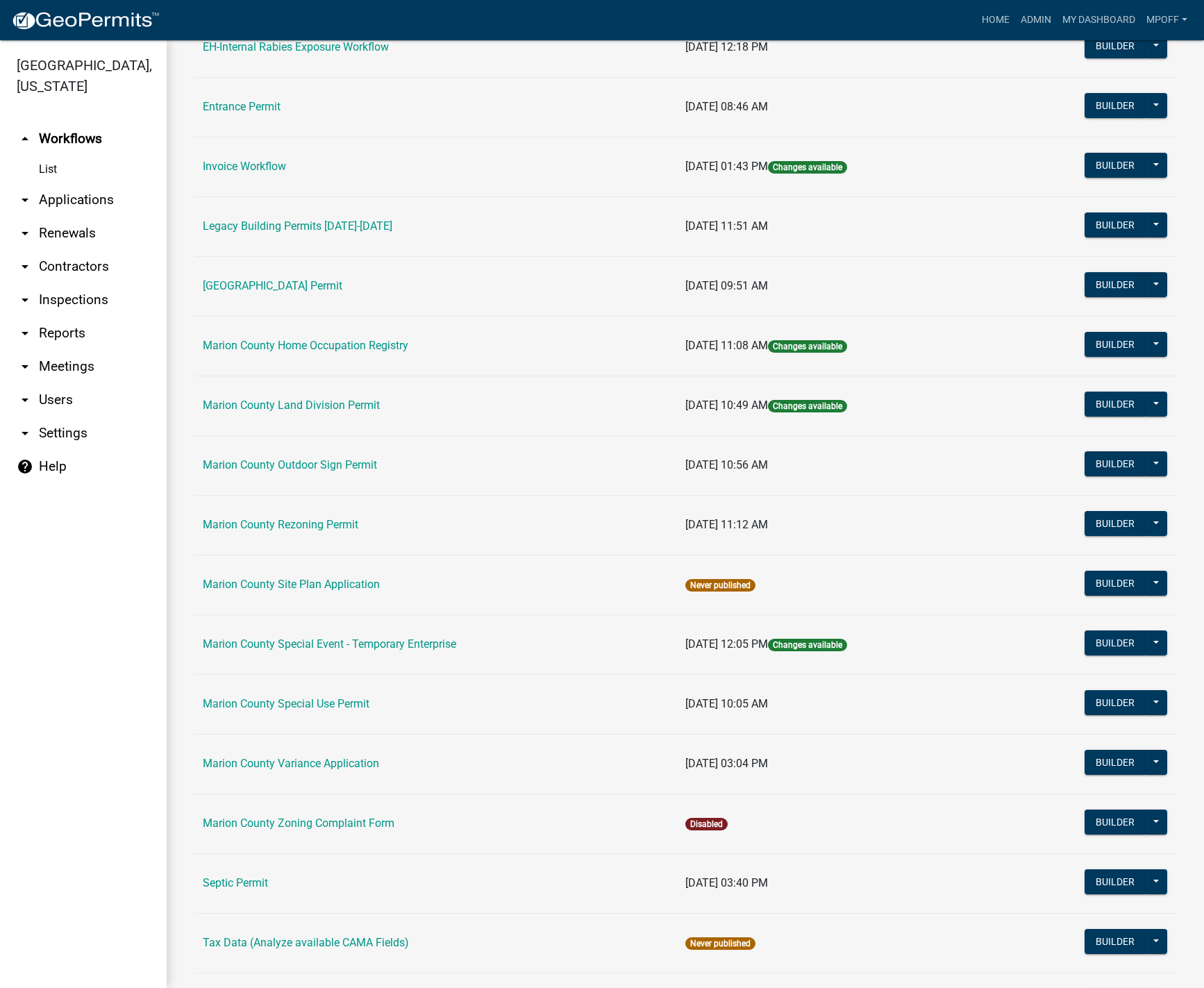
scroll to position [555, 0]
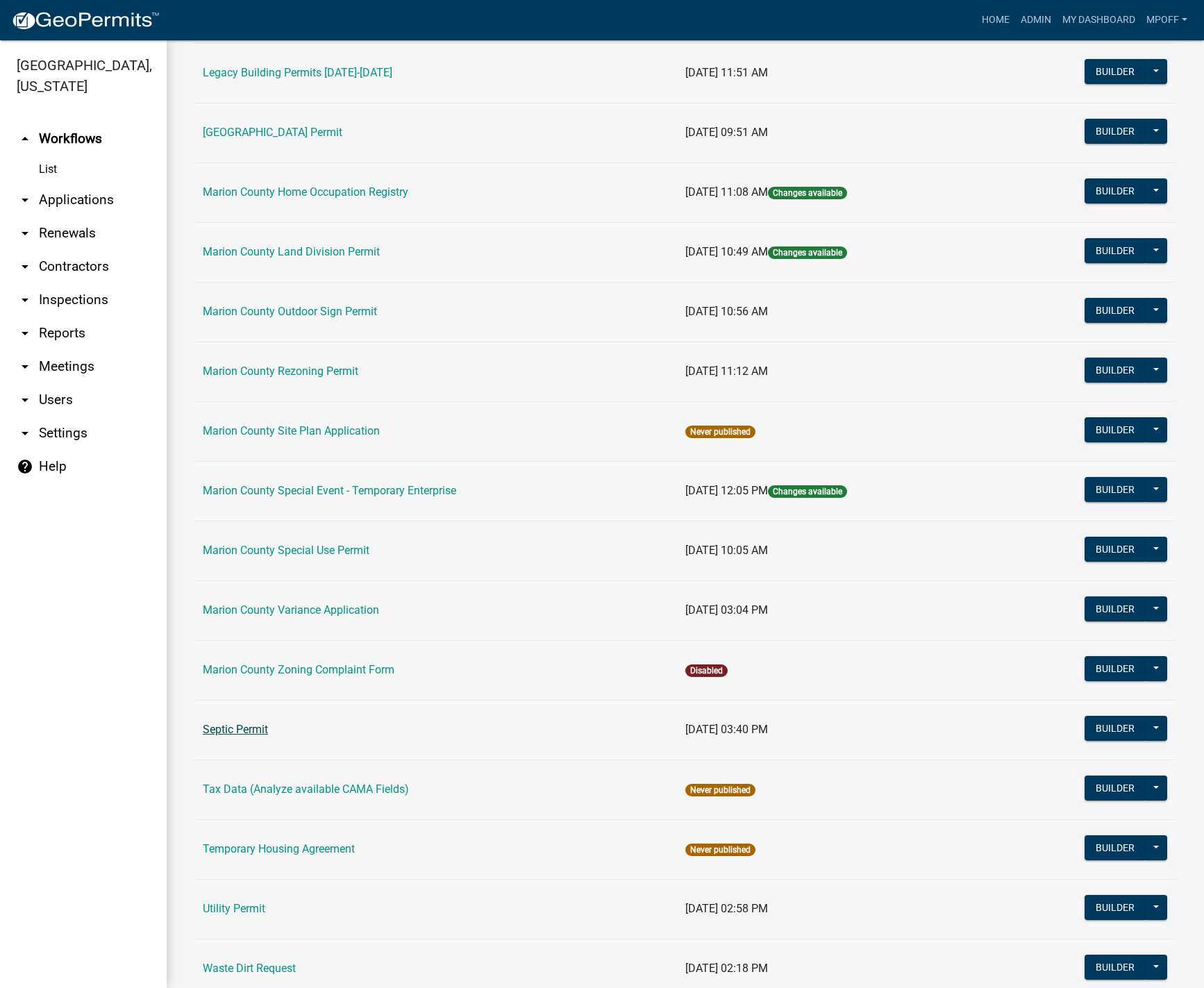
click at [236, 732] on link "Septic Permit" at bounding box center [235, 729] width 65 height 13
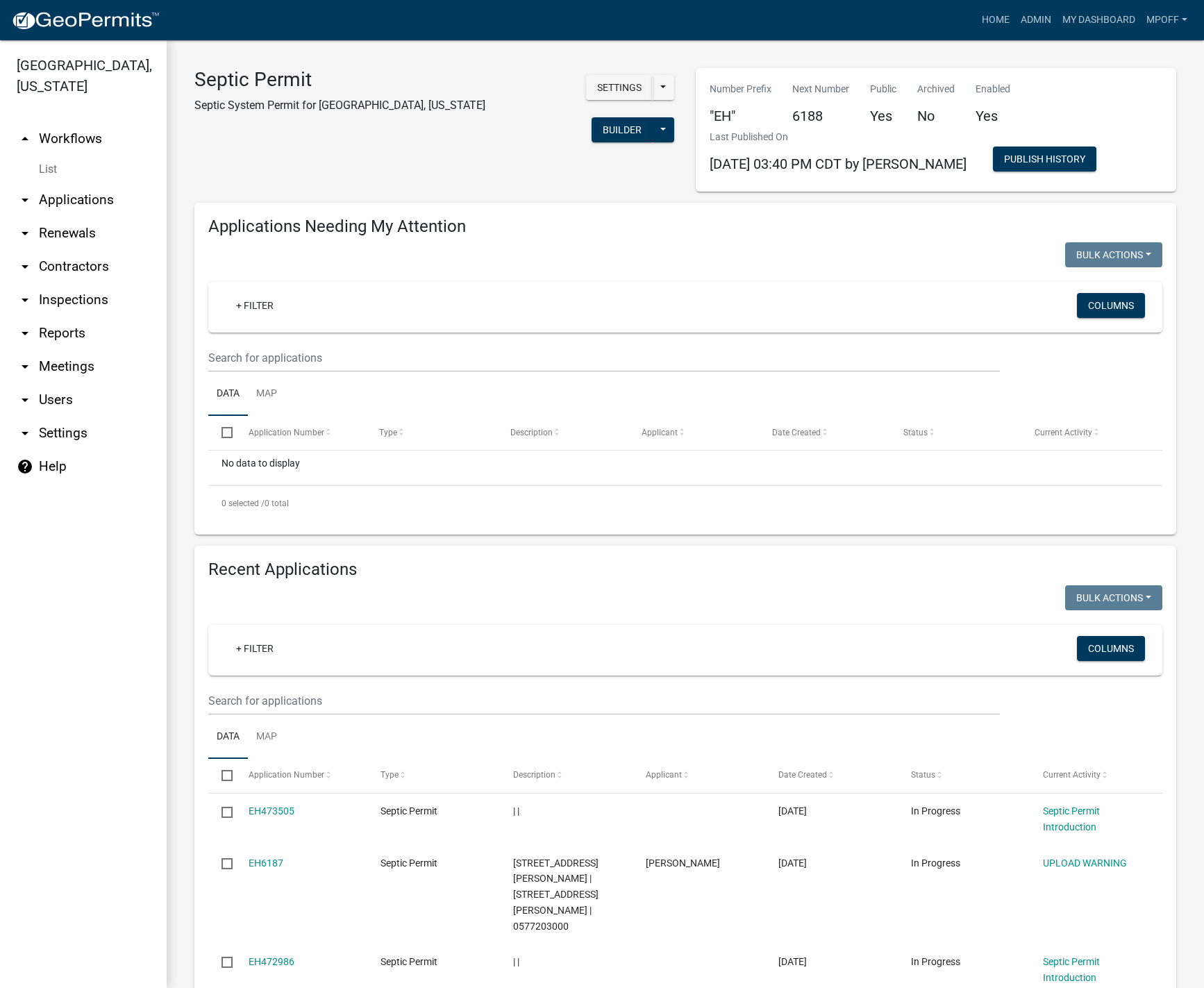
click at [295, 665] on div "+ Filter Columns" at bounding box center [685, 650] width 942 height 51
click at [280, 699] on input "text" at bounding box center [604, 701] width 792 height 28
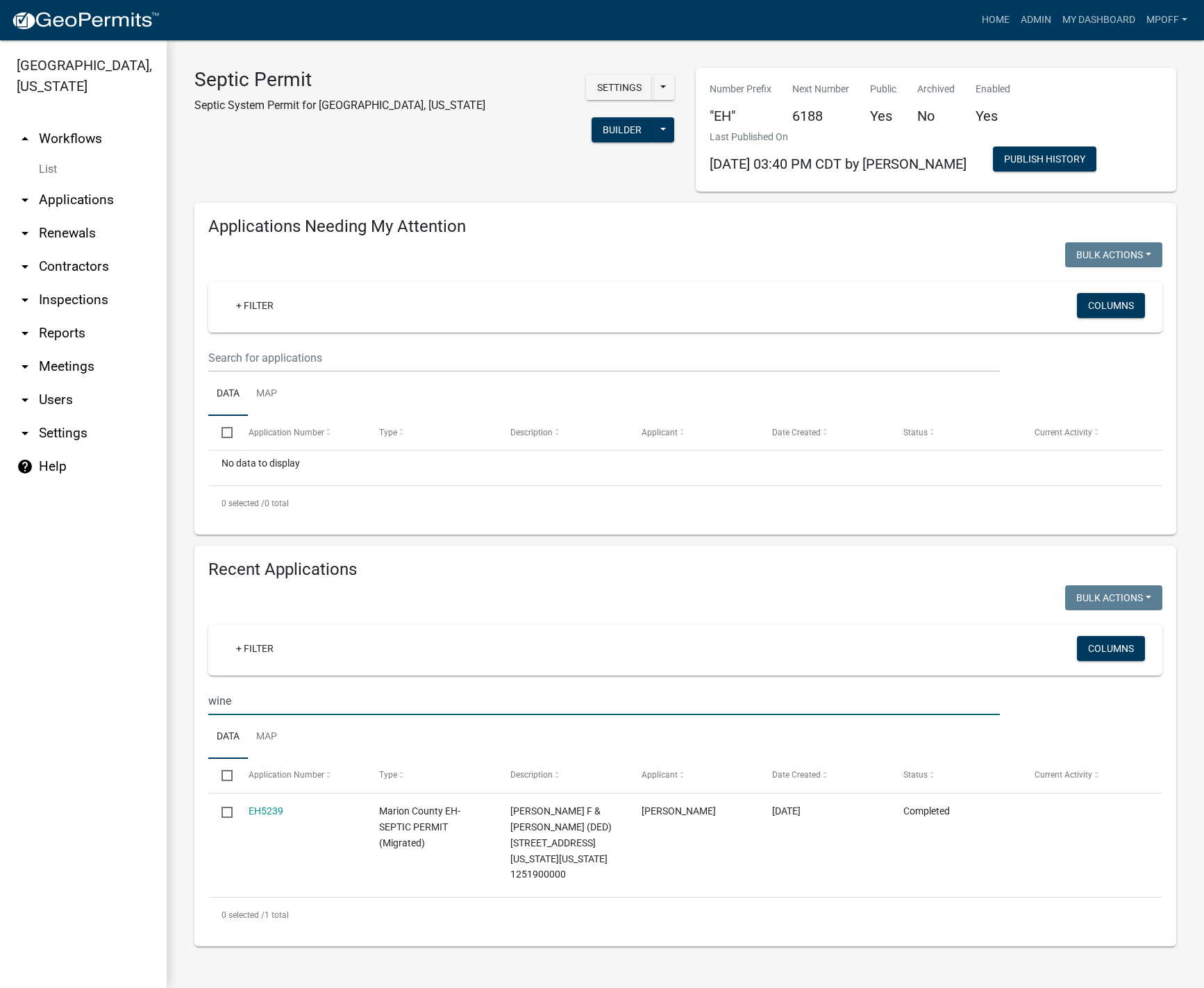
drag, startPoint x: 246, startPoint y: 701, endPoint x: 176, endPoint y: 703, distance: 70.0
click at [176, 703] on div "Septic Permit Septic System Permit for [GEOGRAPHIC_DATA], [US_STATE] Settings S…" at bounding box center [684, 507] width 1037 height 933
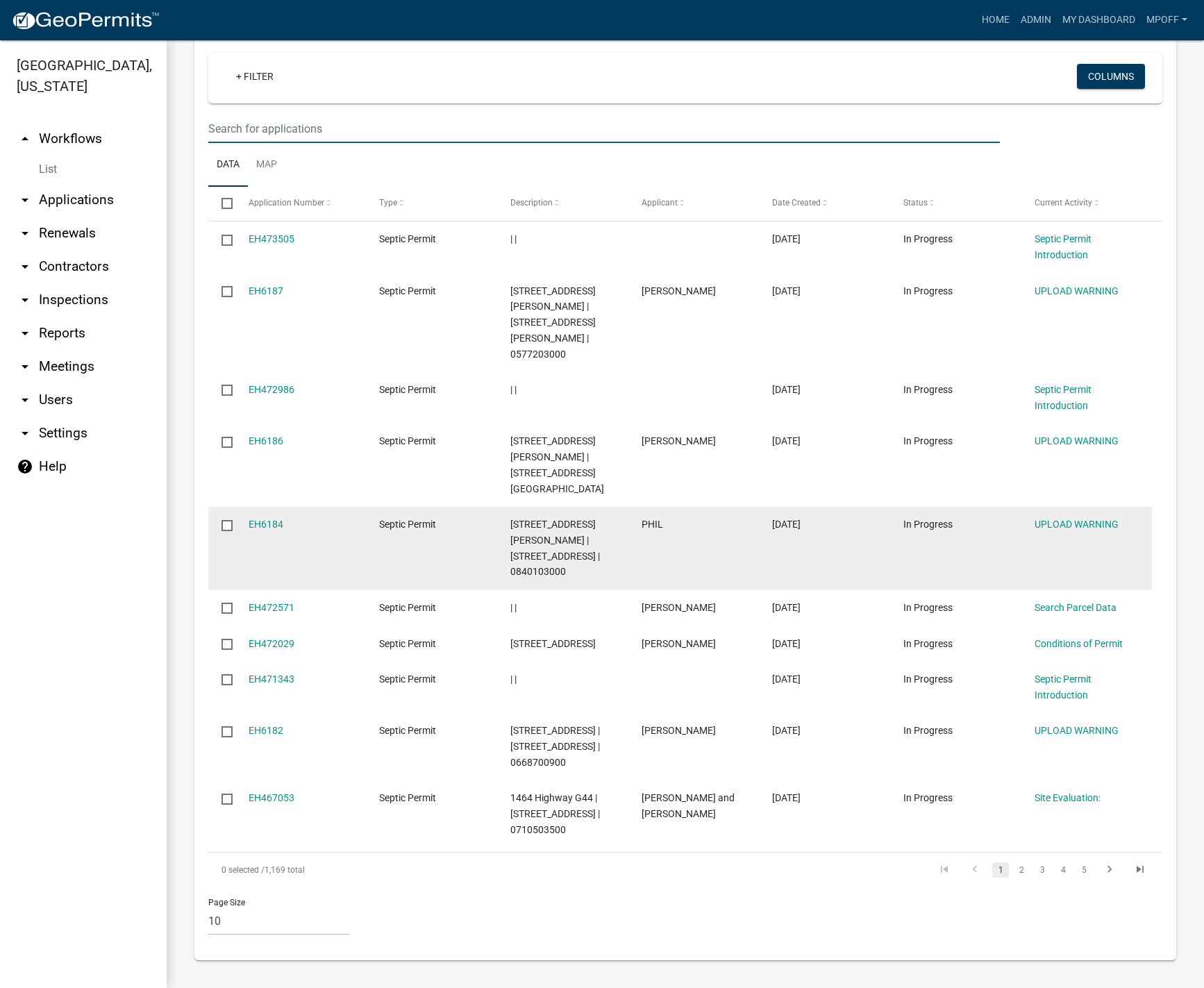
scroll to position [101, 0]
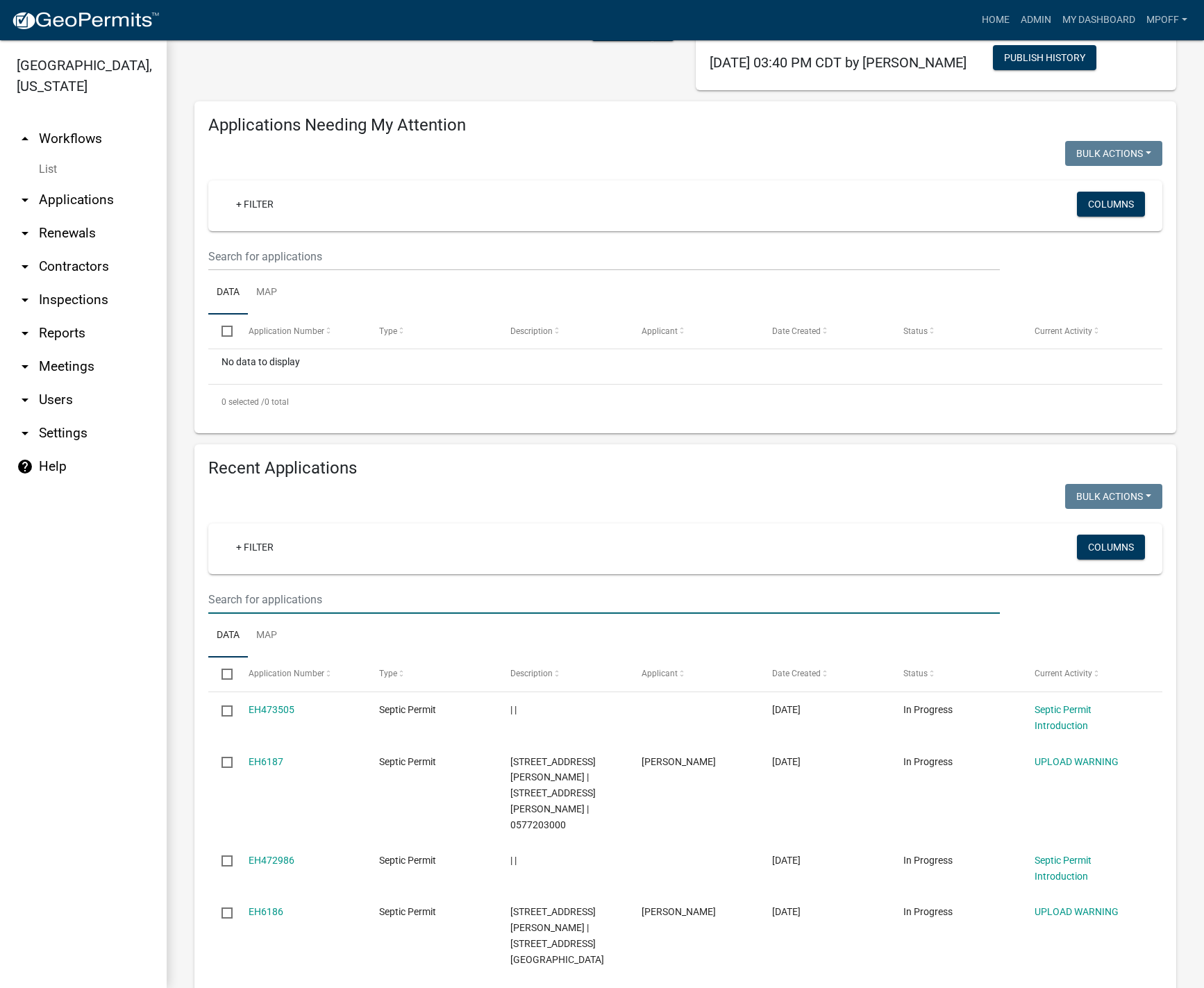
click at [290, 579] on wm-filter-builder "+ Filter Columns" at bounding box center [685, 568] width 954 height 90
click at [286, 597] on input "text" at bounding box center [604, 600] width 792 height 28
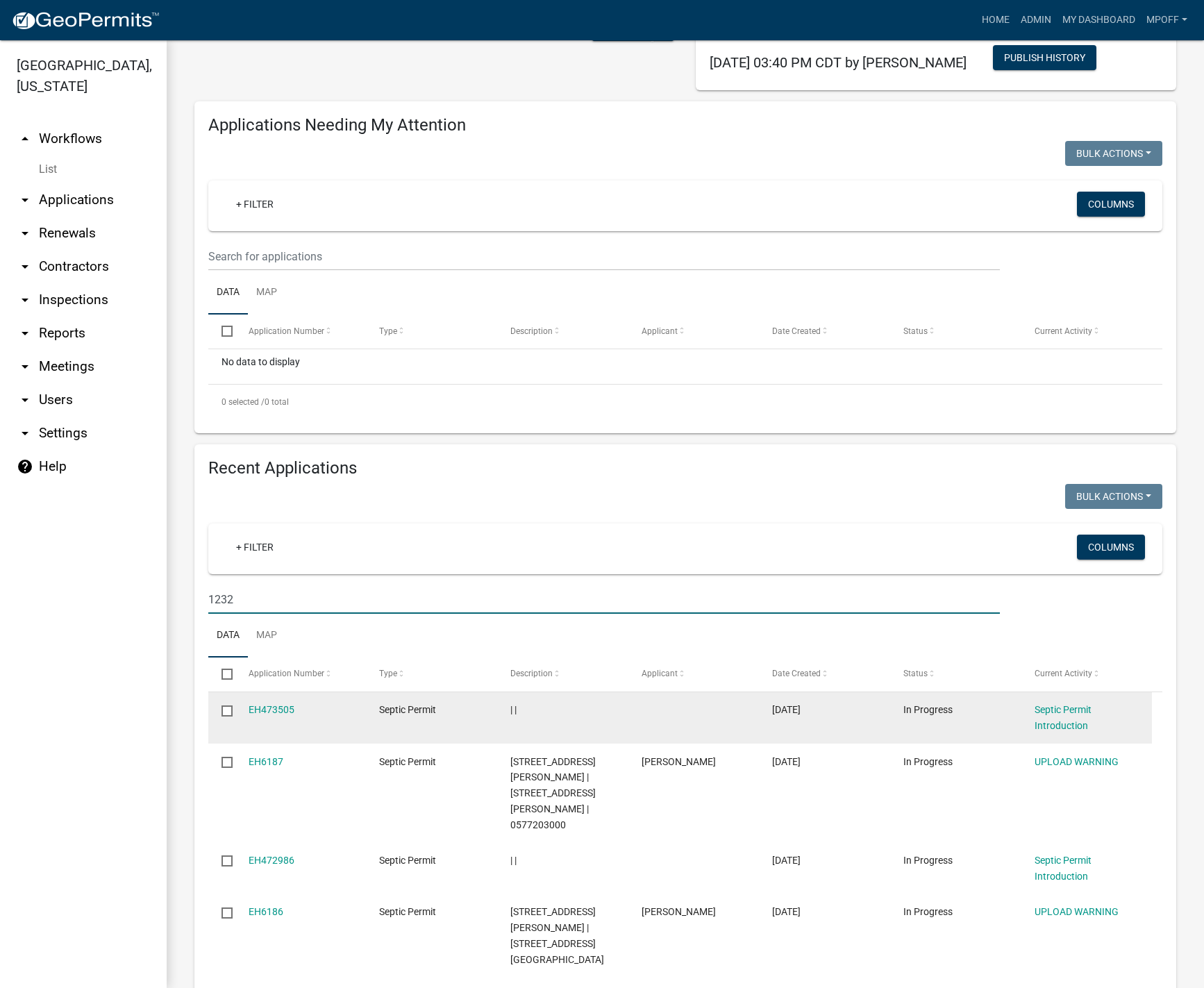
scroll to position [22, 0]
